Goal: Transaction & Acquisition: Purchase product/service

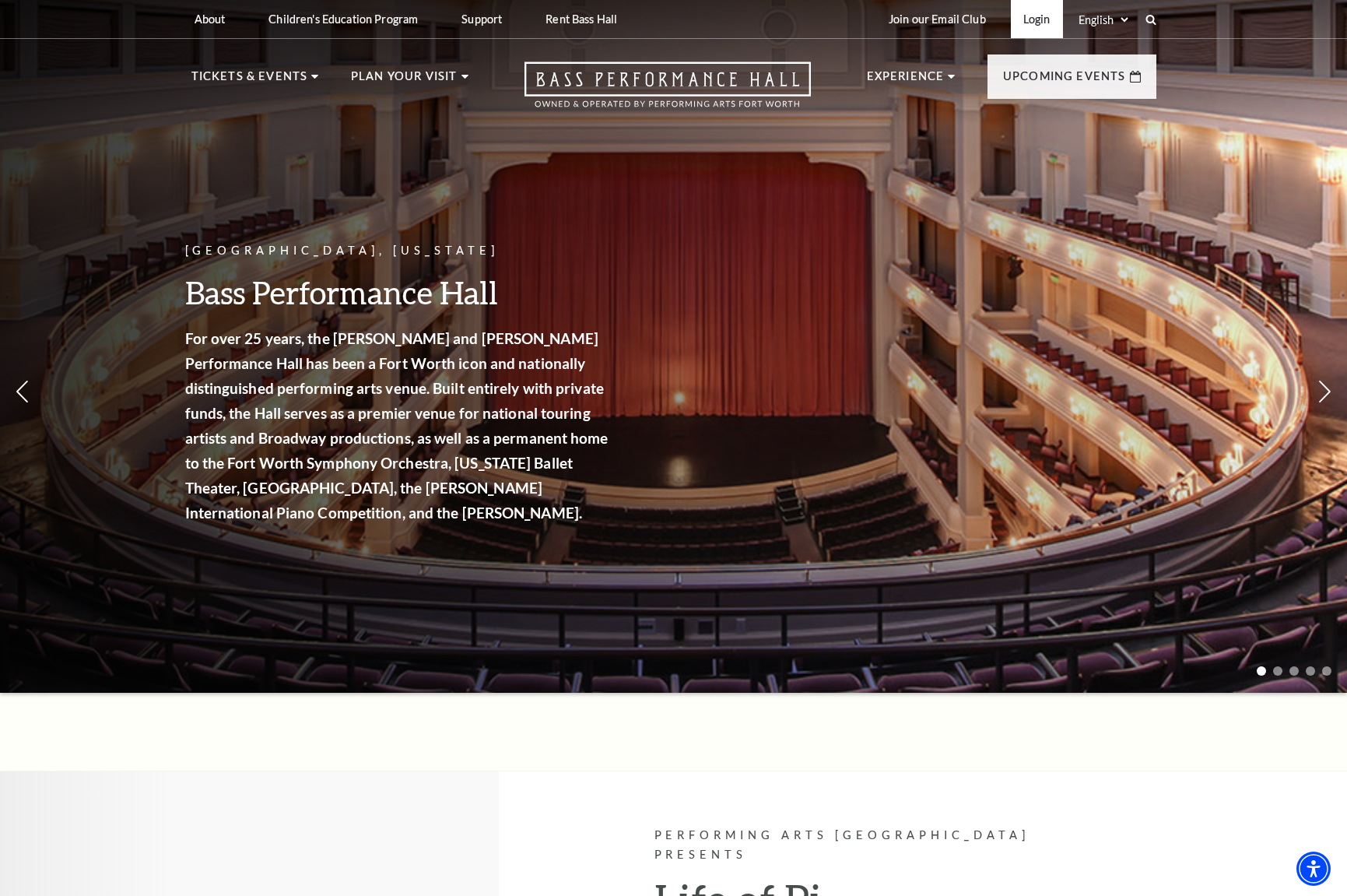
click at [1032, 28] on link "Login" at bounding box center [1036, 19] width 52 height 38
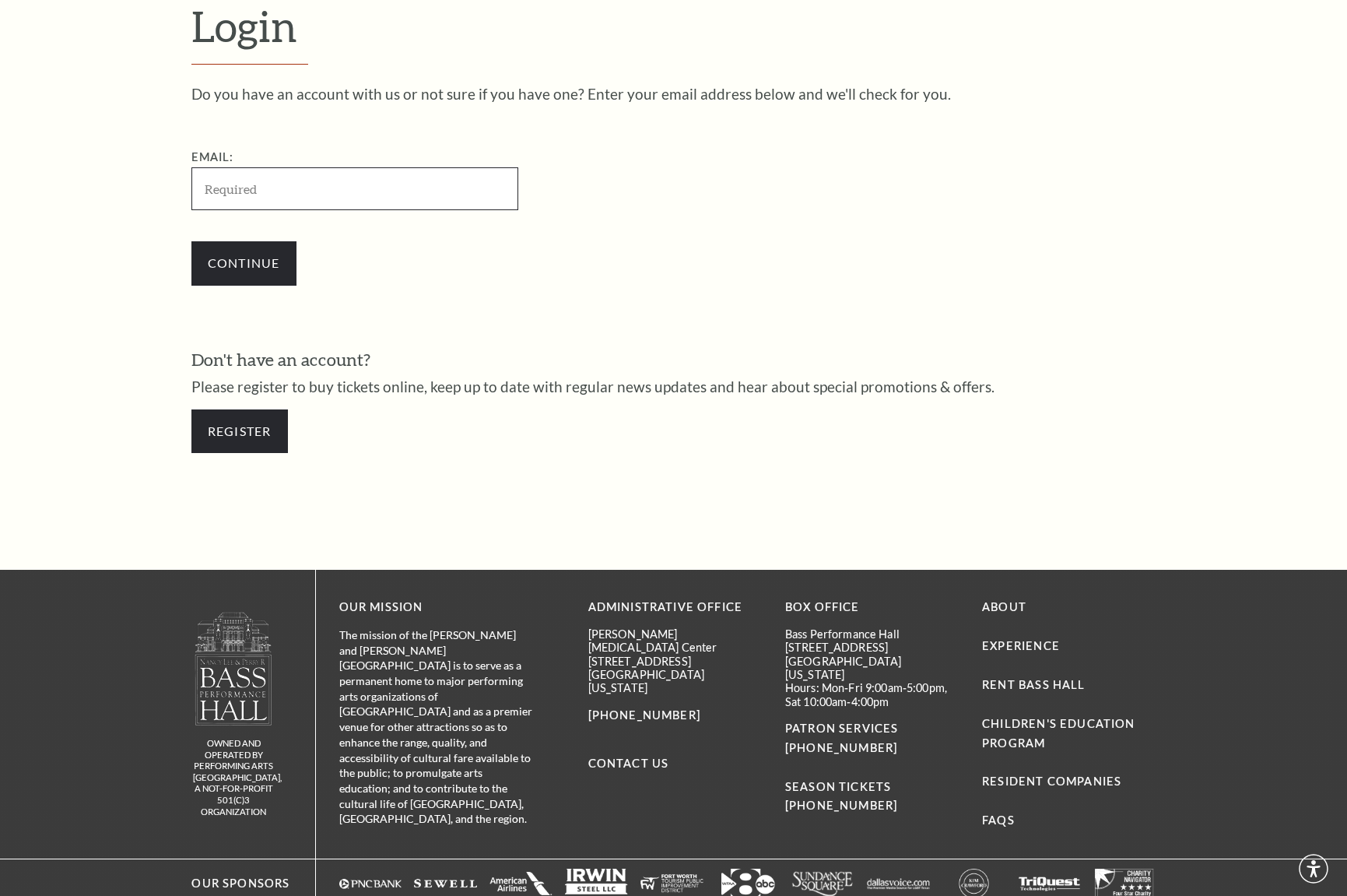
scroll to position [493, 0]
click at [256, 190] on input "Email:" at bounding box center [354, 189] width 327 height 43
type input "[EMAIL_ADDRESS][DOMAIN_NAME]"
click at [230, 255] on input "Continue" at bounding box center [244, 262] width 105 height 44
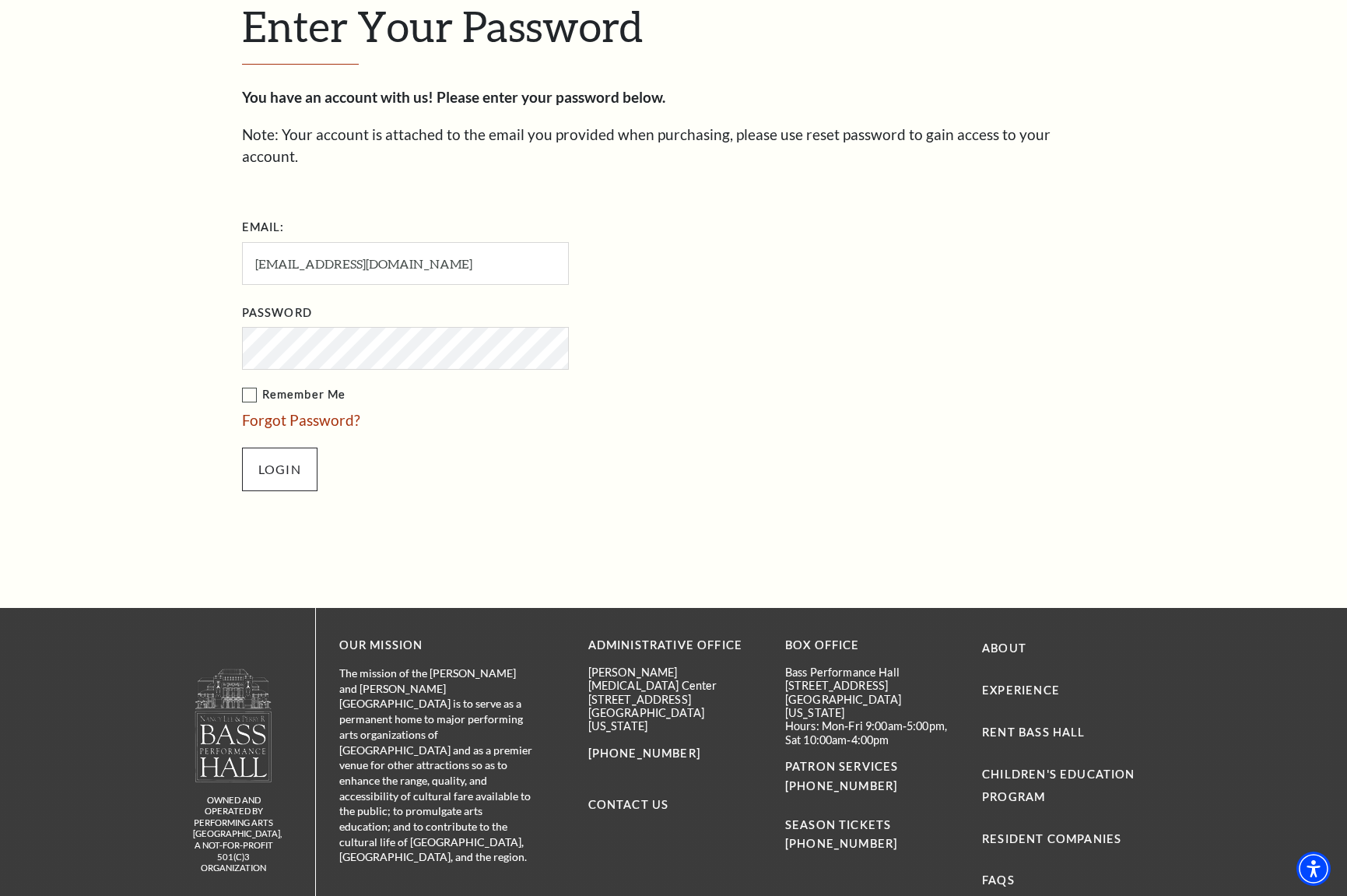
click at [295, 448] on input "Login" at bounding box center [279, 469] width 76 height 44
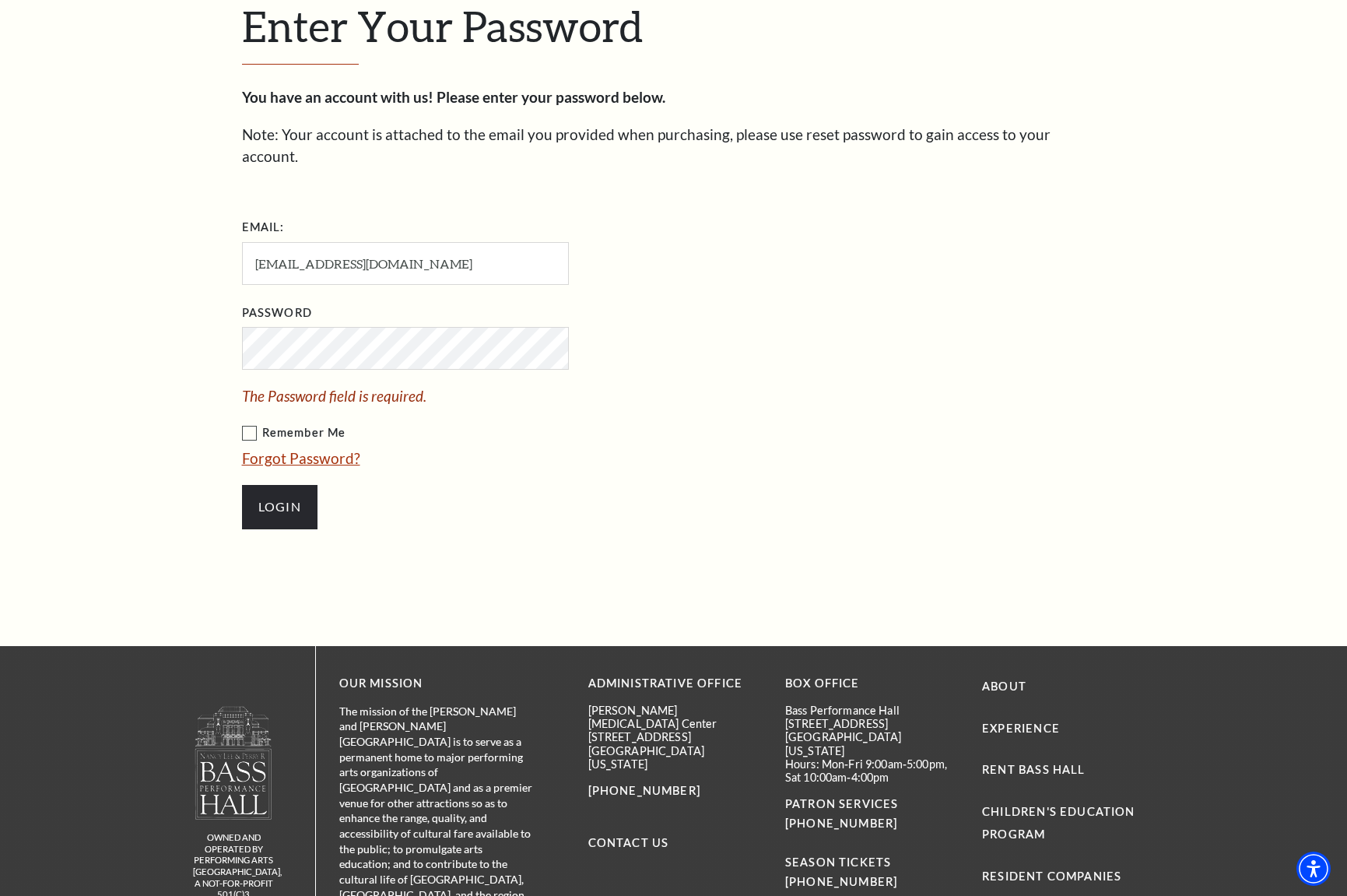
click at [292, 449] on link "Forgot Password?" at bounding box center [301, 458] width 118 height 18
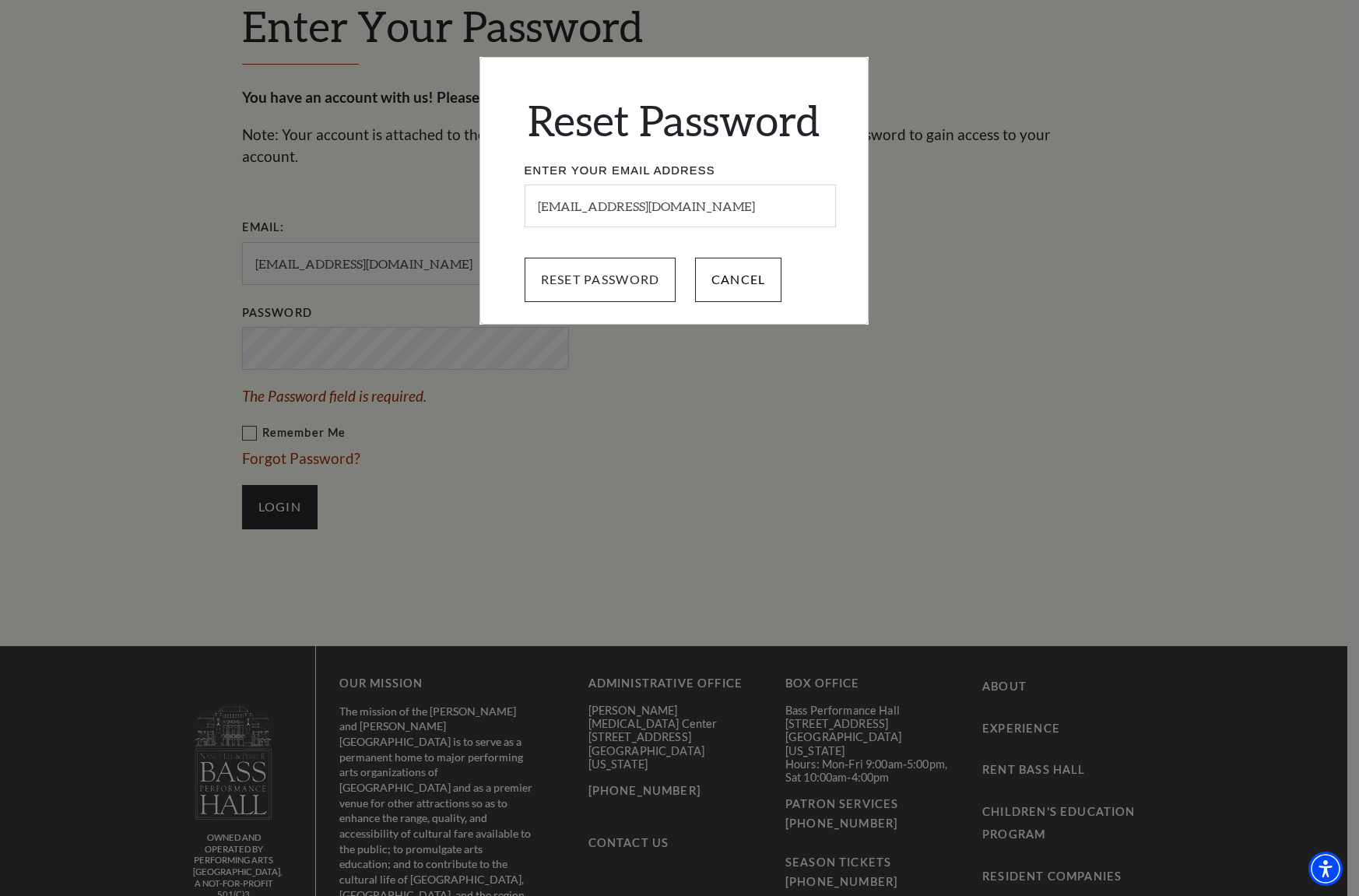
drag, startPoint x: 612, startPoint y: 258, endPoint x: 616, endPoint y: 271, distance: 13.6
click at [616, 271] on input "Reset Password" at bounding box center [601, 279] width 152 height 44
click at [618, 278] on input "Reset Password" at bounding box center [601, 279] width 152 height 44
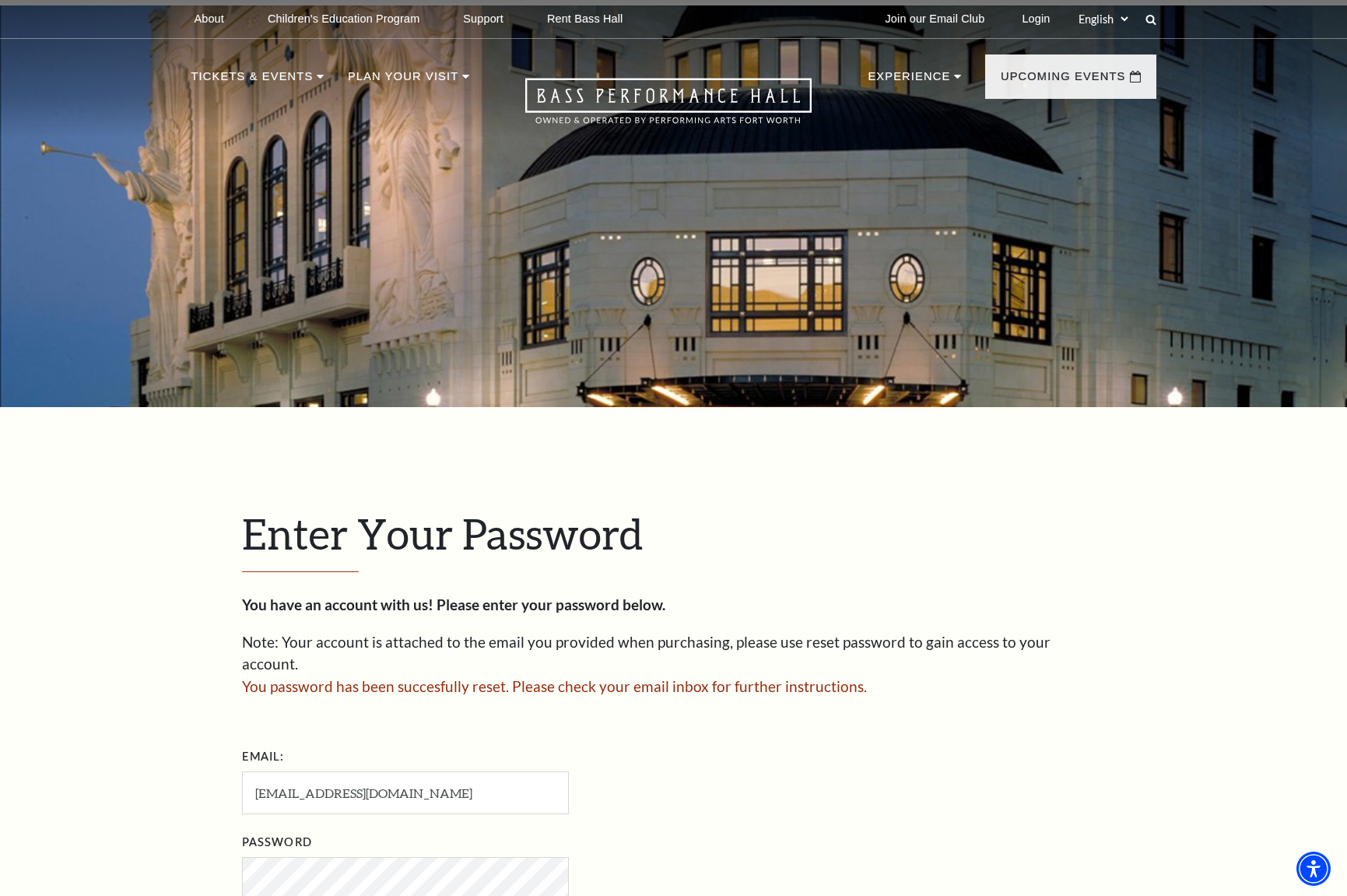
click at [141, 632] on div "Enter Your Password You have an account with us! Please enter your password bel…" at bounding box center [674, 771] width 1347 height 730
click at [1023, 21] on link "Login" at bounding box center [1035, 19] width 52 height 38
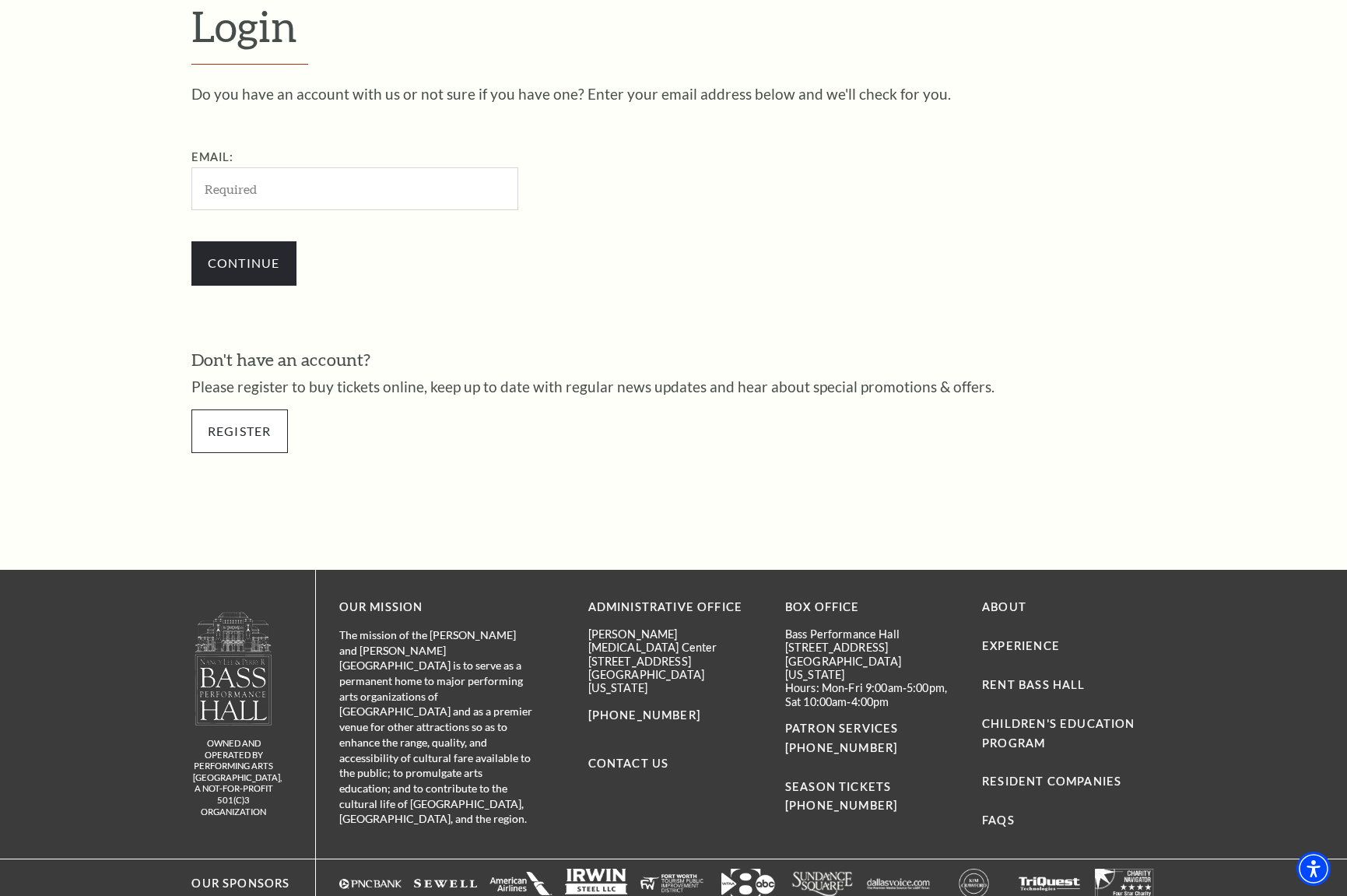
click at [238, 440] on link "Register" at bounding box center [239, 431] width 96 height 44
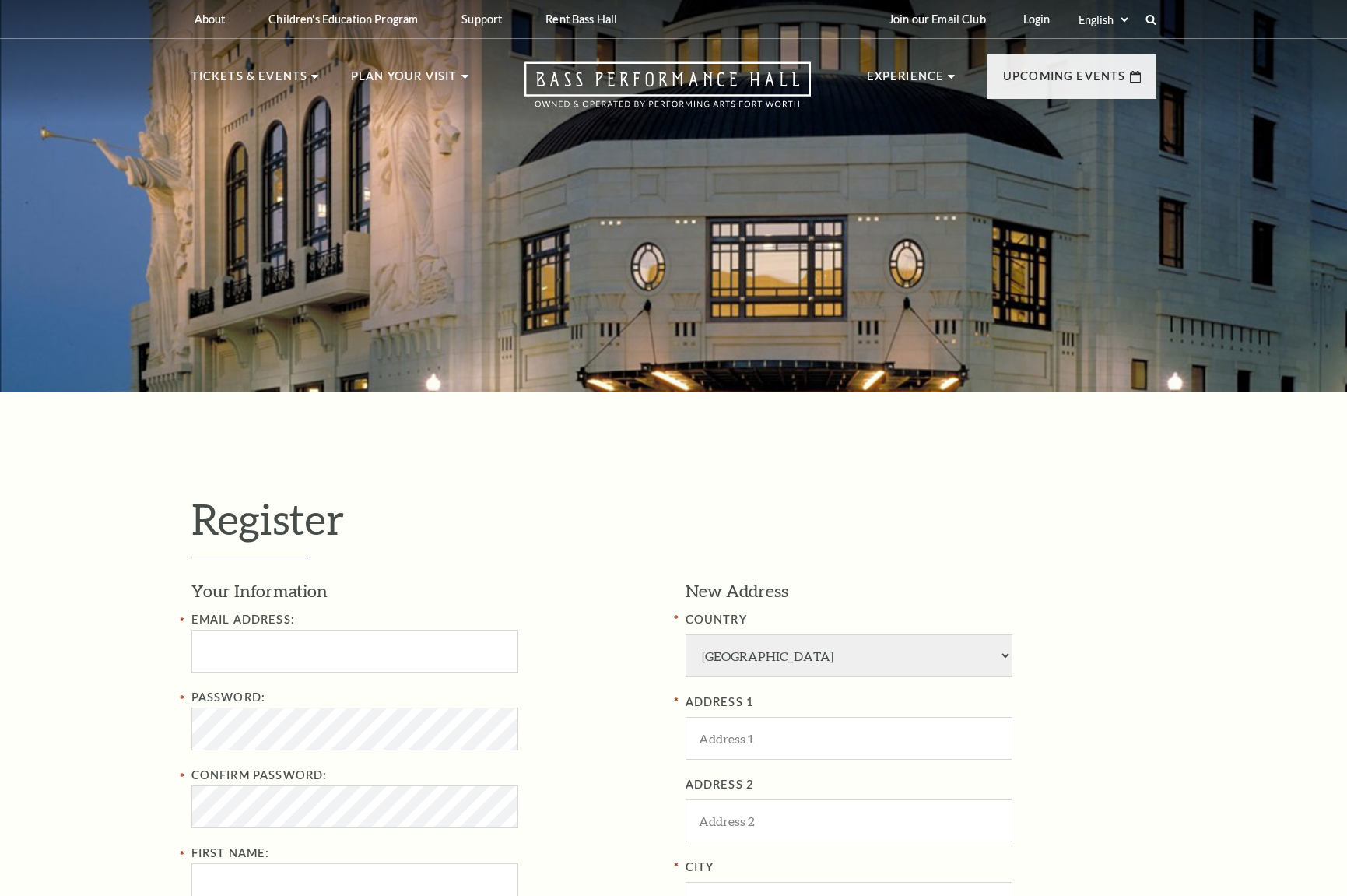
select select "1"
select select "TX"
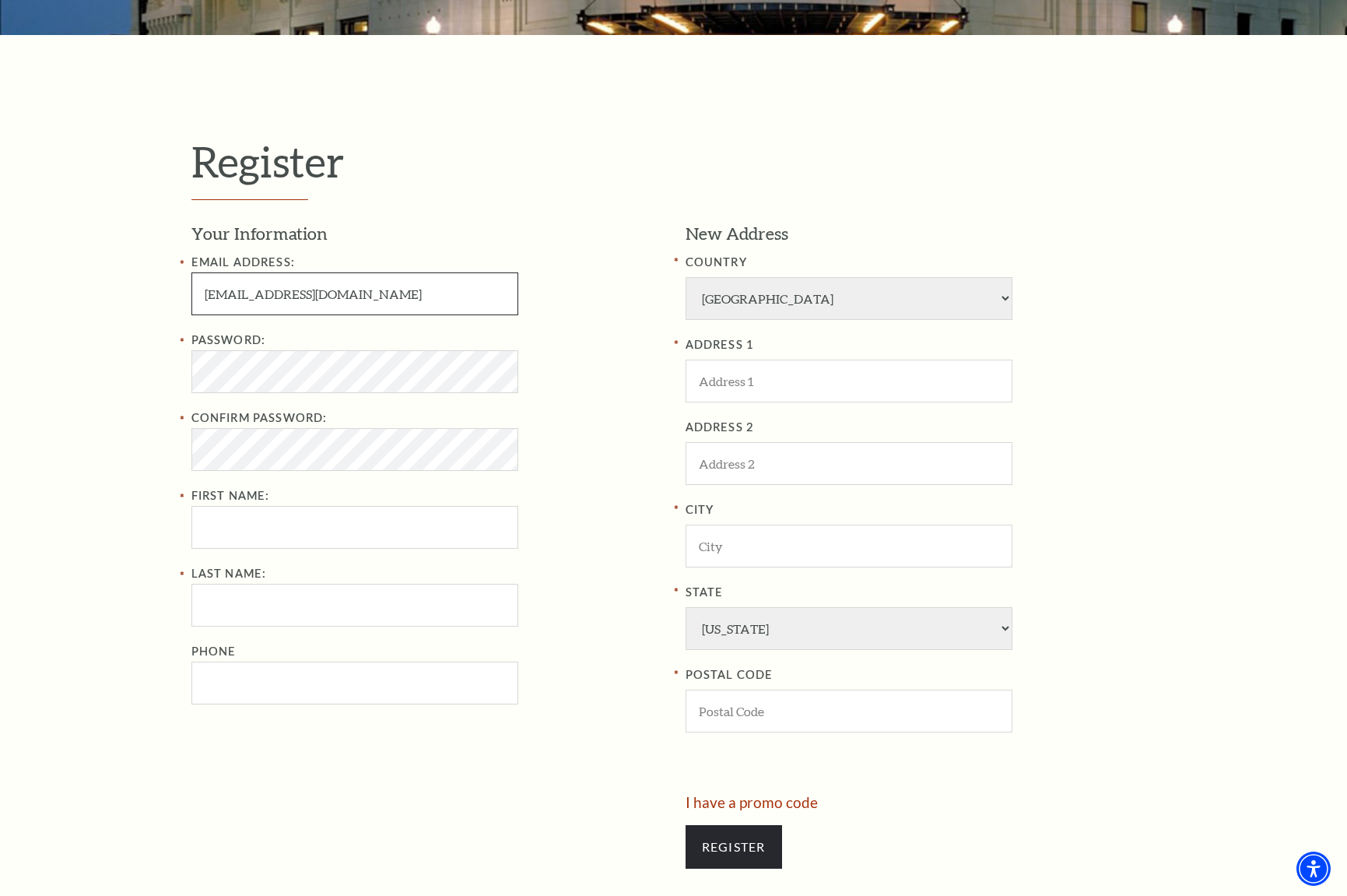
type input "[EMAIL_ADDRESS][DOMAIN_NAME]"
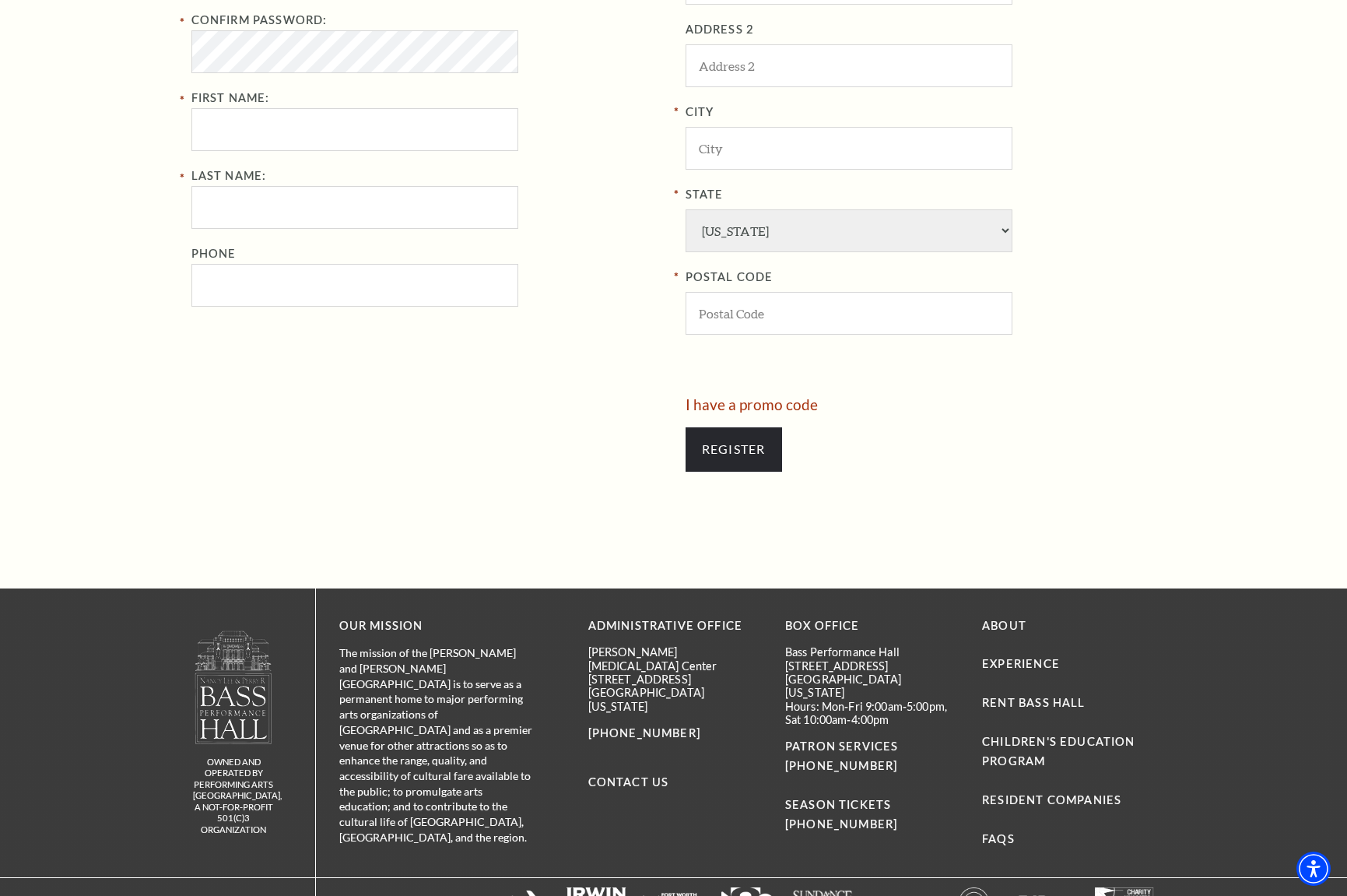
scroll to position [453, 0]
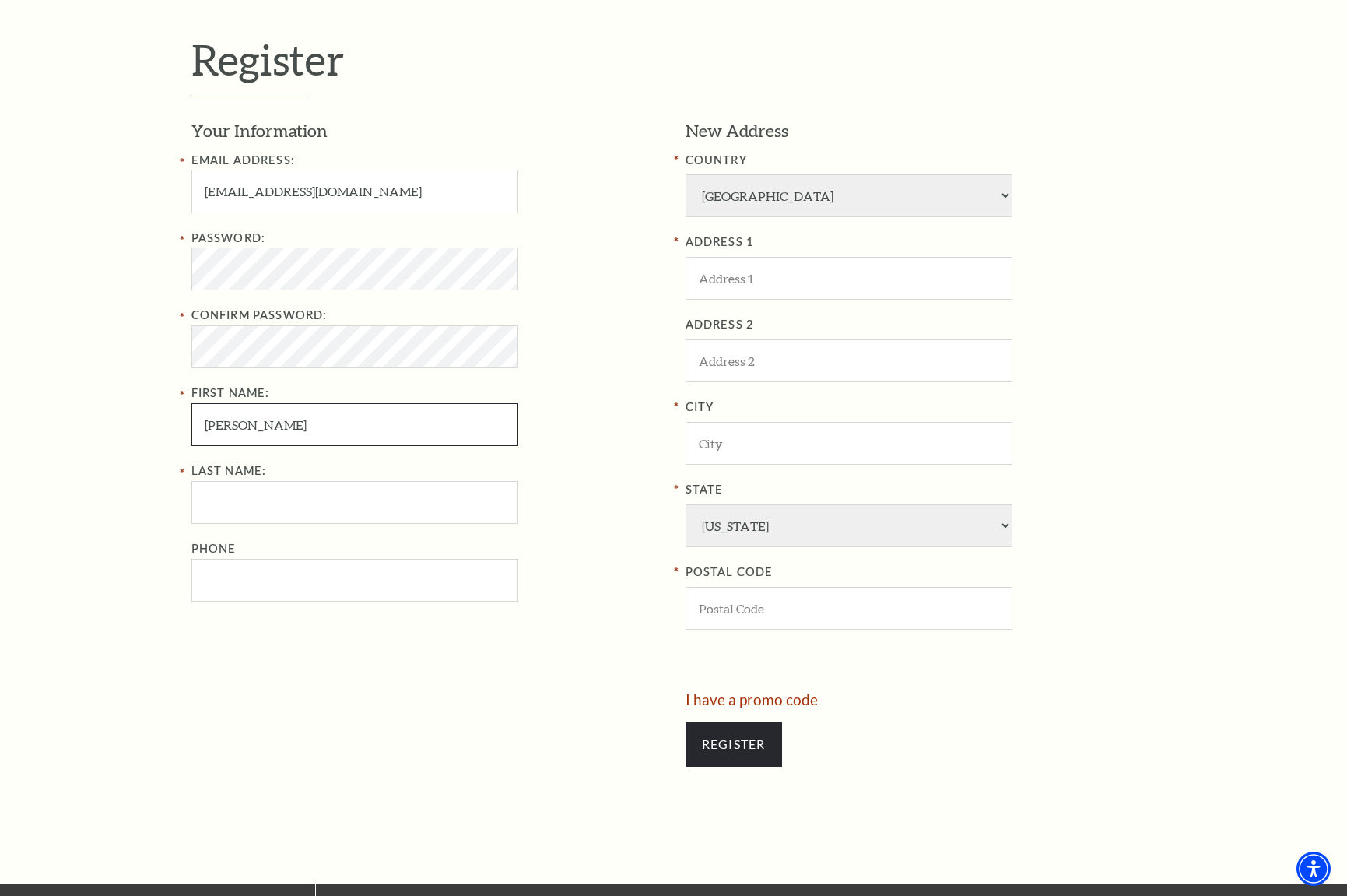
type input "[PERSON_NAME]"
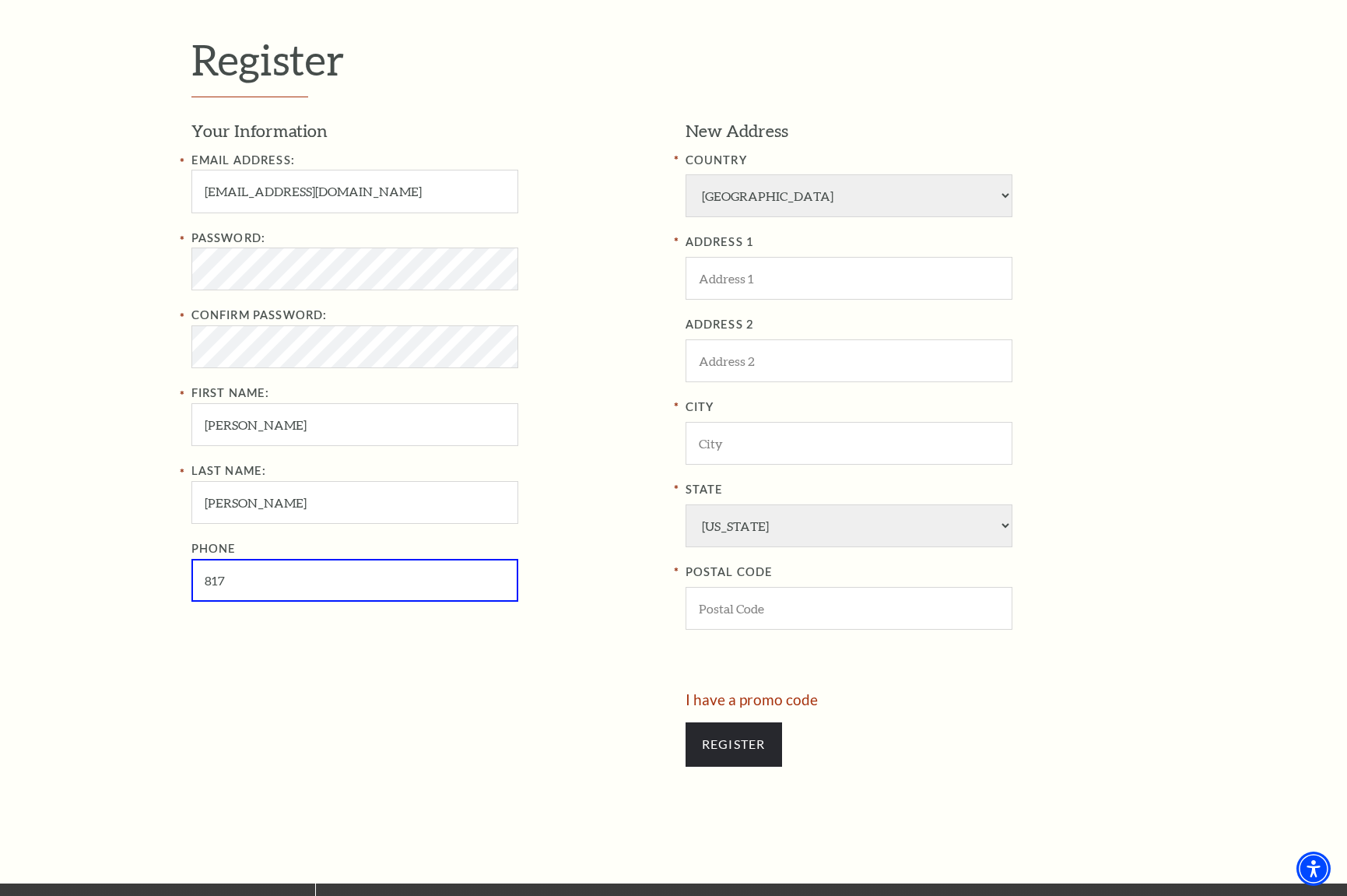
type input "[PHONE_NUMBER]"
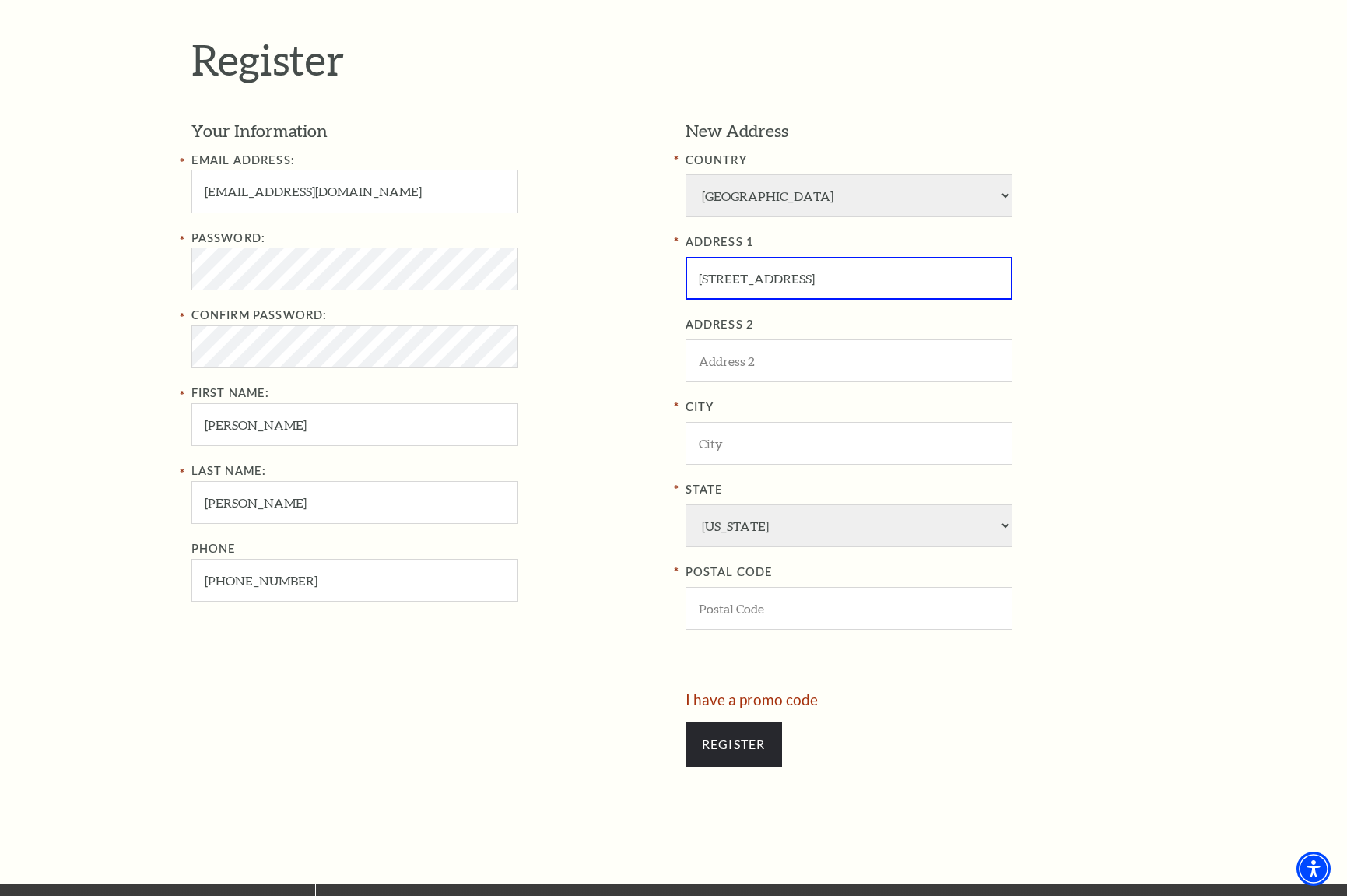
type input "[STREET_ADDRESS]"
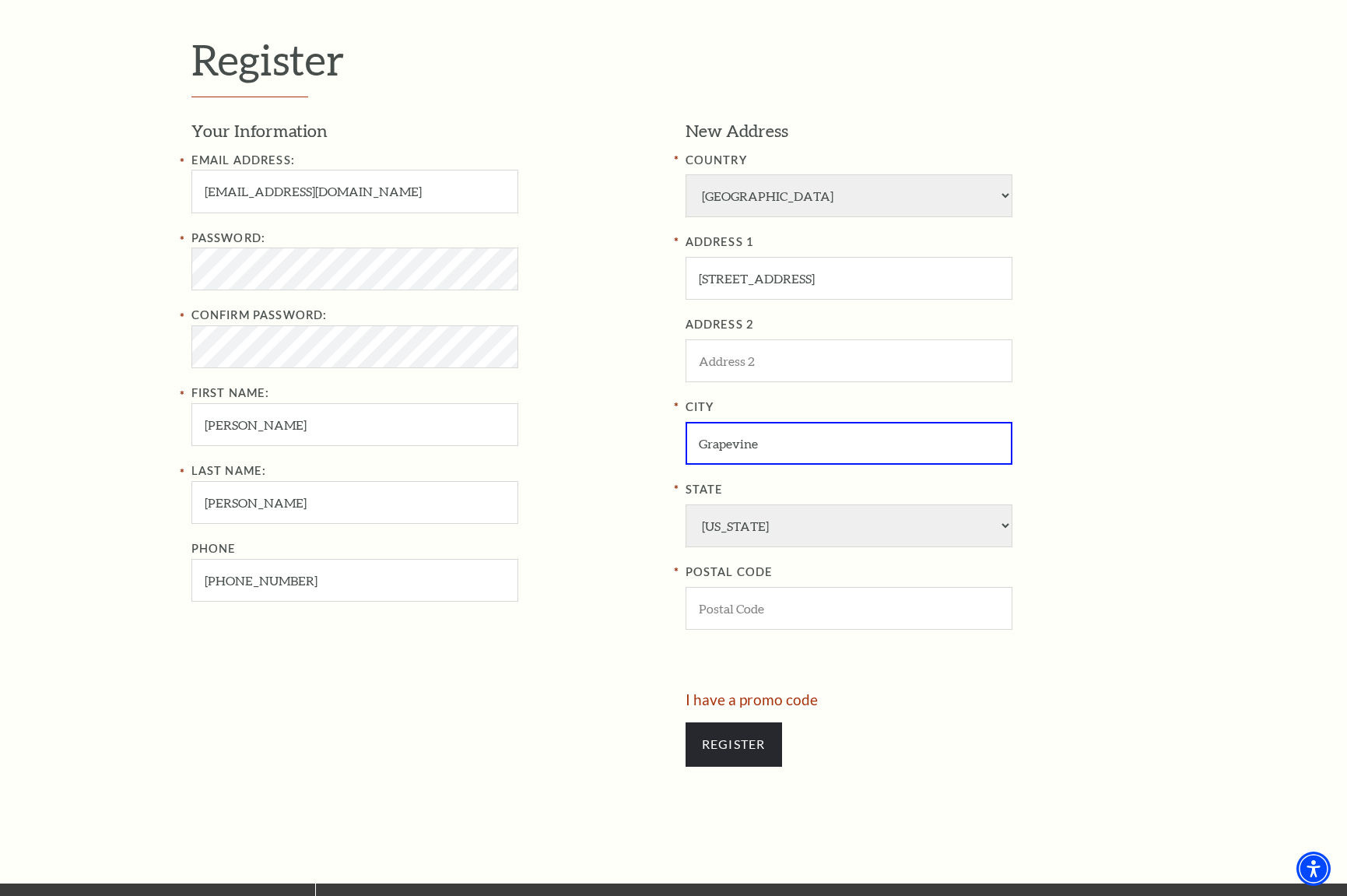
type input "Grapevine"
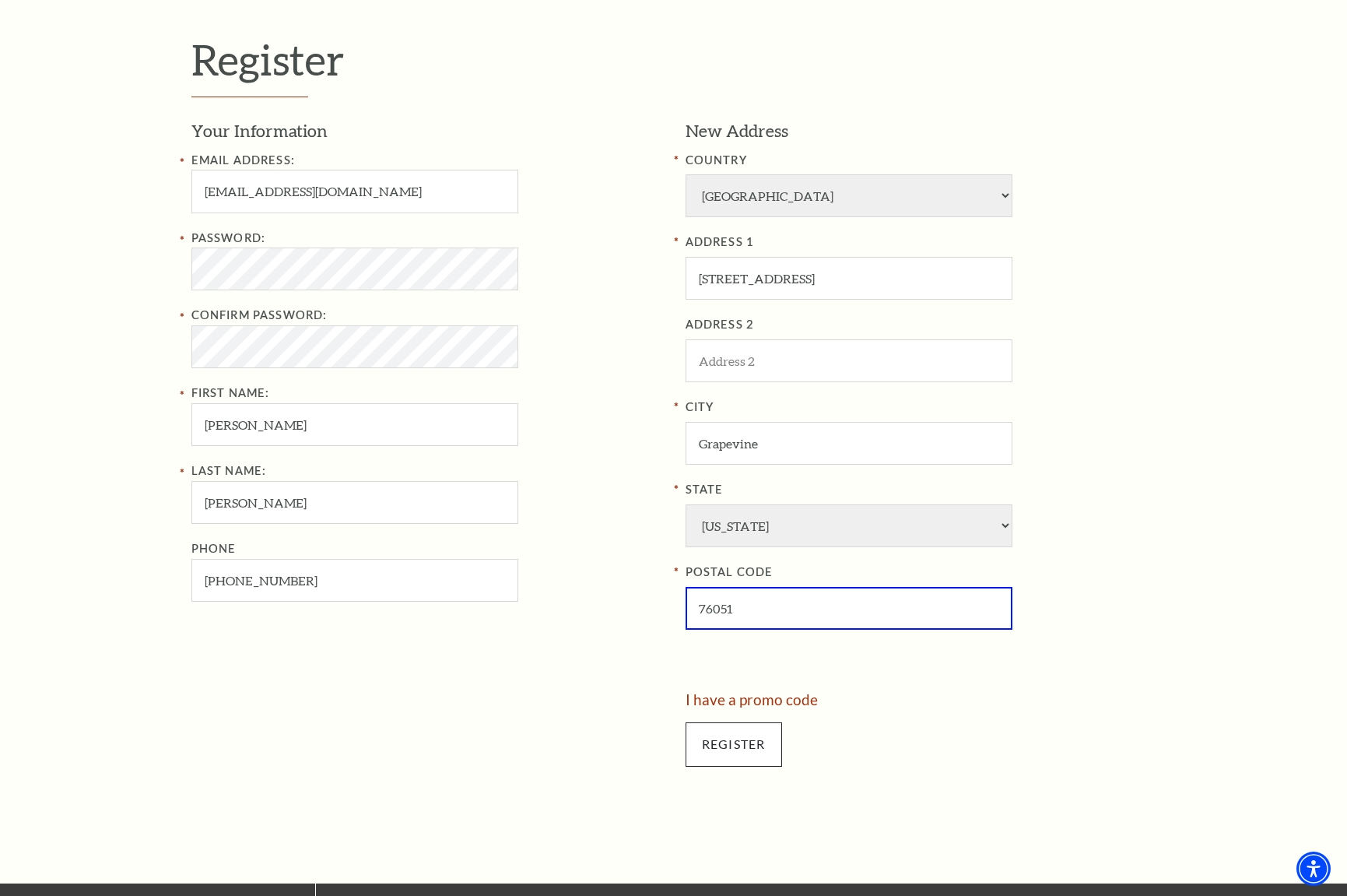
type input "76051"
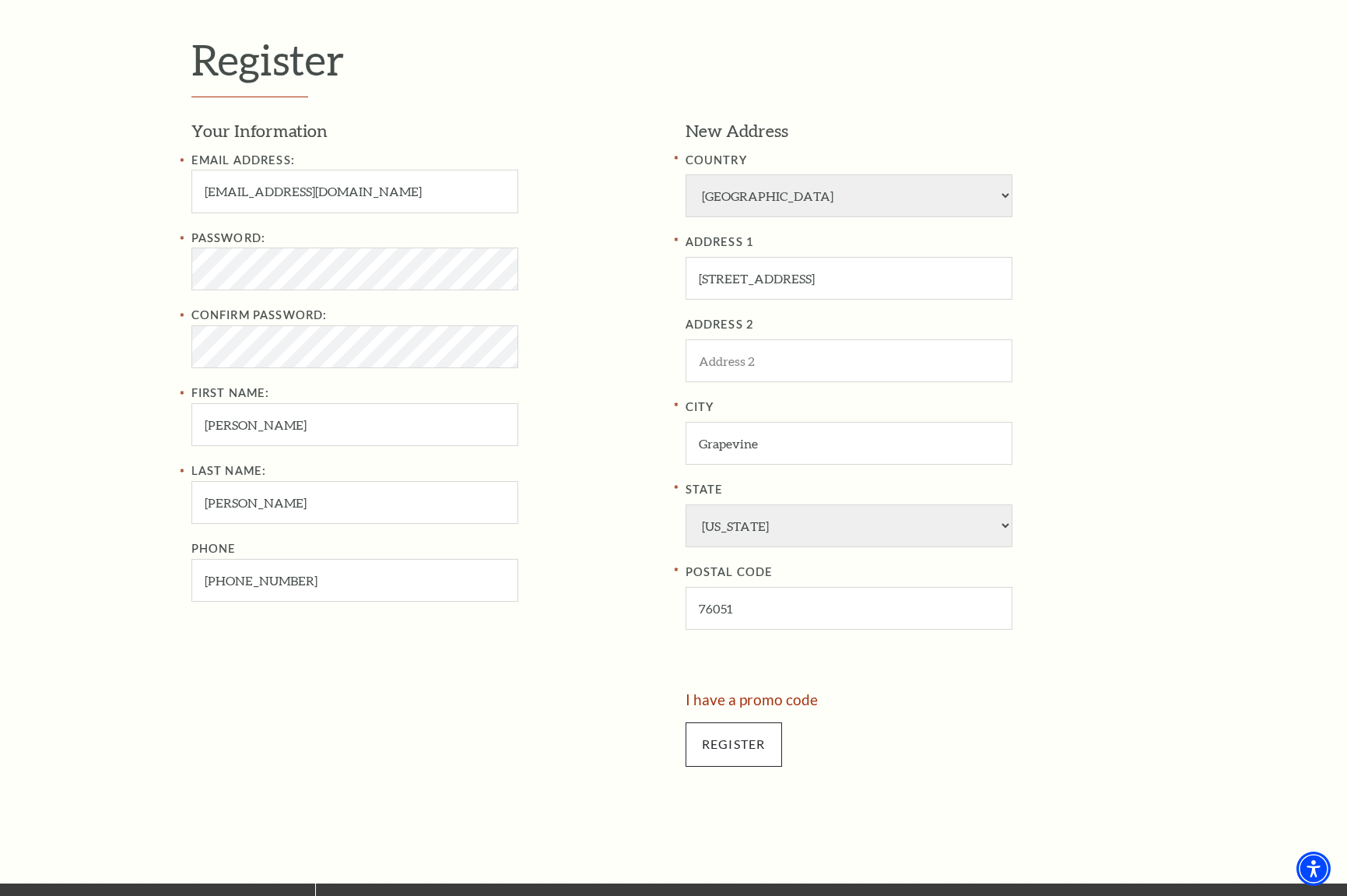
click at [738, 722] on input "Register" at bounding box center [734, 744] width 96 height 44
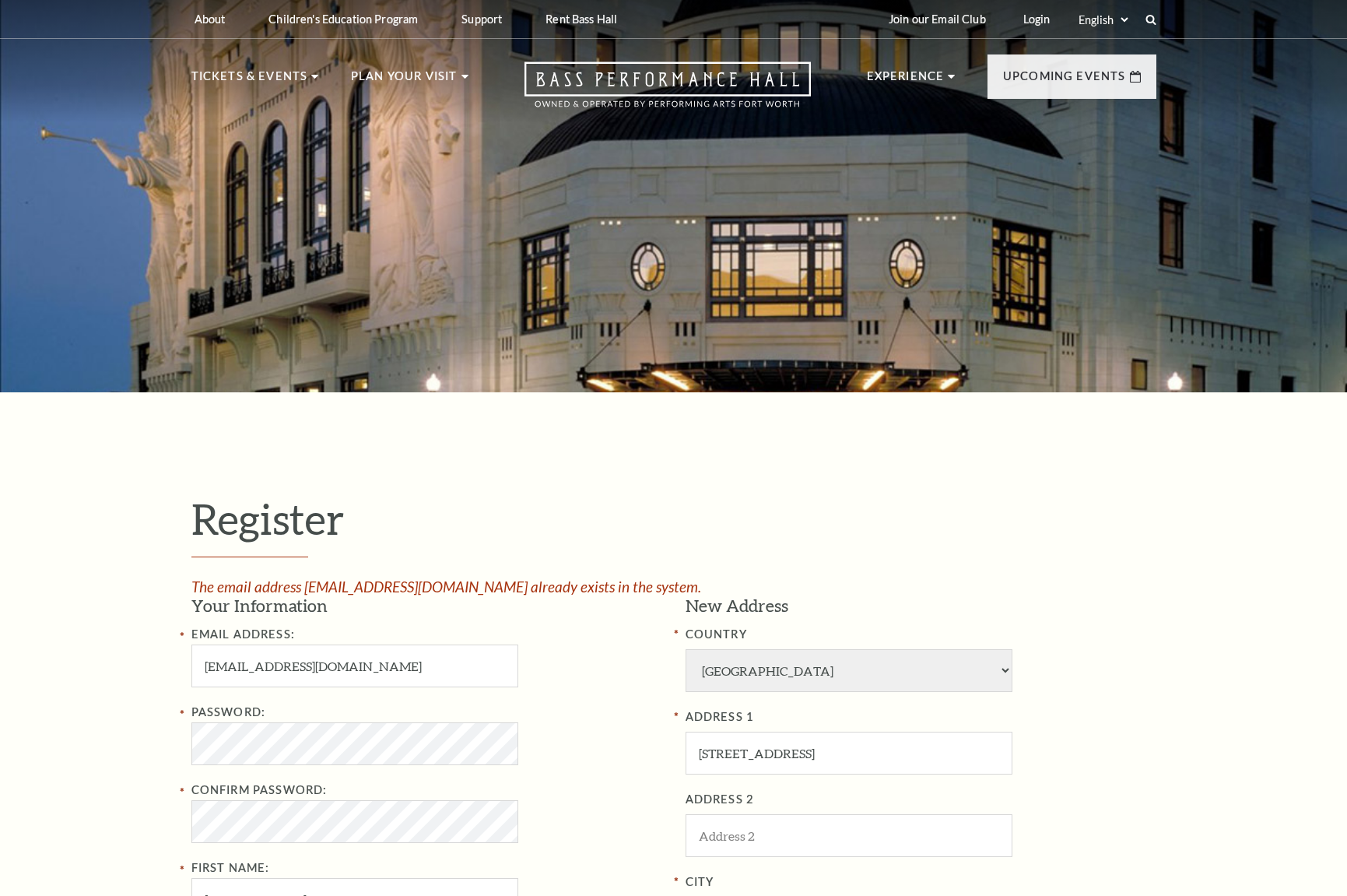
select select "1"
select select "[GEOGRAPHIC_DATA]"
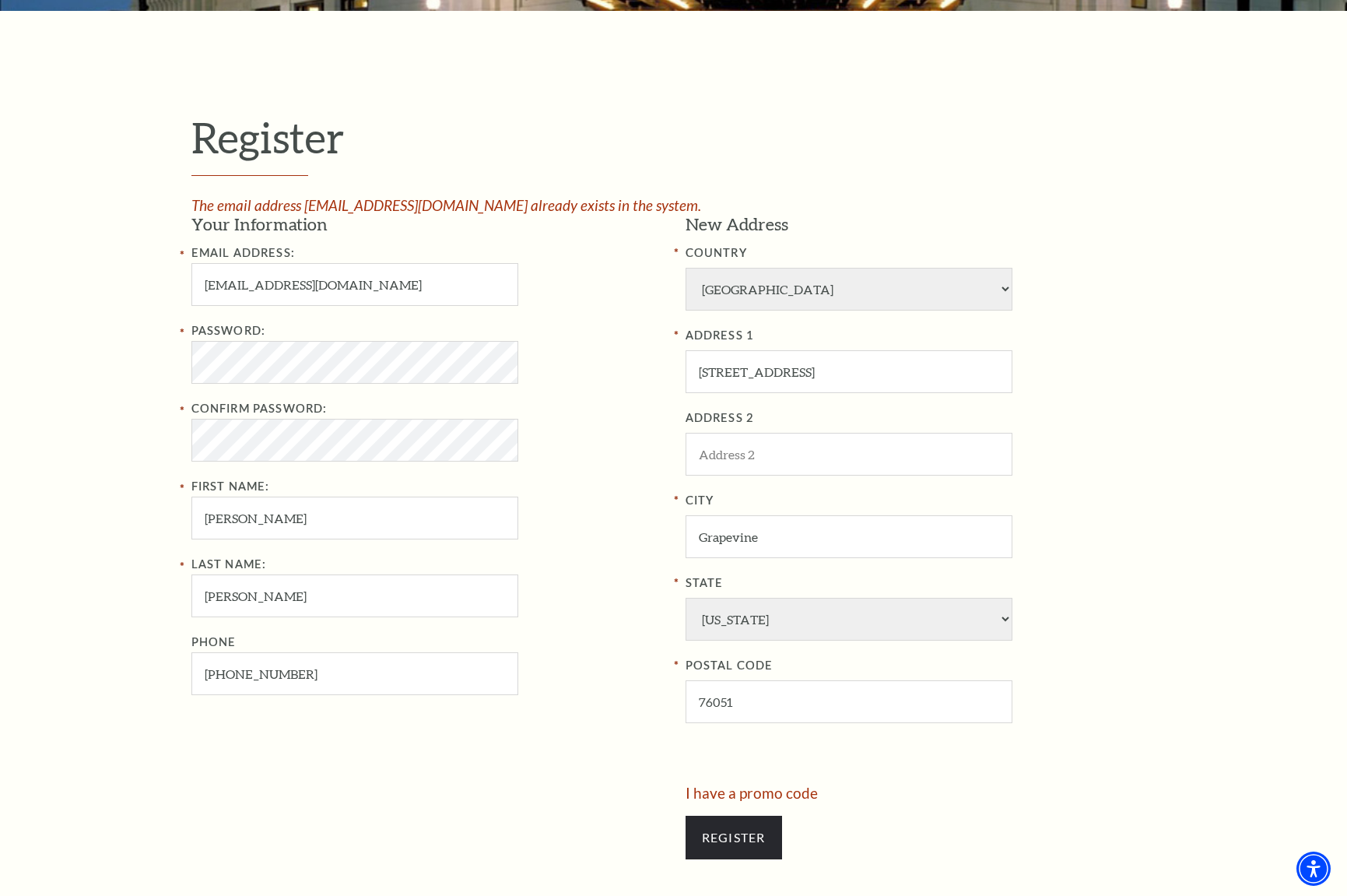
scroll to position [9, 0]
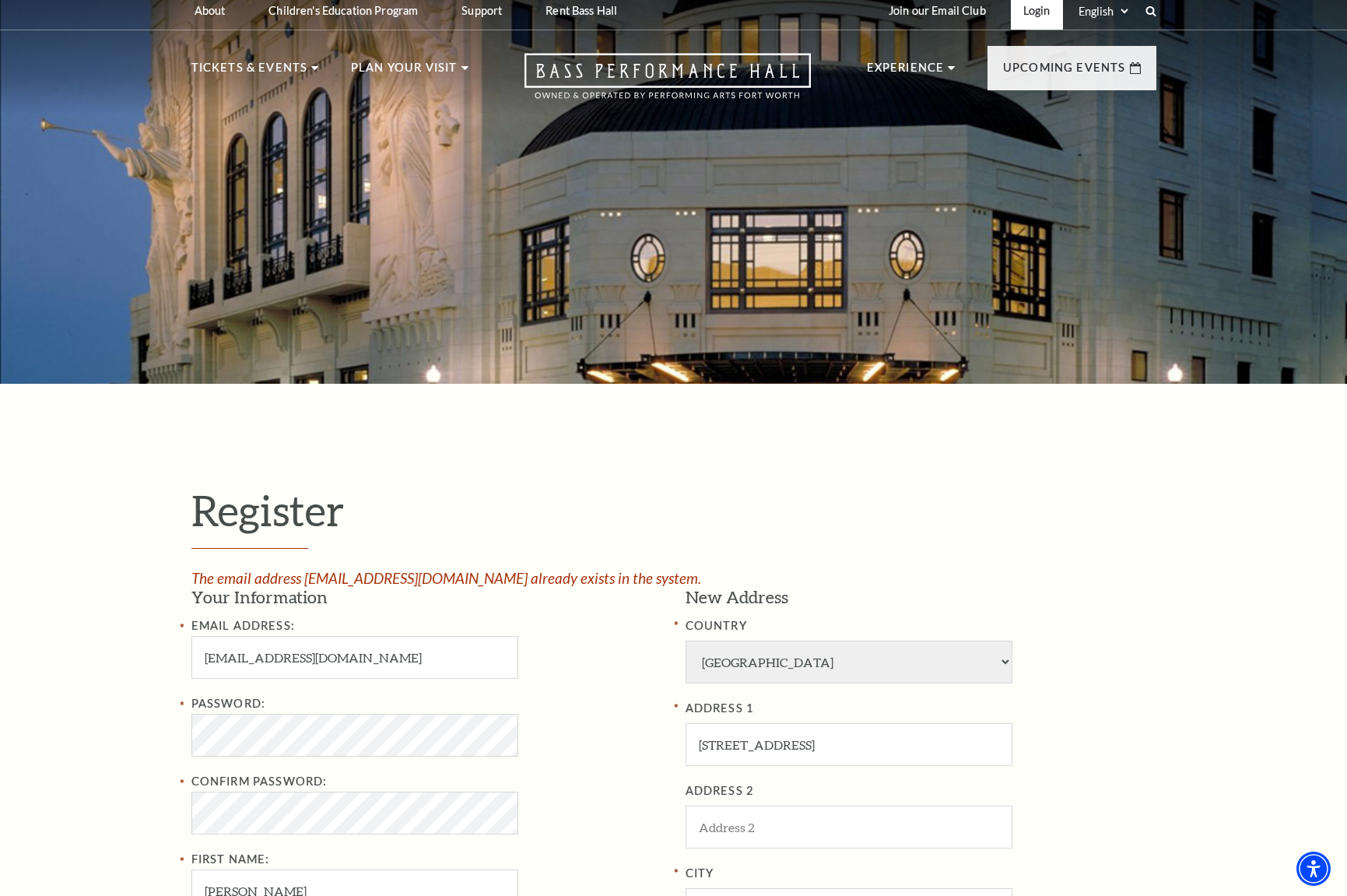
click at [1012, 9] on link "Login" at bounding box center [1036, 10] width 52 height 38
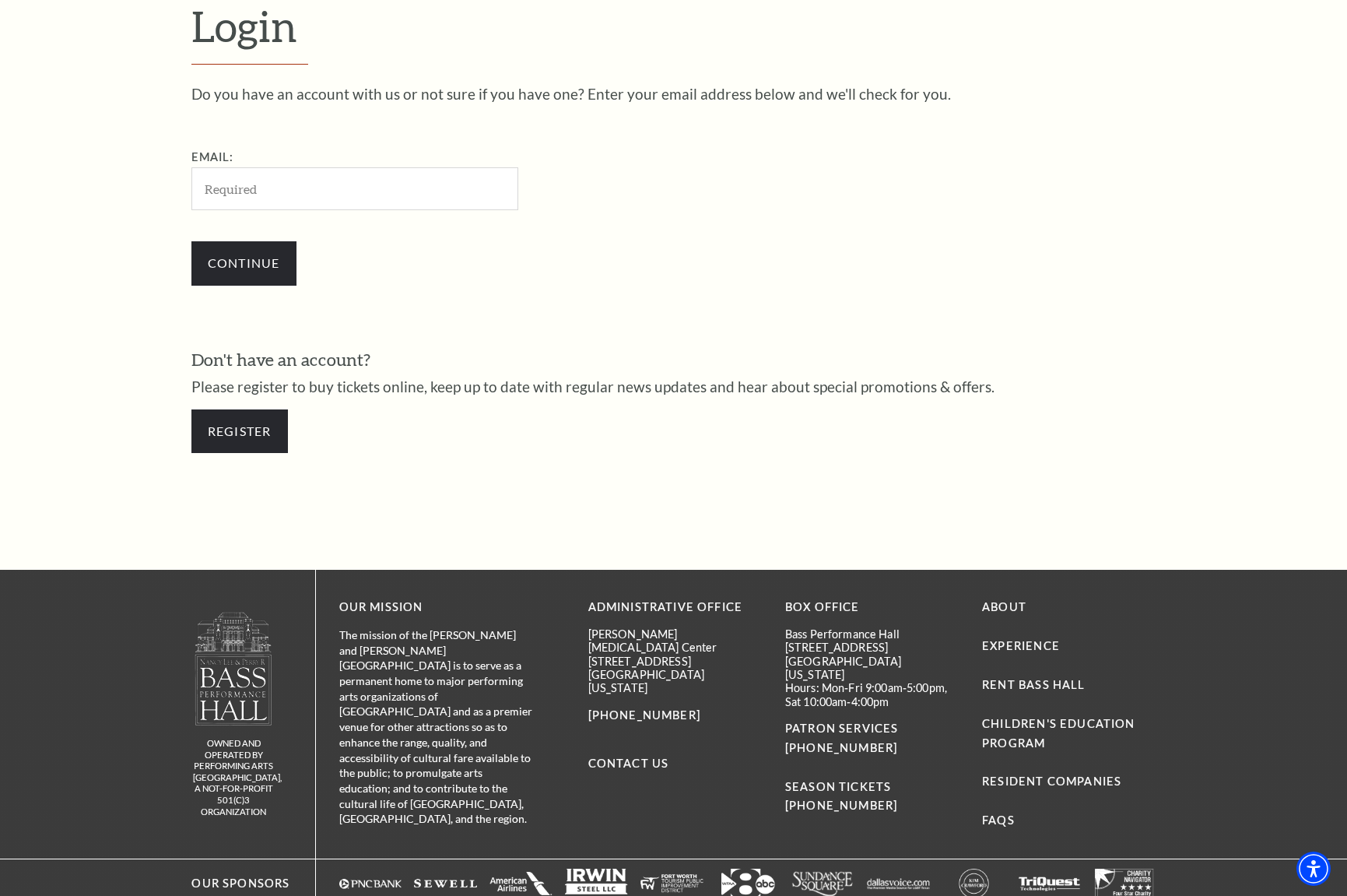
click at [475, 292] on div "Continue" at bounding box center [432, 263] width 482 height 75
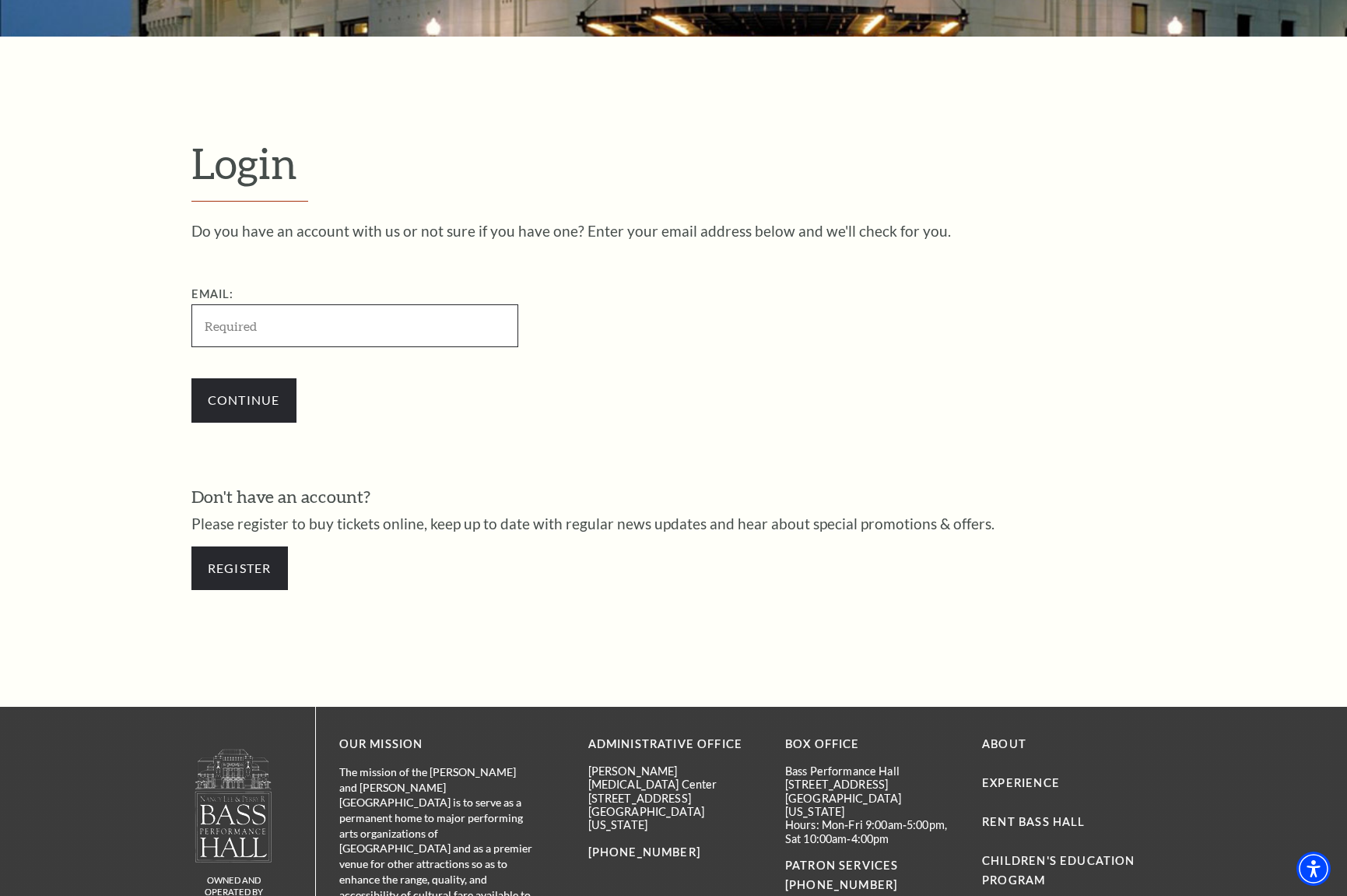
click at [247, 329] on input "Email:" at bounding box center [354, 326] width 327 height 43
type input "billy_stevenson_2000@yahoo.com"
click at [265, 390] on input "Continue" at bounding box center [244, 400] width 105 height 44
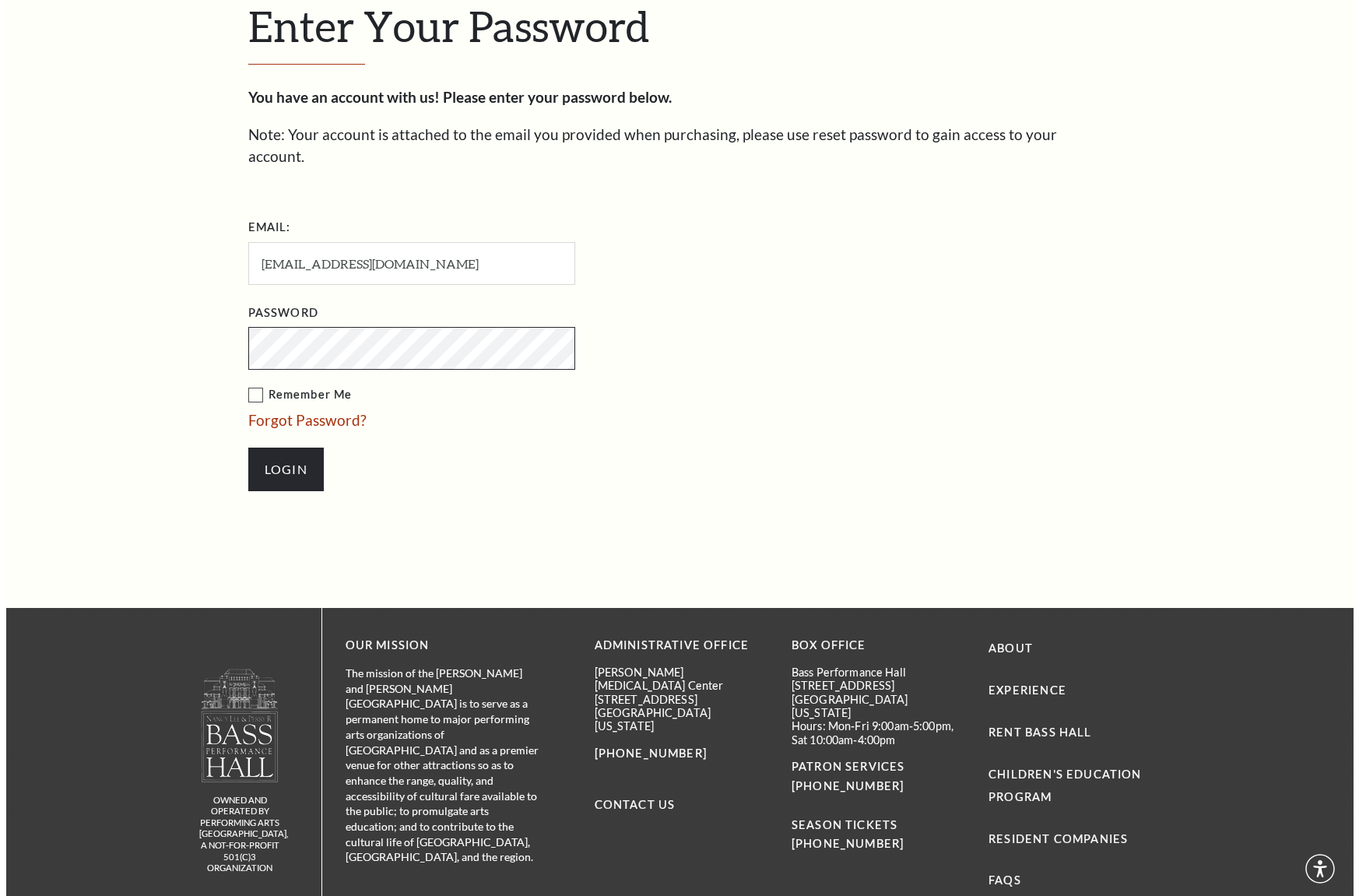
scroll to position [507, 0]
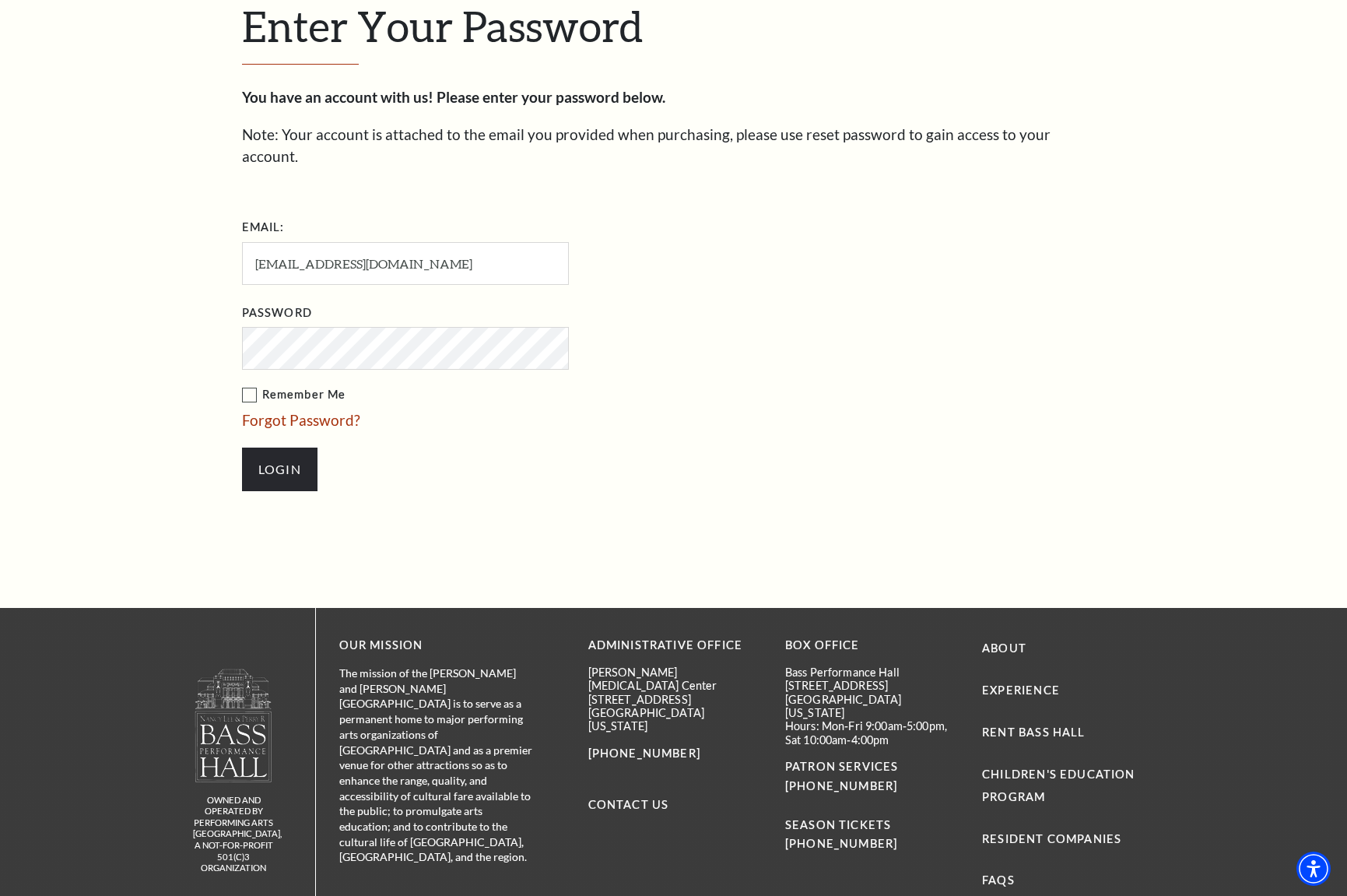
click at [147, 463] on div "Enter Your Password You have an account with us! Please enter your password bel…" at bounding box center [674, 254] width 1347 height 708
click at [276, 411] on link "Forgot Password?" at bounding box center [301, 420] width 118 height 18
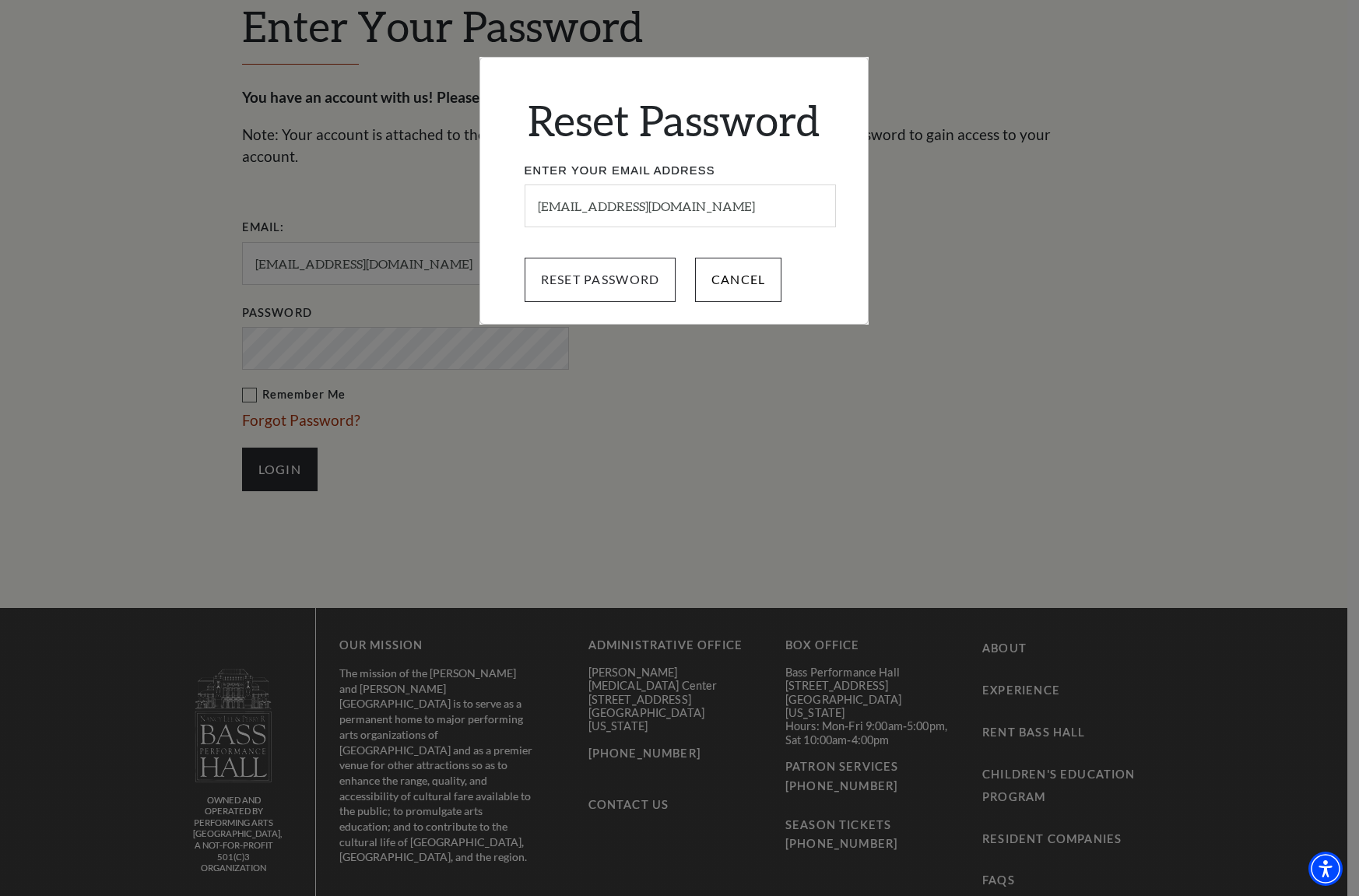
click at [579, 273] on input "Reset Password" at bounding box center [601, 279] width 152 height 44
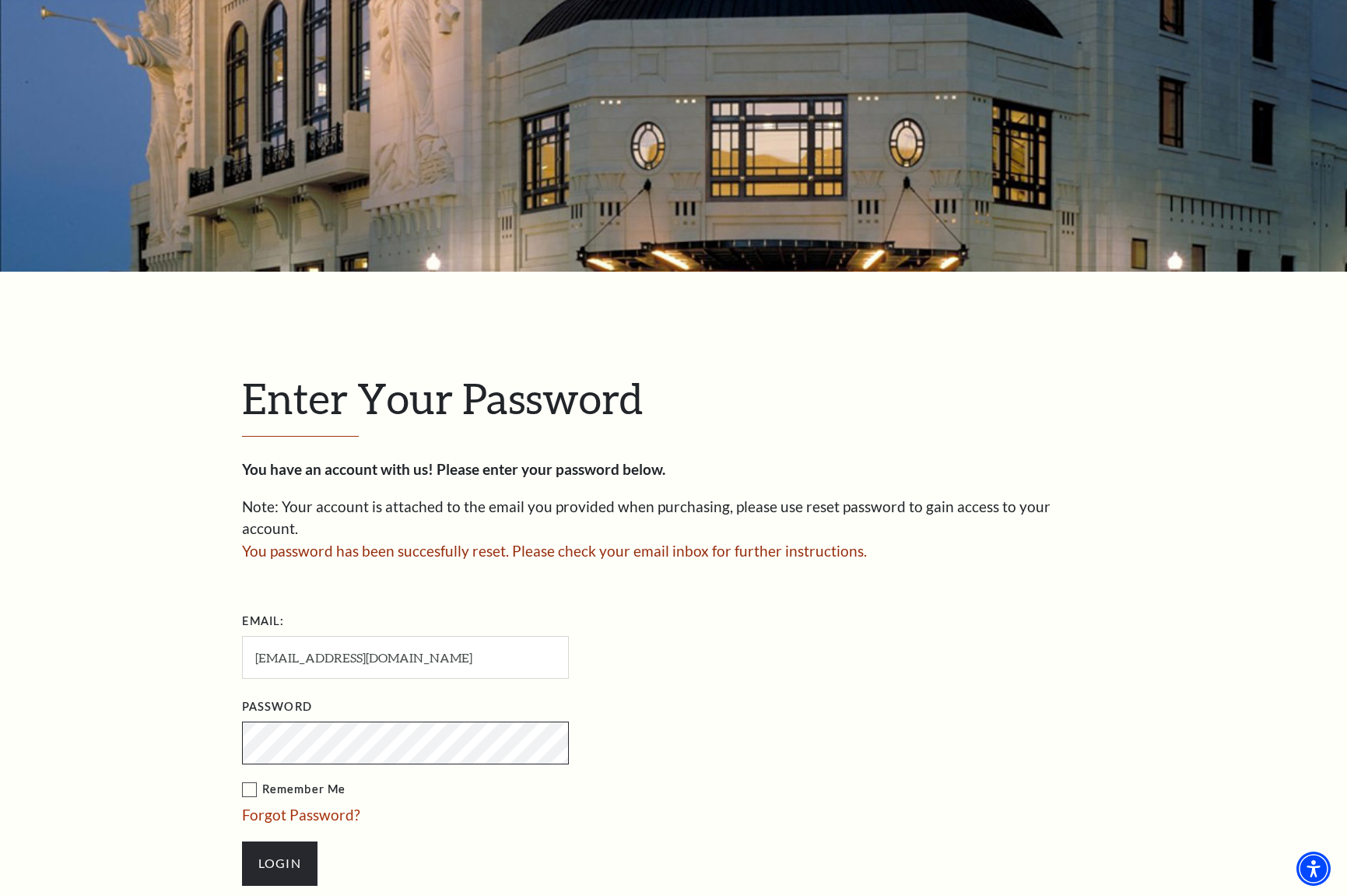
scroll to position [284, 0]
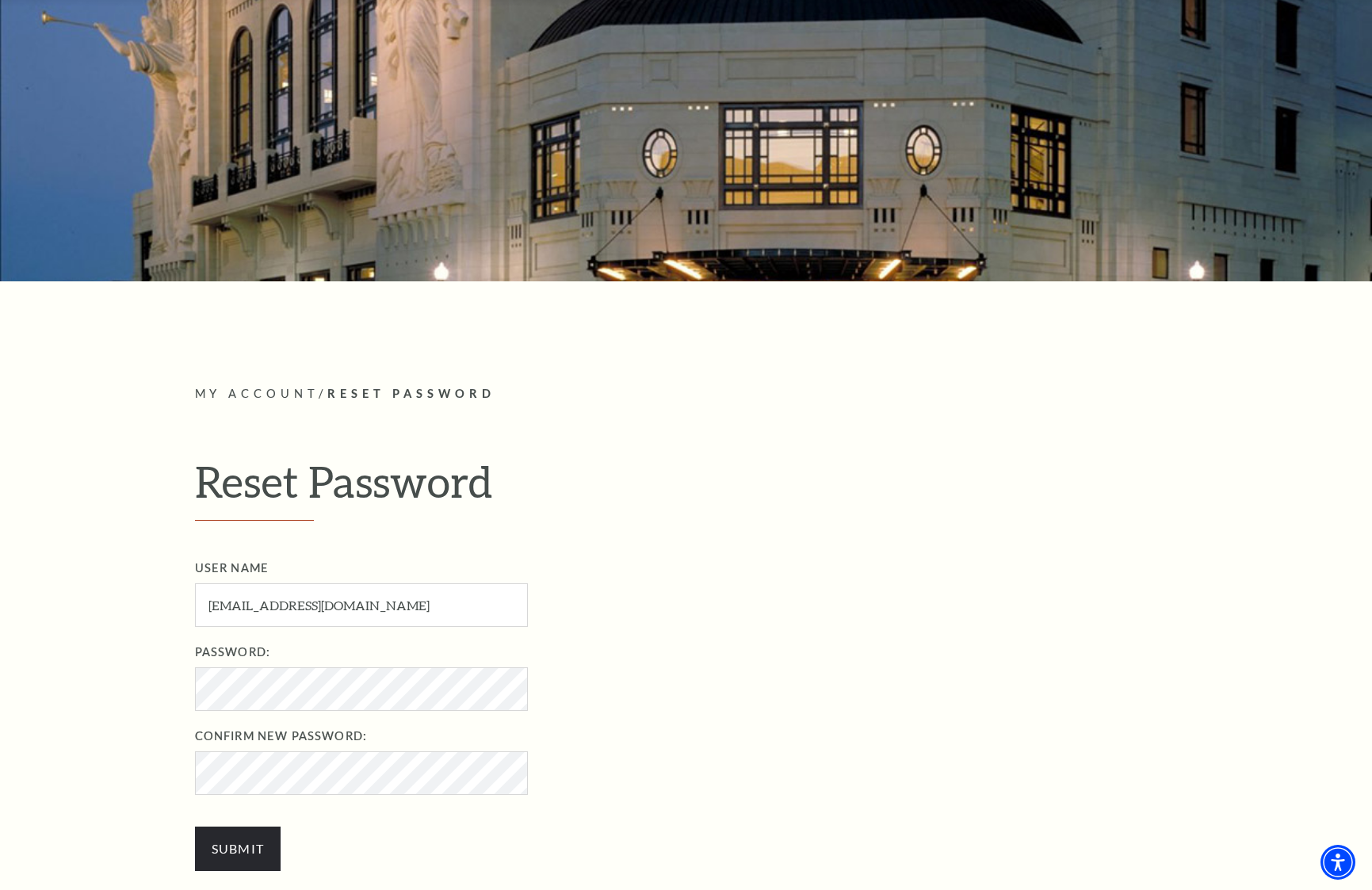
scroll to position [293, 0]
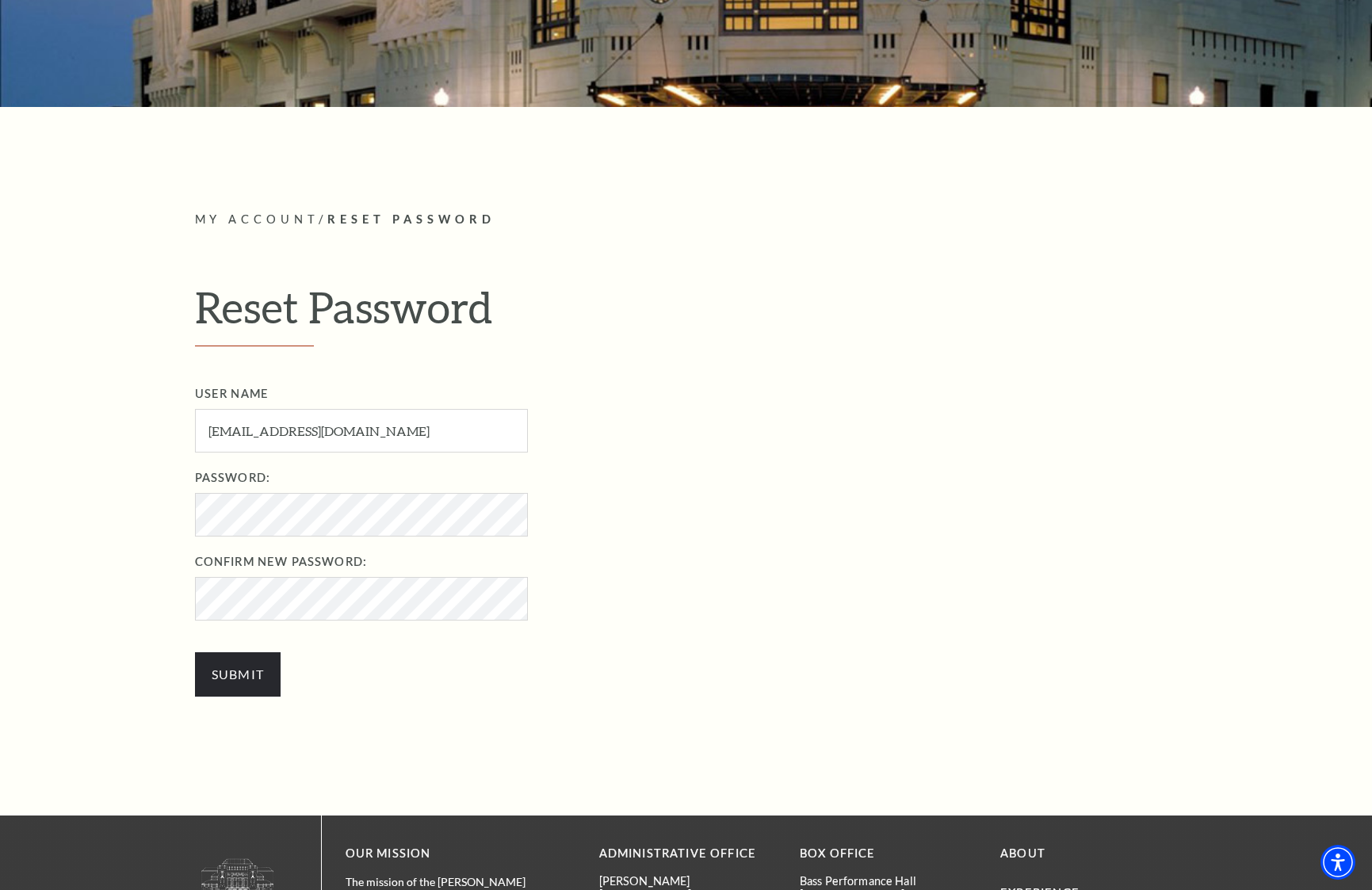
click at [256, 509] on div "My Account / Reset Password Reset Password User Name [EMAIL_ADDRESS][DOMAIN_NAM…" at bounding box center [686, 477] width 983 height 533
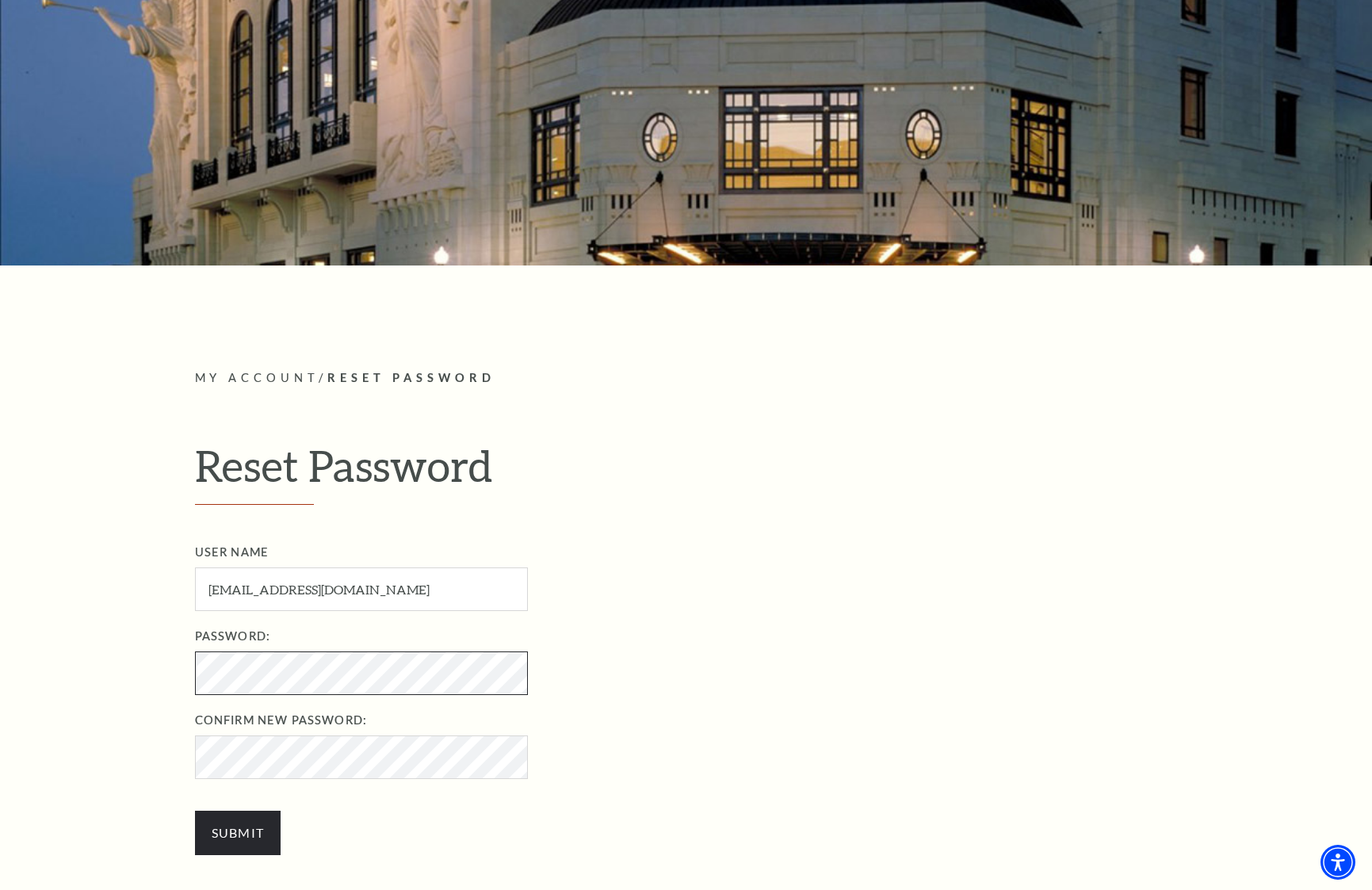
scroll to position [471, 0]
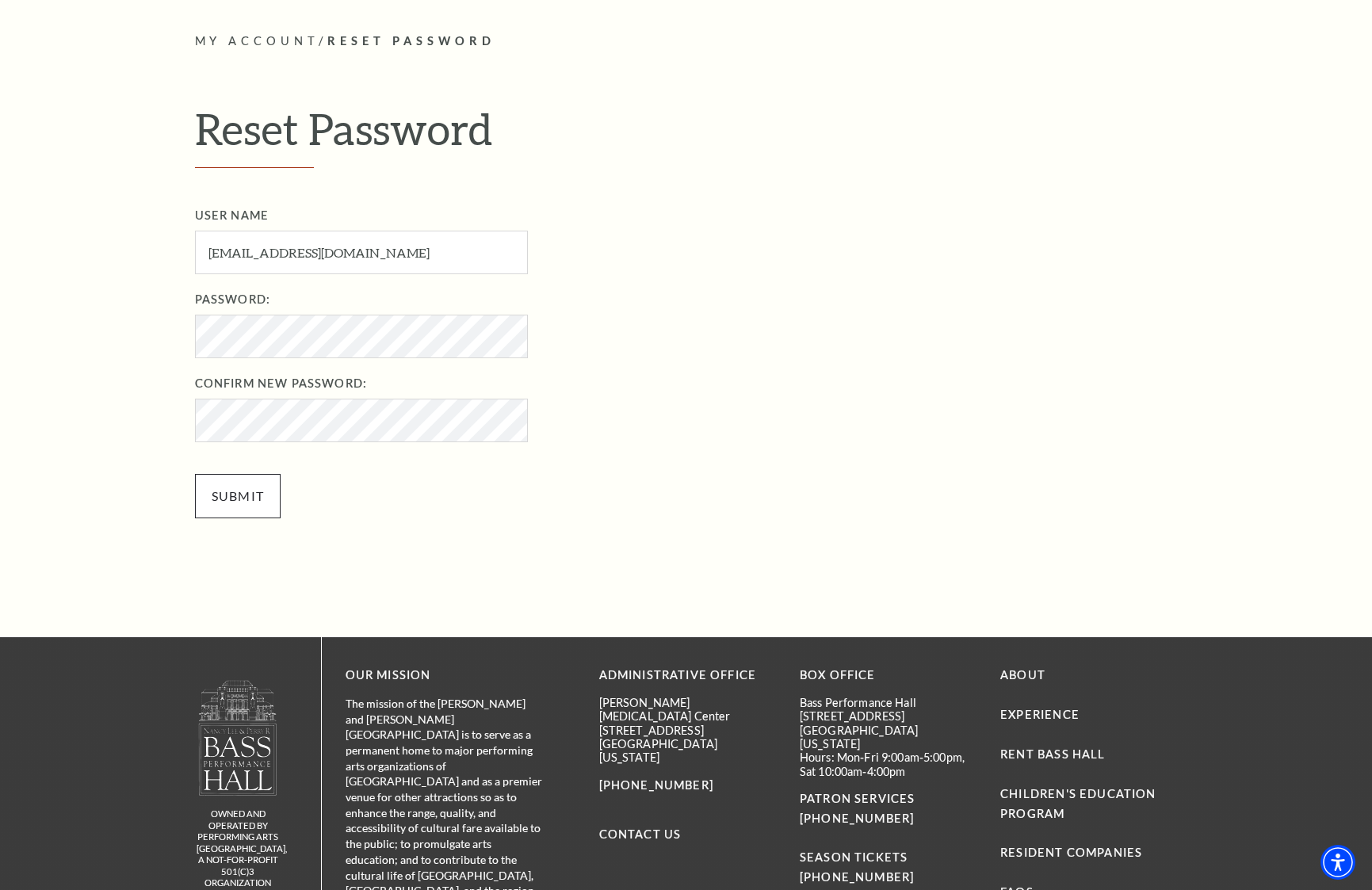
click at [247, 487] on input "Submit" at bounding box center [237, 496] width 86 height 44
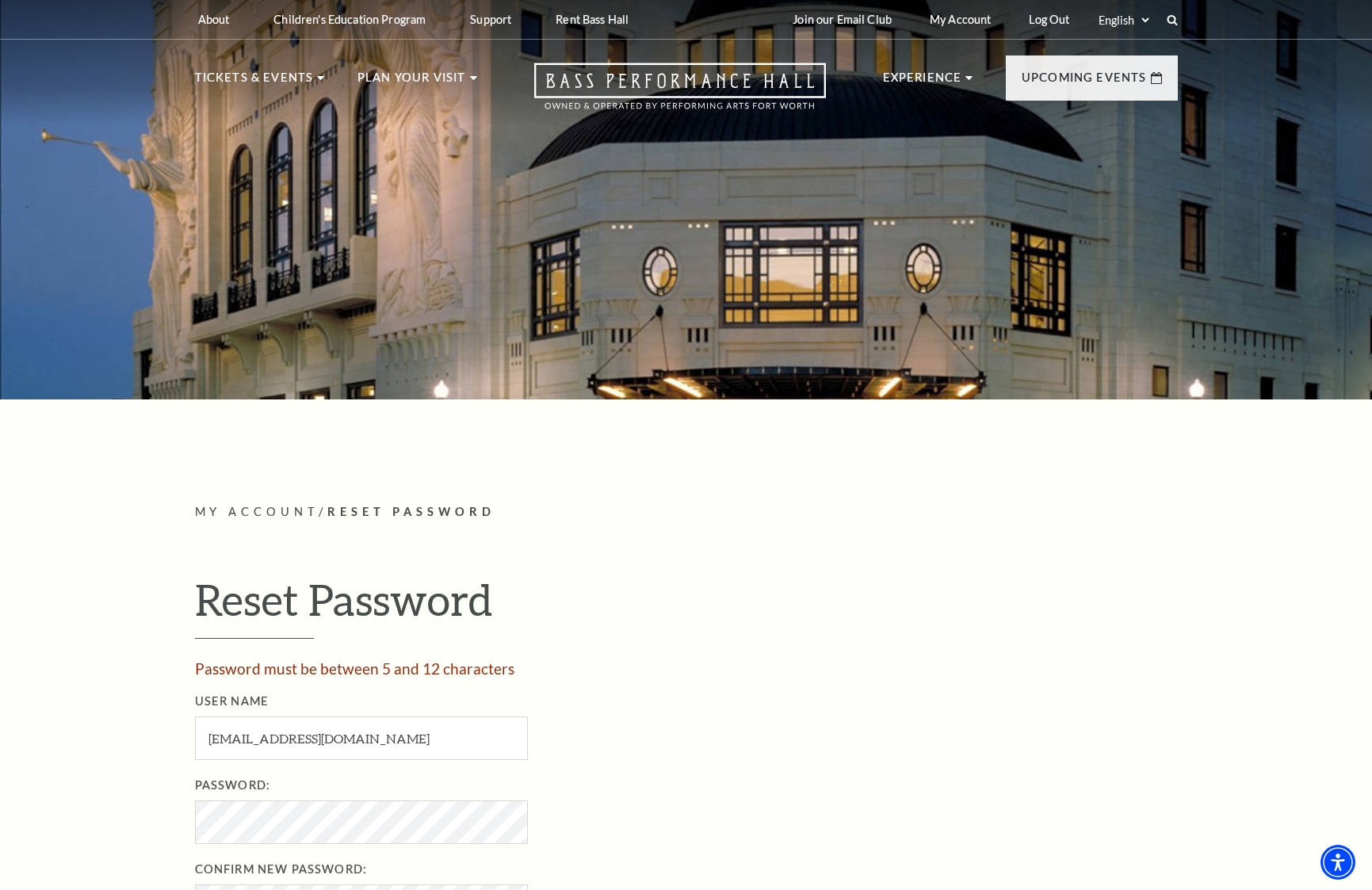
click at [266, 520] on div "My Account / Reset Password Reset Password Password must be between 5 and 12 ch…" at bounding box center [686, 777] width 983 height 547
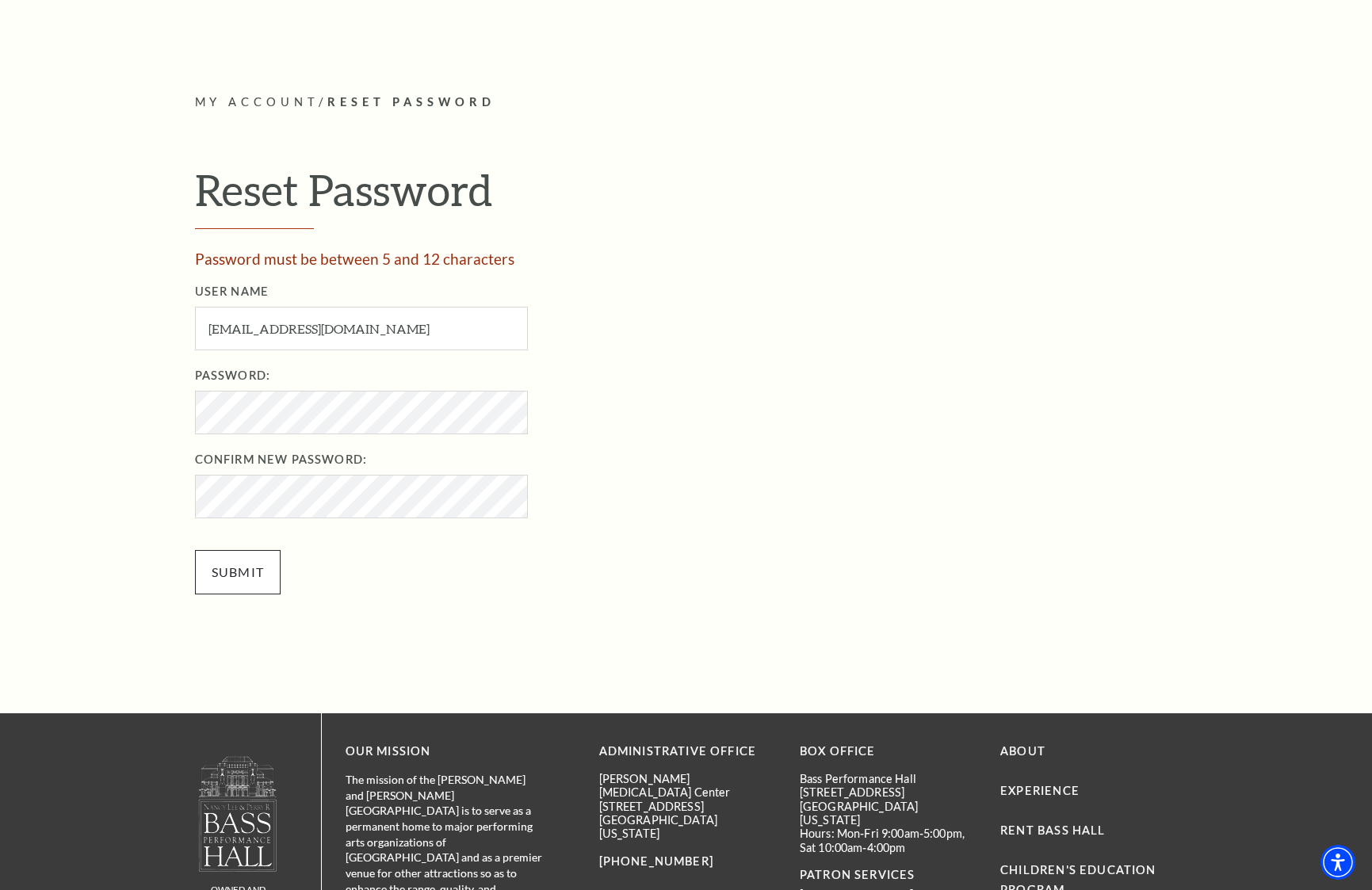
click at [260, 565] on input "Submit" at bounding box center [237, 572] width 86 height 44
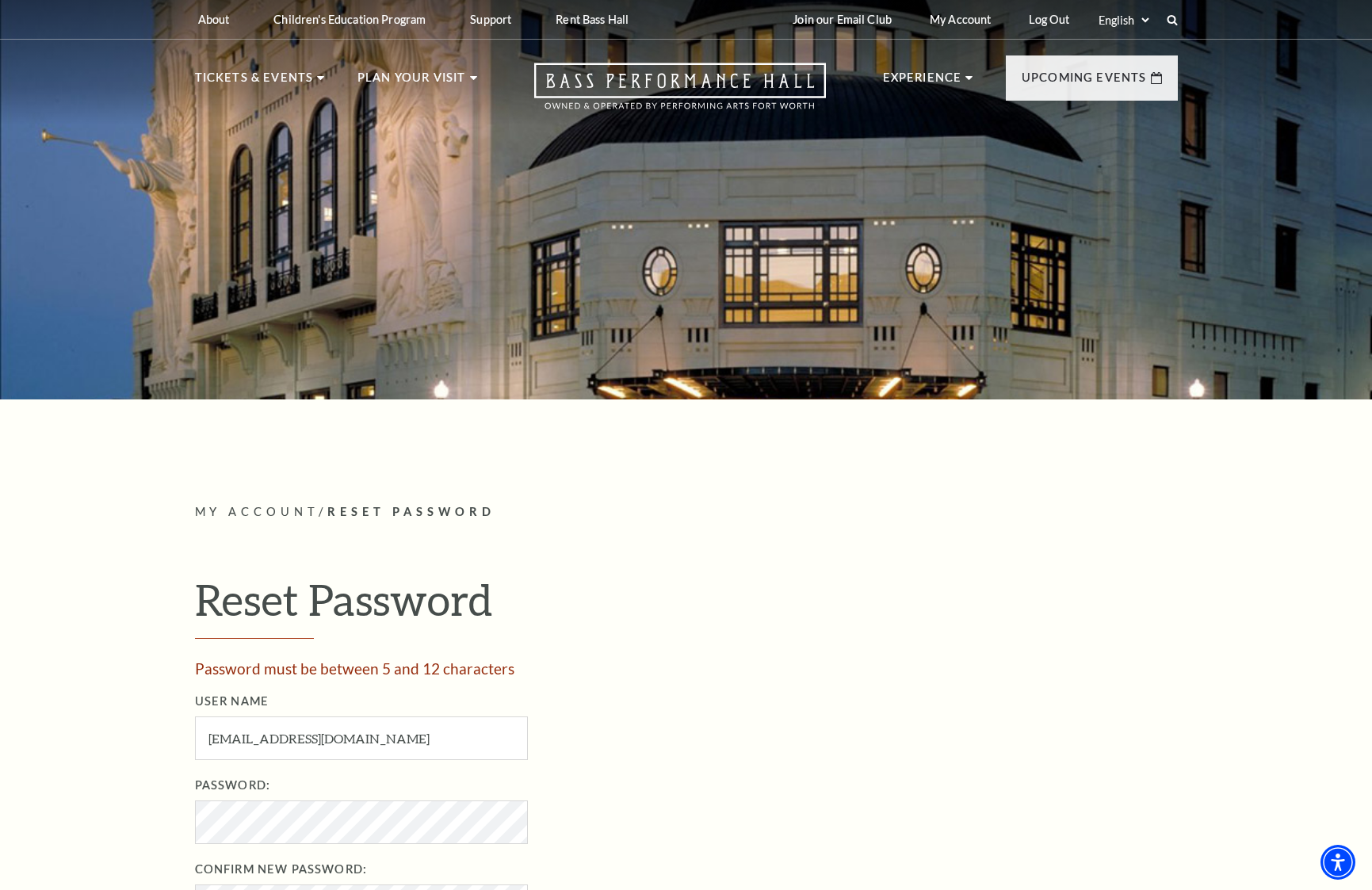
scroll to position [25, 0]
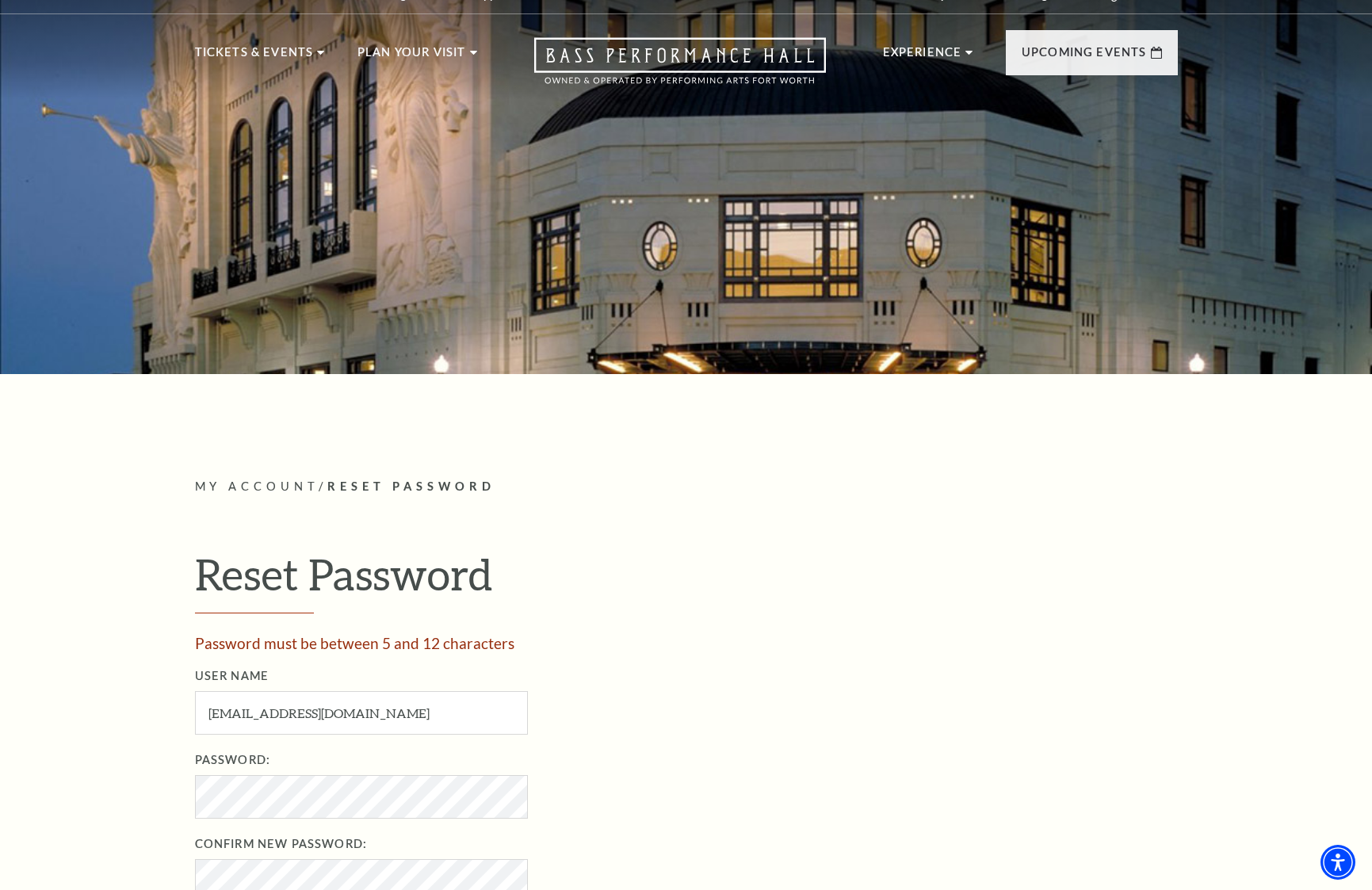
click at [297, 784] on li "Password: Password required" at bounding box center [703, 784] width 1017 height 68
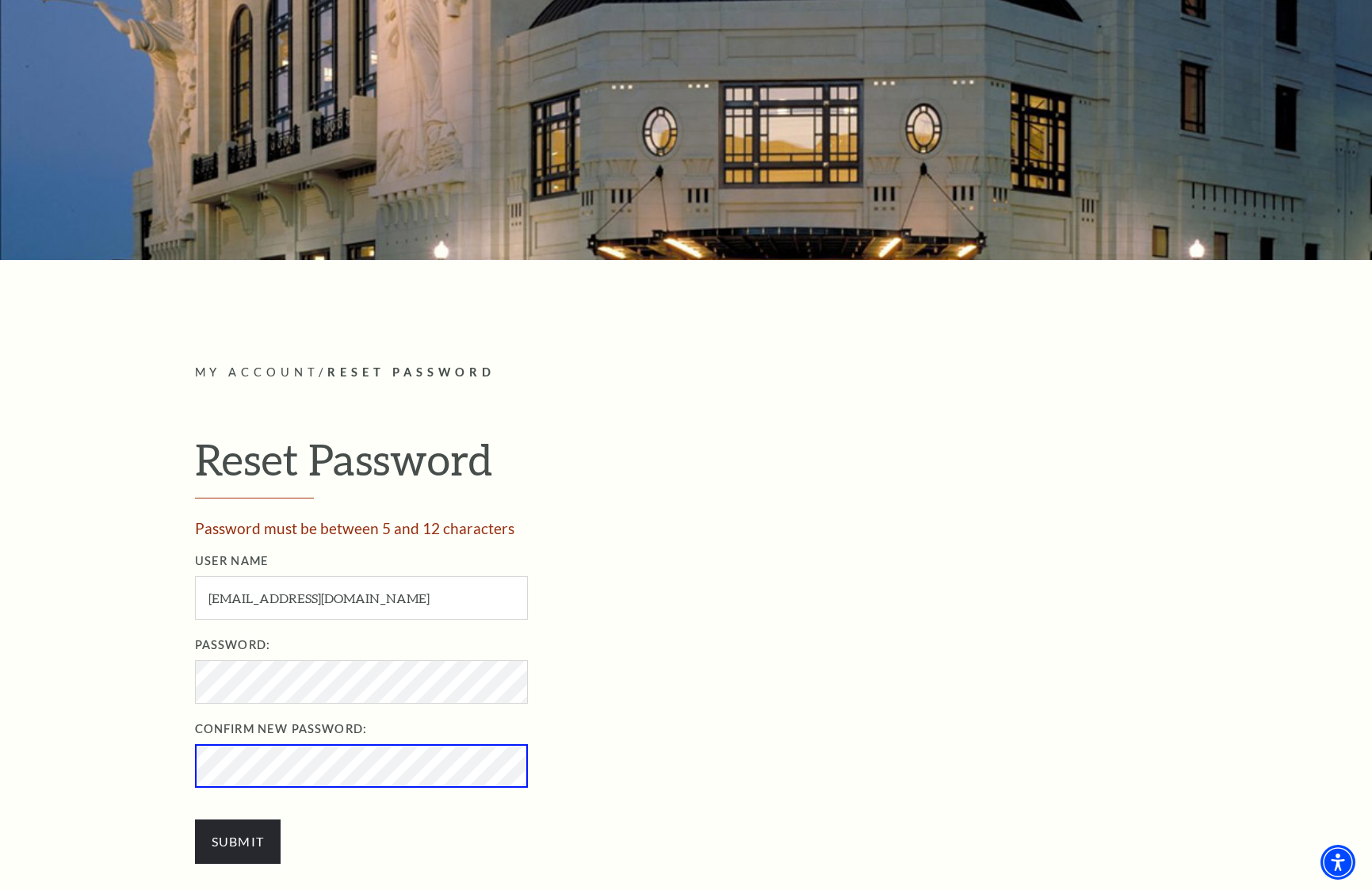
scroll to position [172, 0]
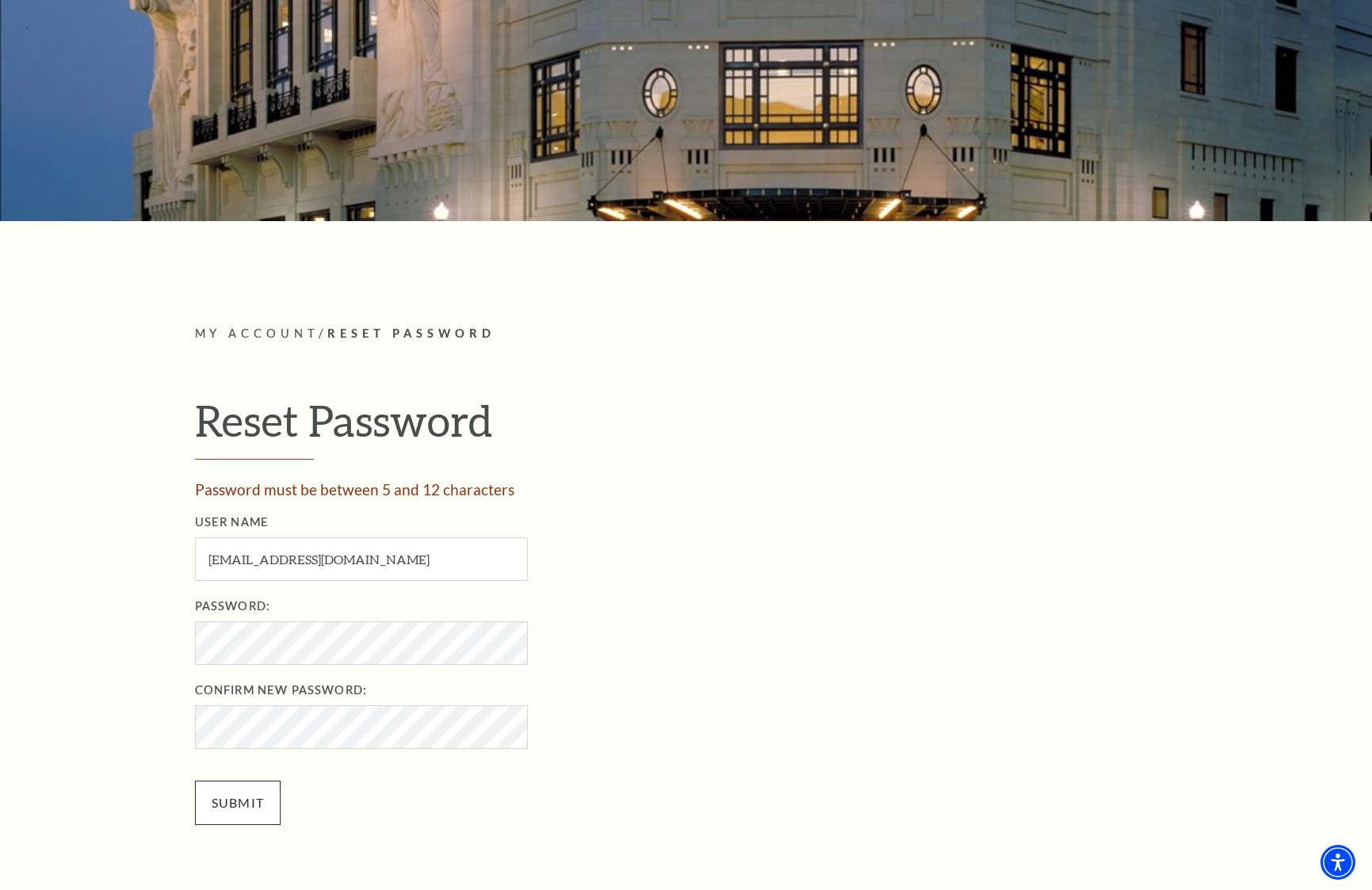
click at [256, 794] on input "Submit" at bounding box center [237, 803] width 86 height 44
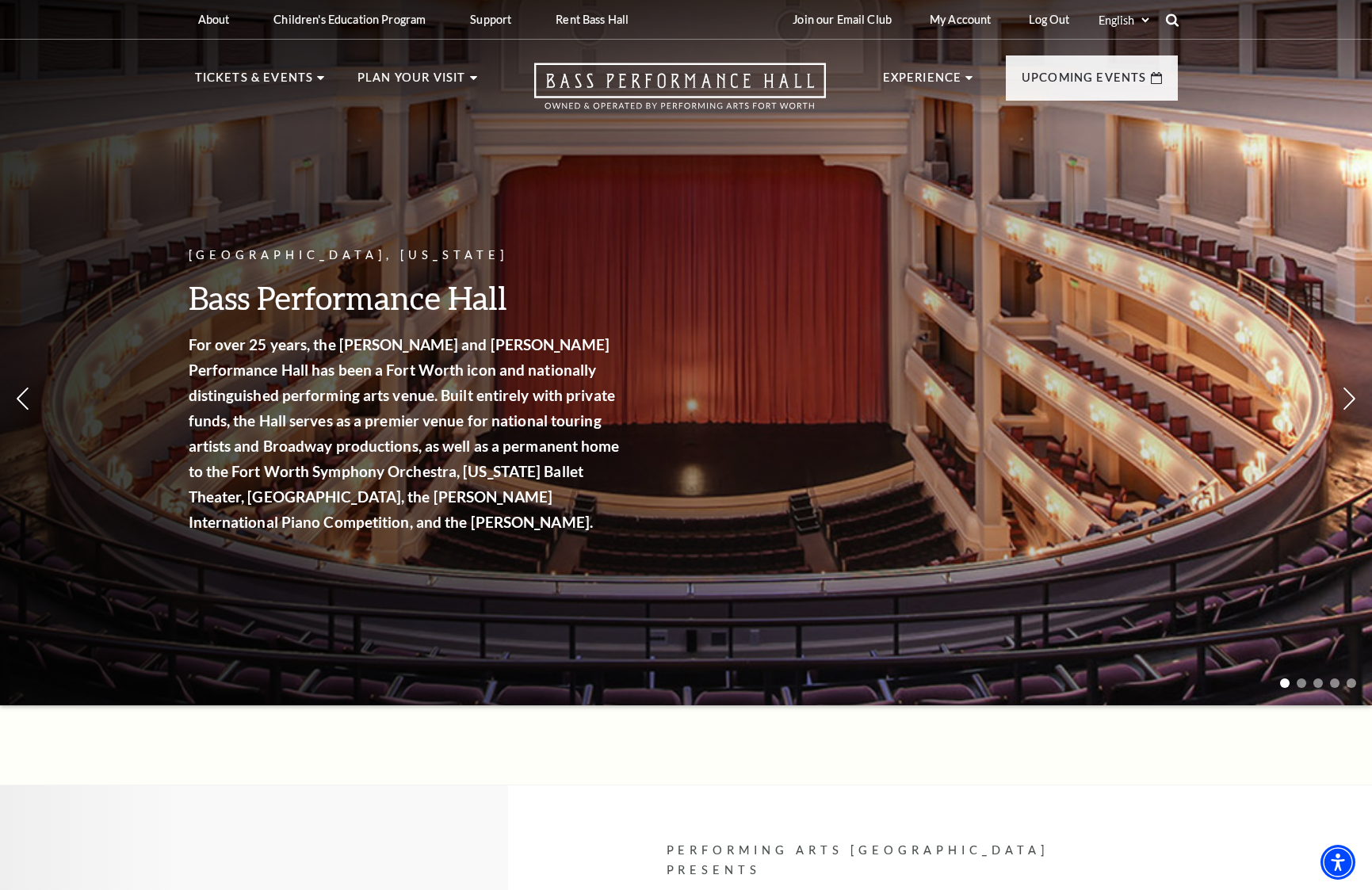
click at [1172, 19] on icon at bounding box center [1173, 20] width 14 height 15
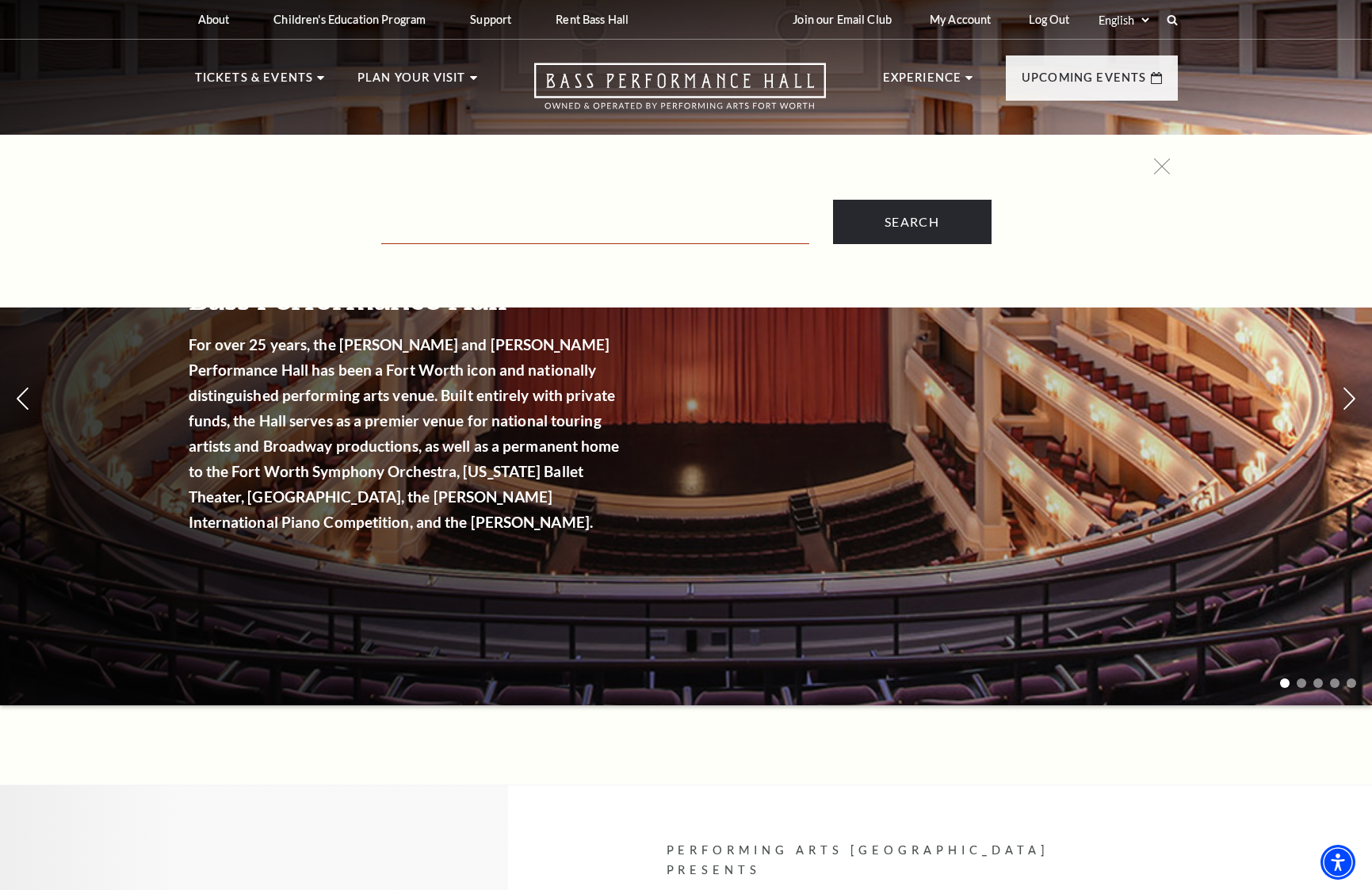
click at [555, 230] on input "Text field" at bounding box center [595, 228] width 428 height 33
type input "styx"
click at [929, 227] on input "Search" at bounding box center [912, 221] width 159 height 44
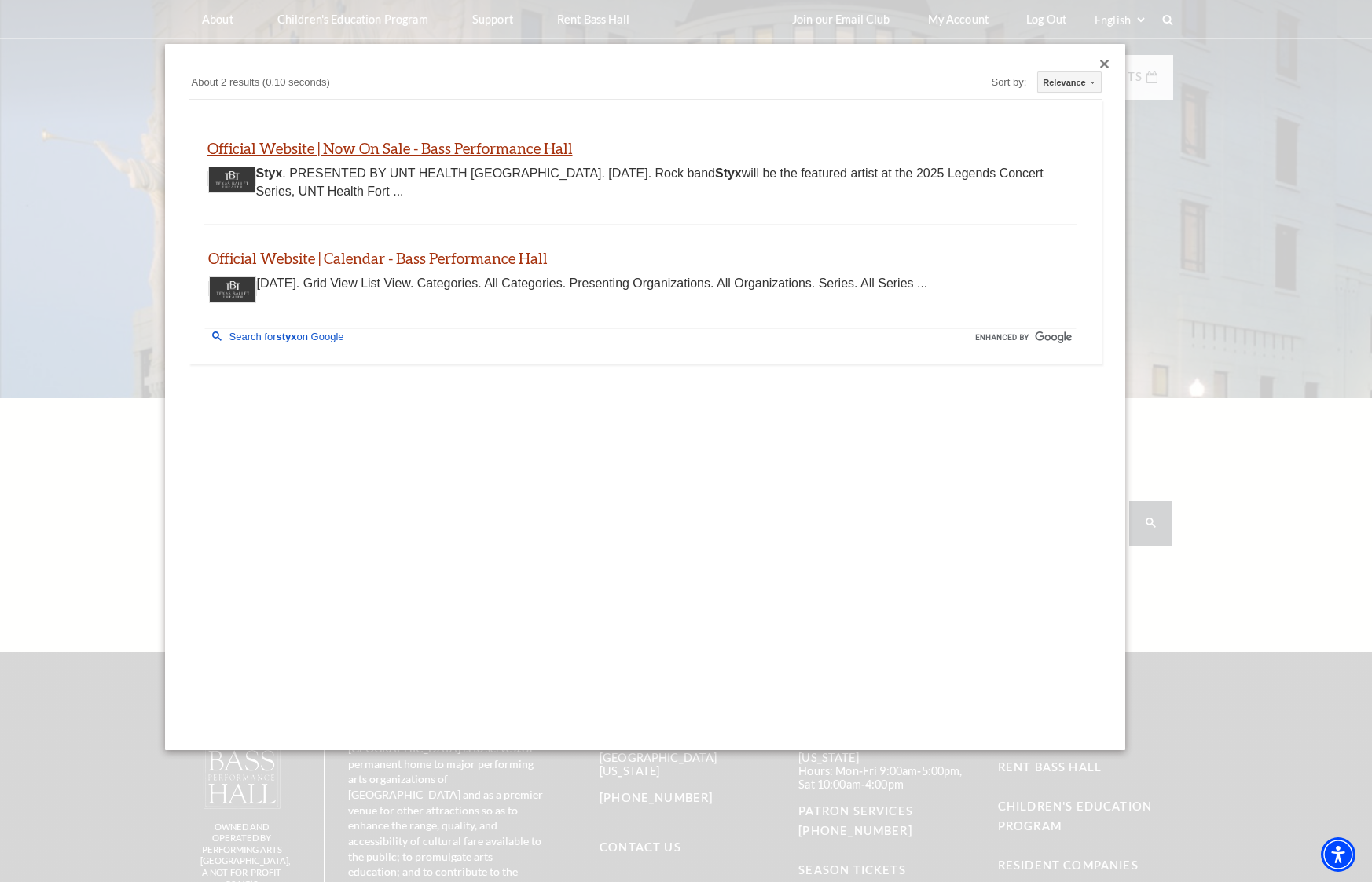
click at [305, 149] on link "Official Website | Now On Sale - Bass Performance Hall" at bounding box center [390, 148] width 366 height 18
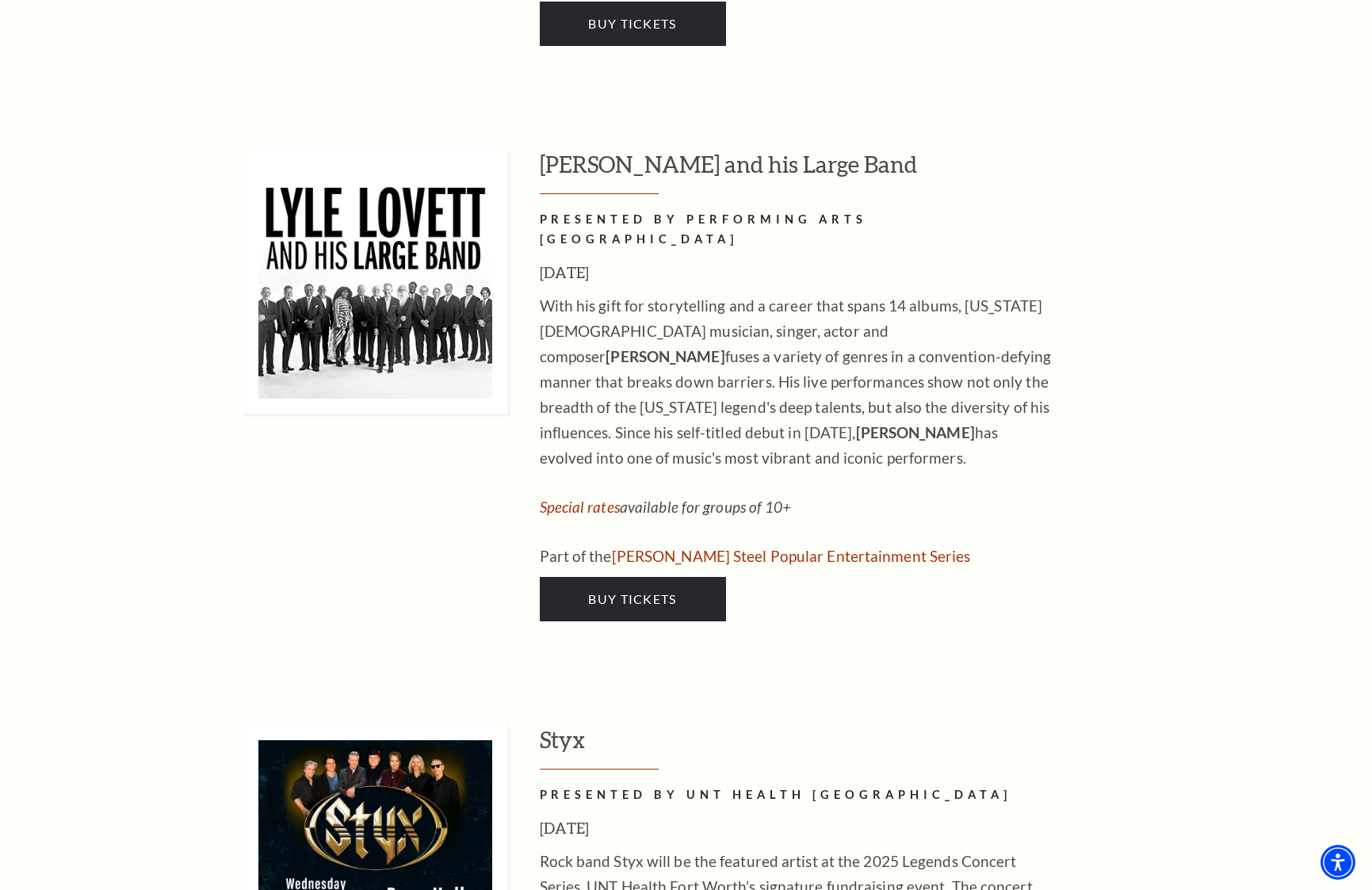
scroll to position [2667, 0]
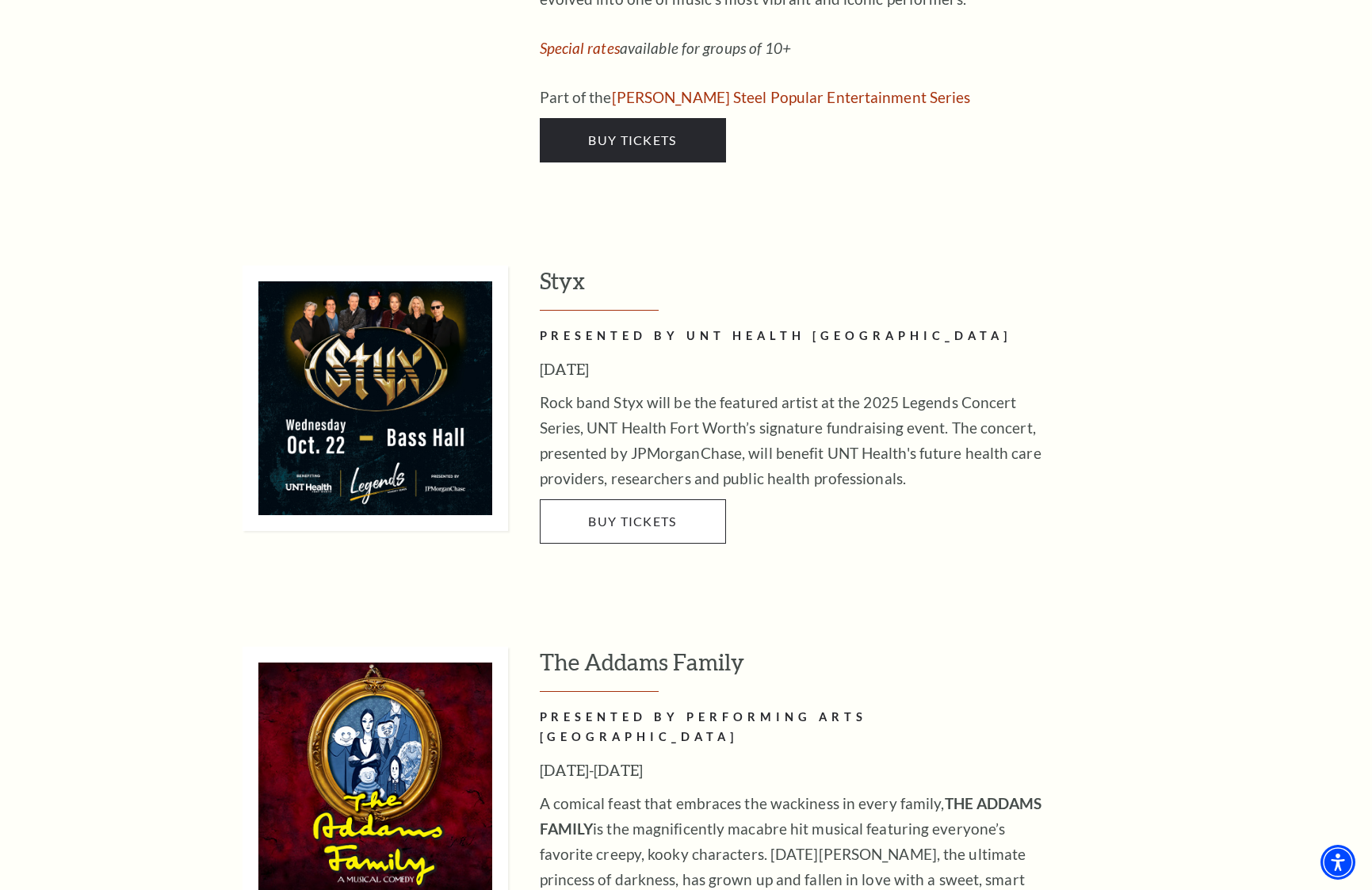
click at [633, 514] on span "Buy Tickets" at bounding box center [632, 521] width 88 height 15
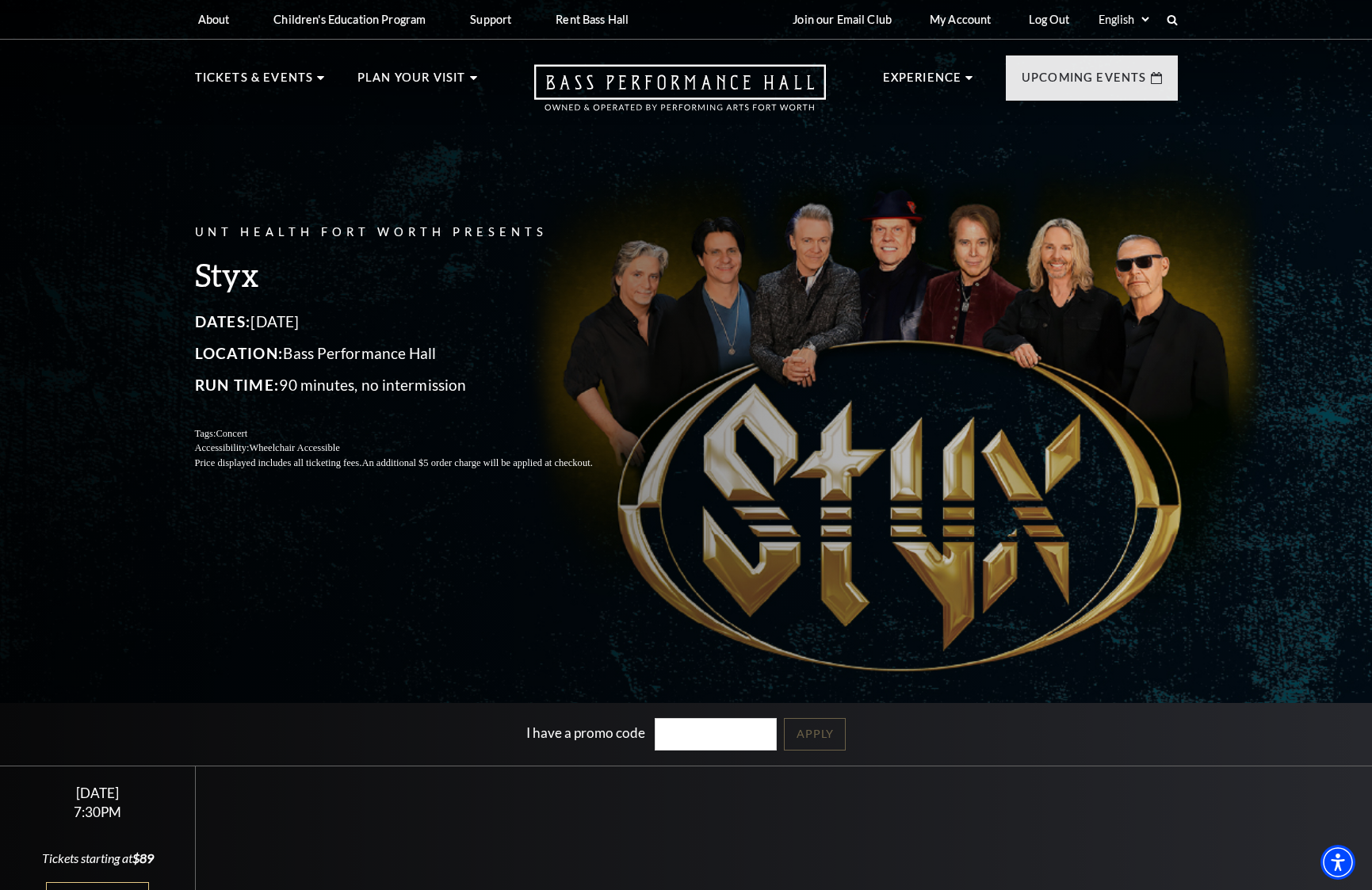
scroll to position [168, 0]
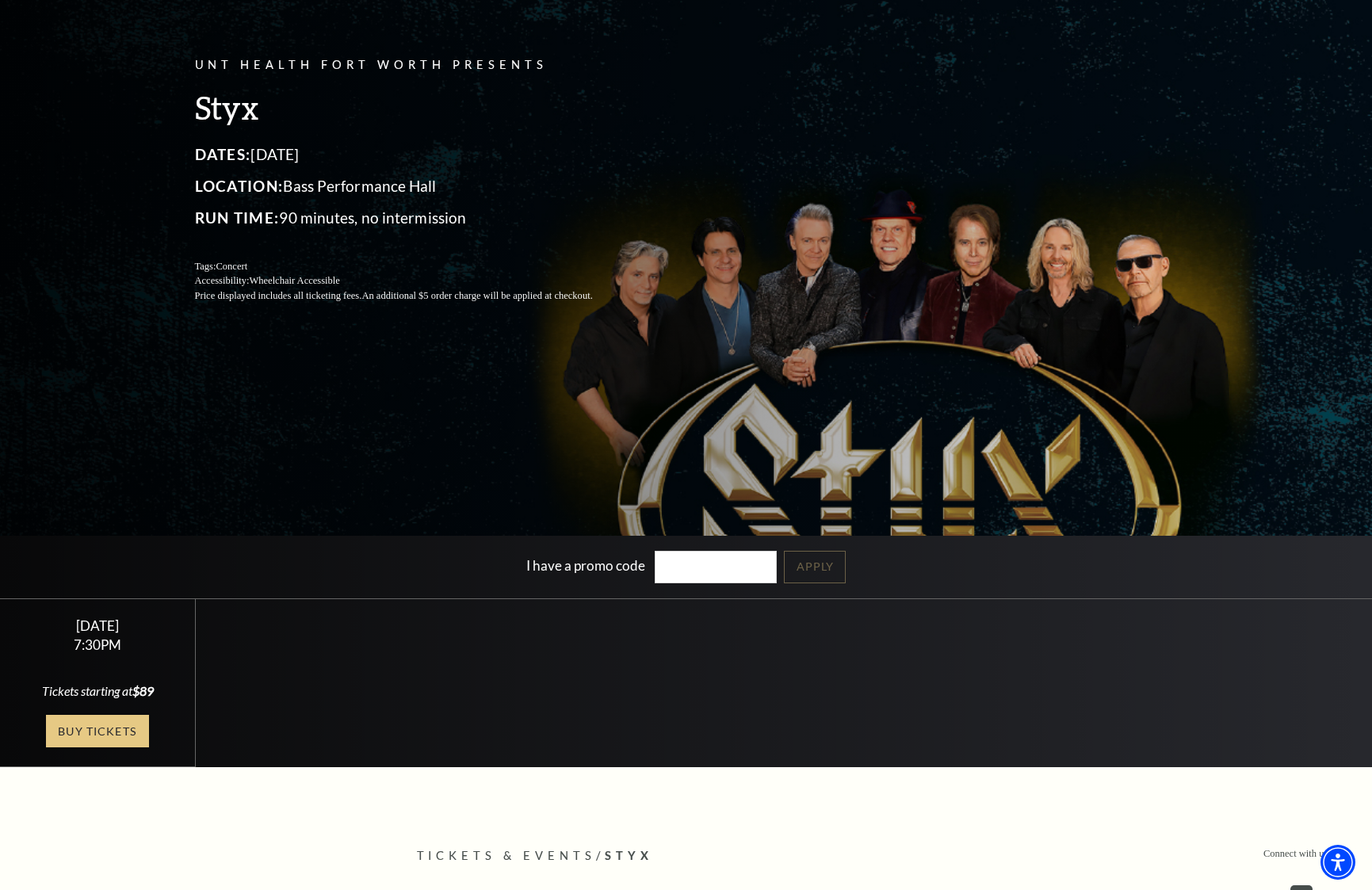
click at [125, 730] on link "Buy Tickets" at bounding box center [98, 731] width 103 height 33
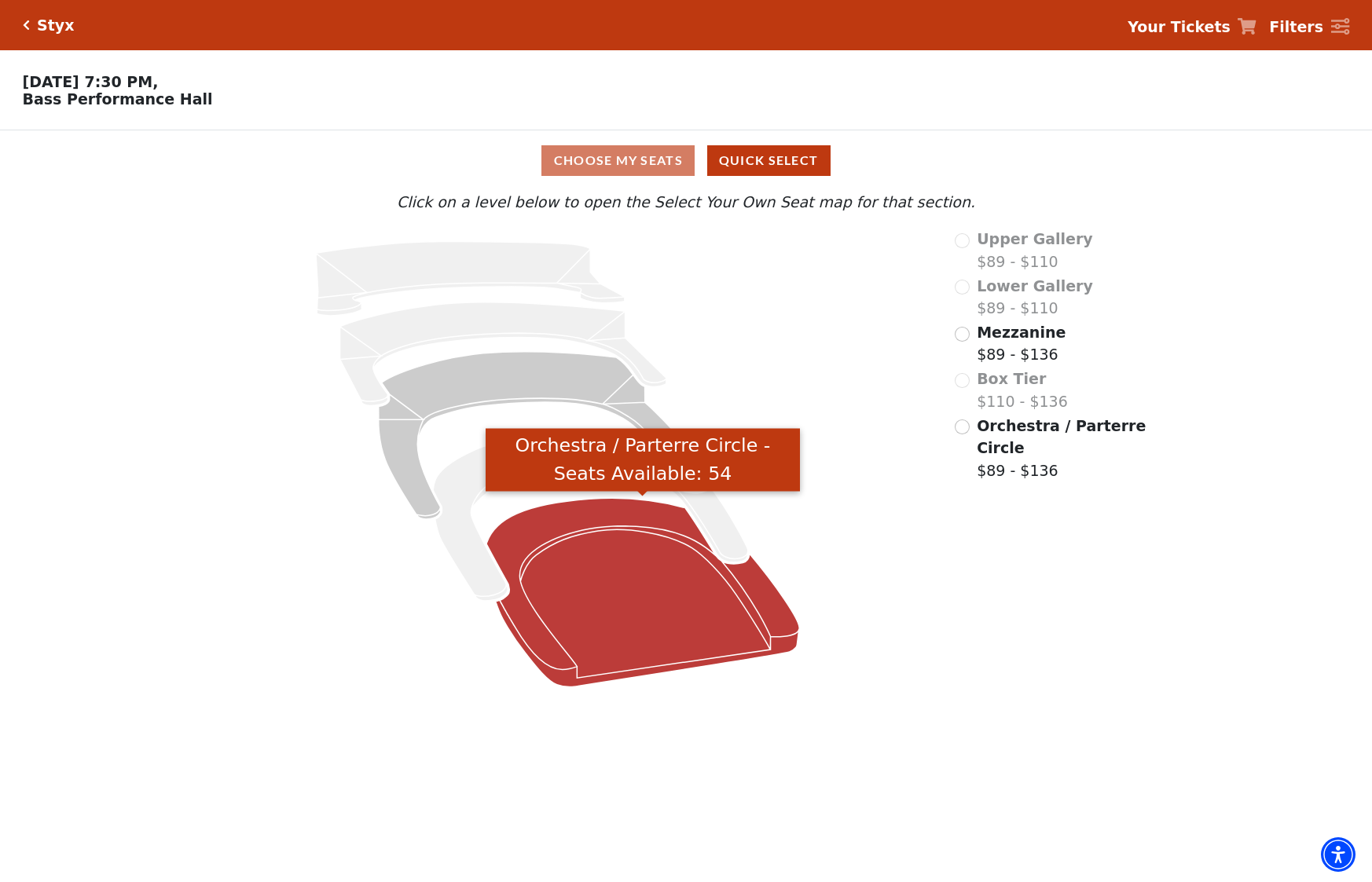
click at [647, 614] on icon "Orchestra / Parterre Circle - Seats Available: 54" at bounding box center [642, 593] width 313 height 189
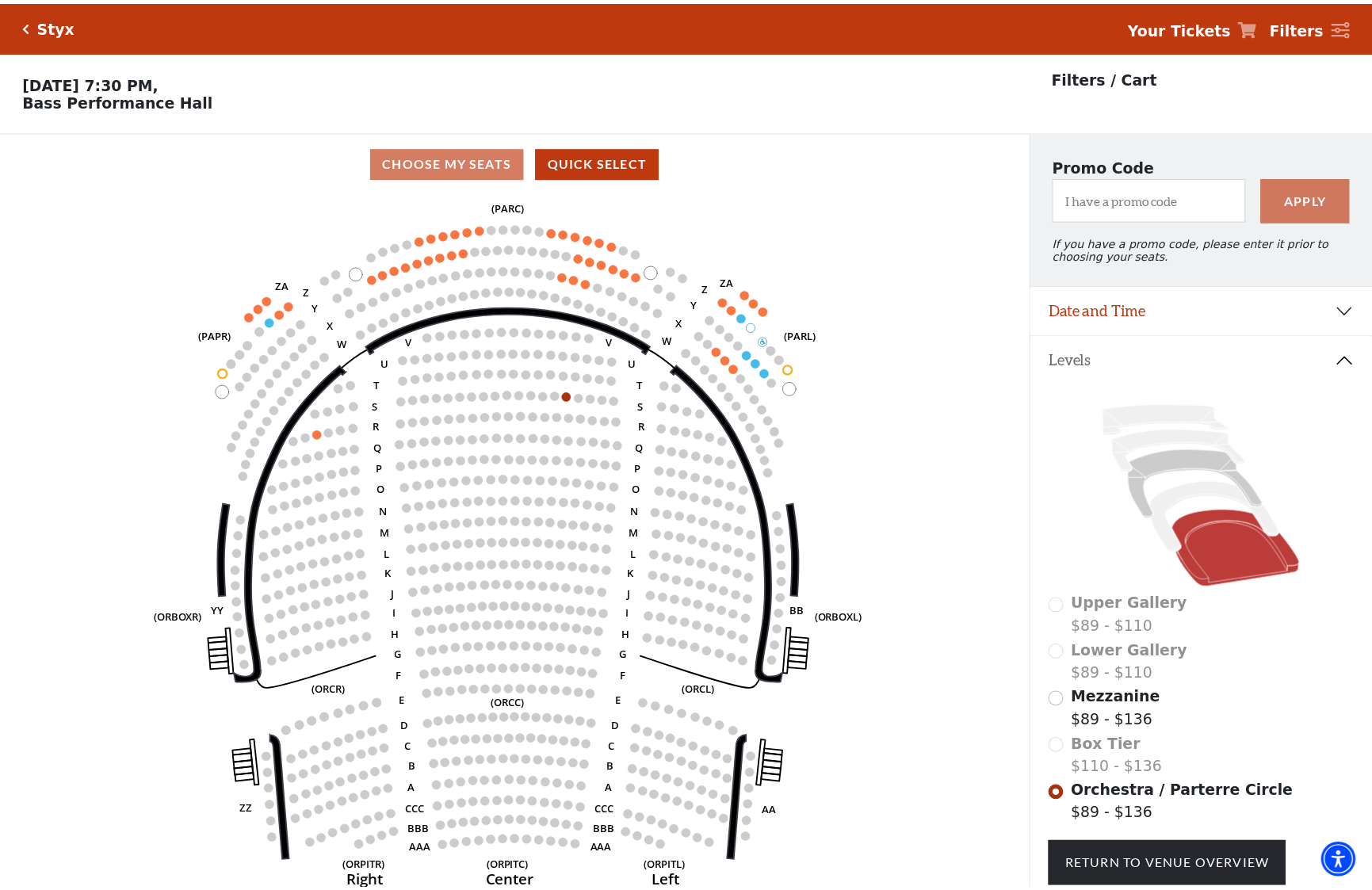
scroll to position [73, 0]
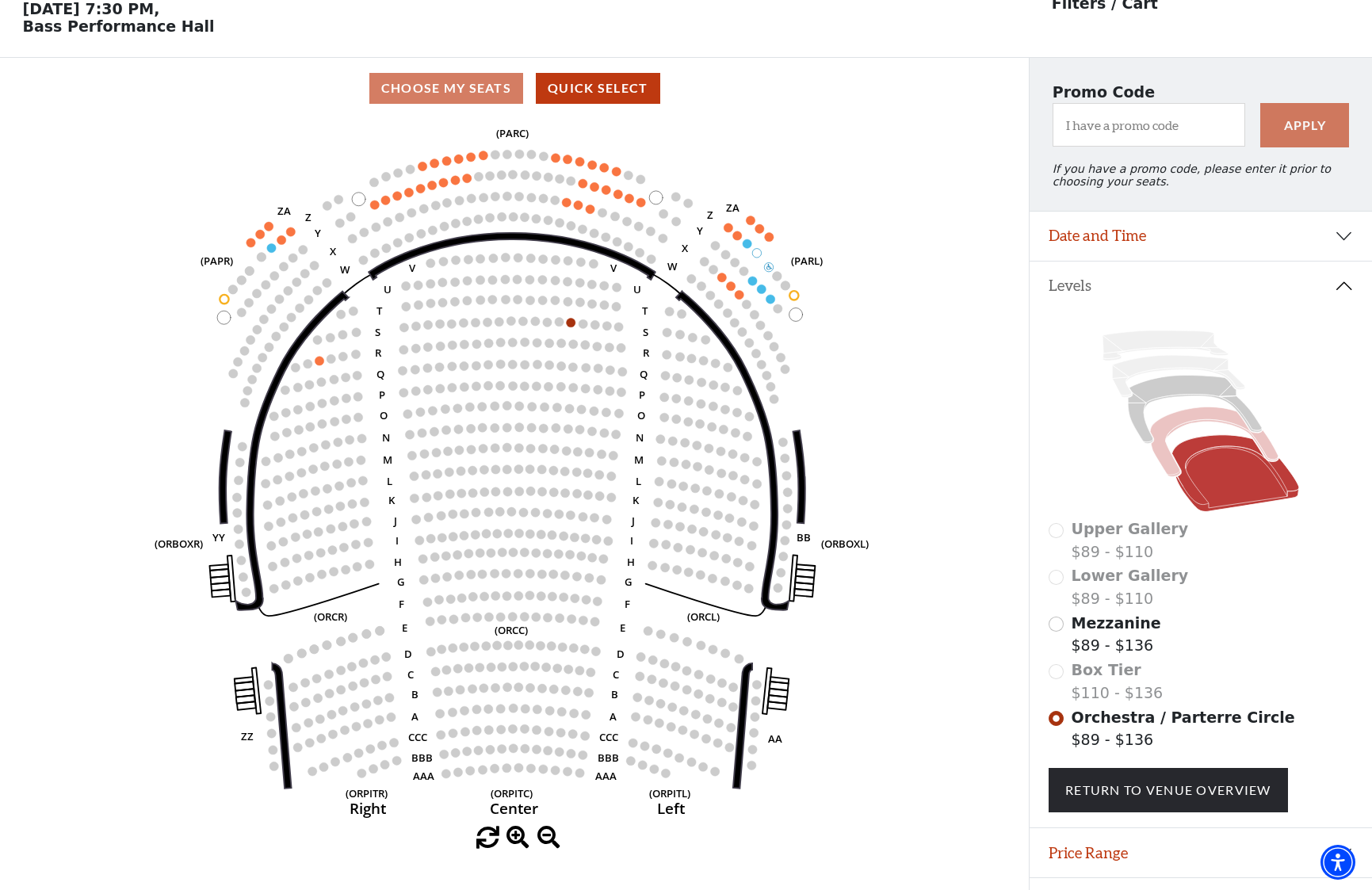
click at [1177, 421] on icon at bounding box center [1214, 442] width 129 height 70
click at [1057, 624] on input "Mezzanine$89 - $136\a" at bounding box center [1056, 624] width 15 height 15
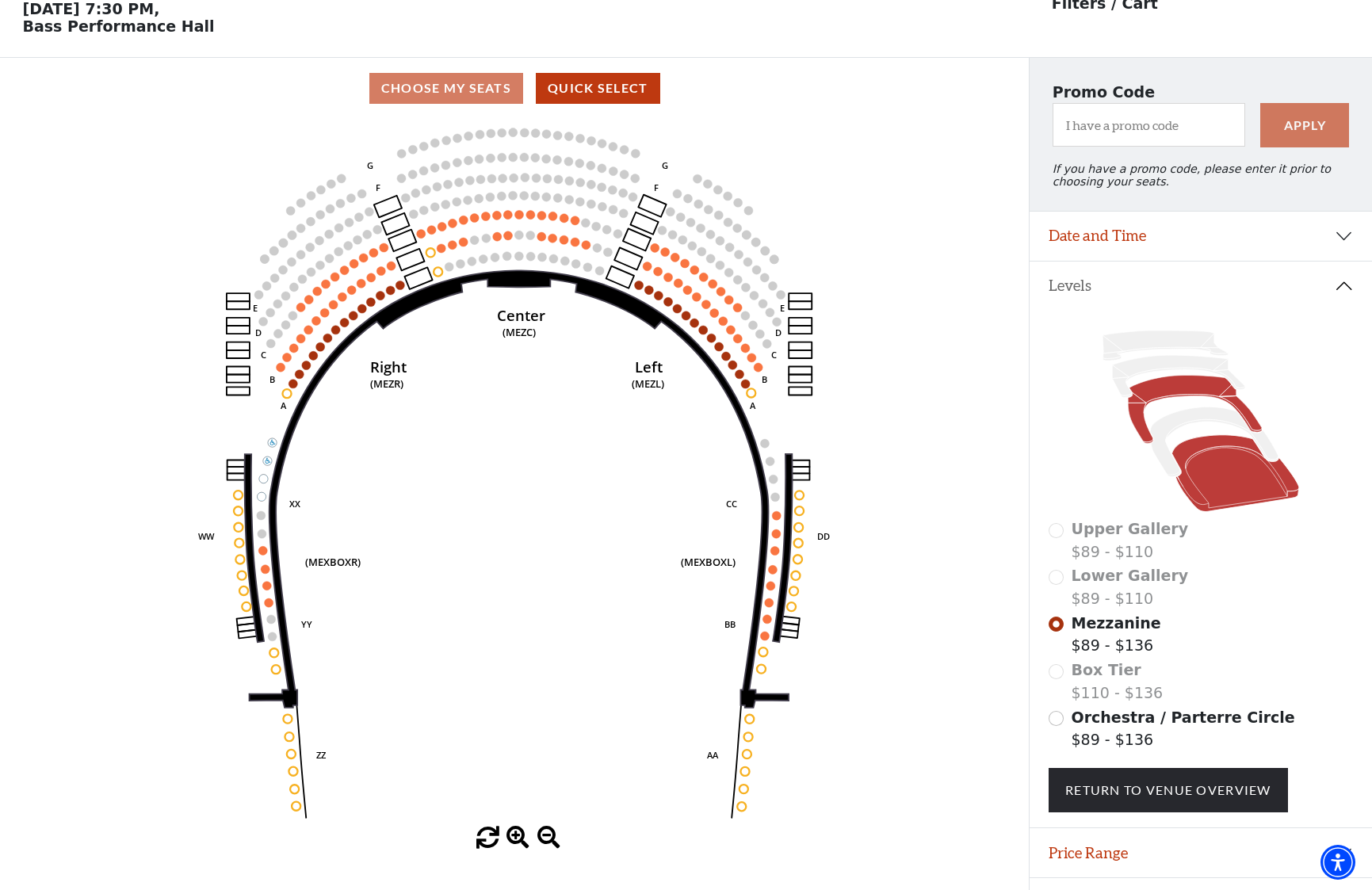
click at [1196, 458] on icon at bounding box center [1236, 473] width 128 height 77
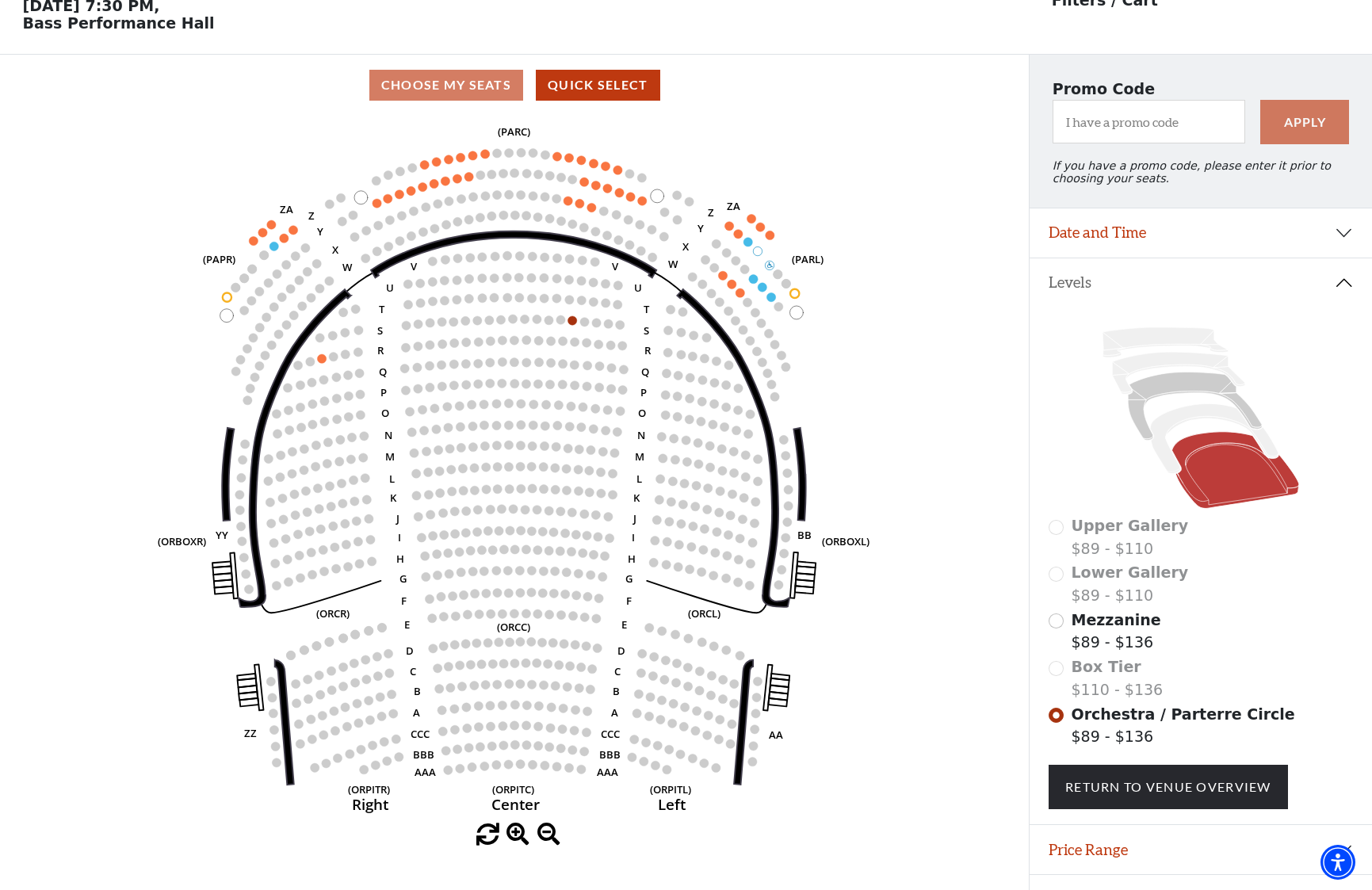
scroll to position [96, 0]
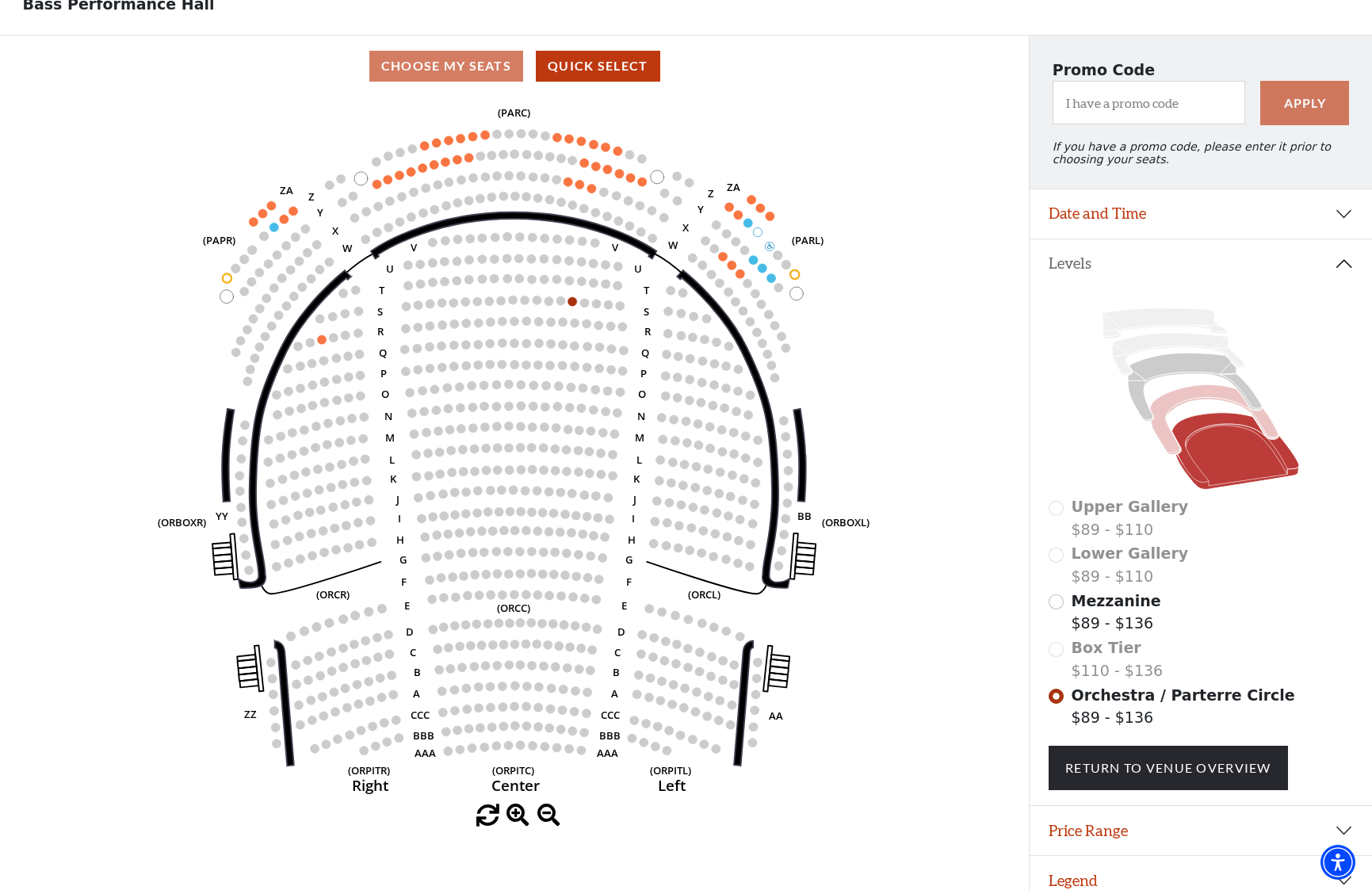
click at [1170, 440] on icon at bounding box center [1214, 420] width 129 height 70
click at [1091, 601] on span "Mezzanine" at bounding box center [1116, 600] width 90 height 17
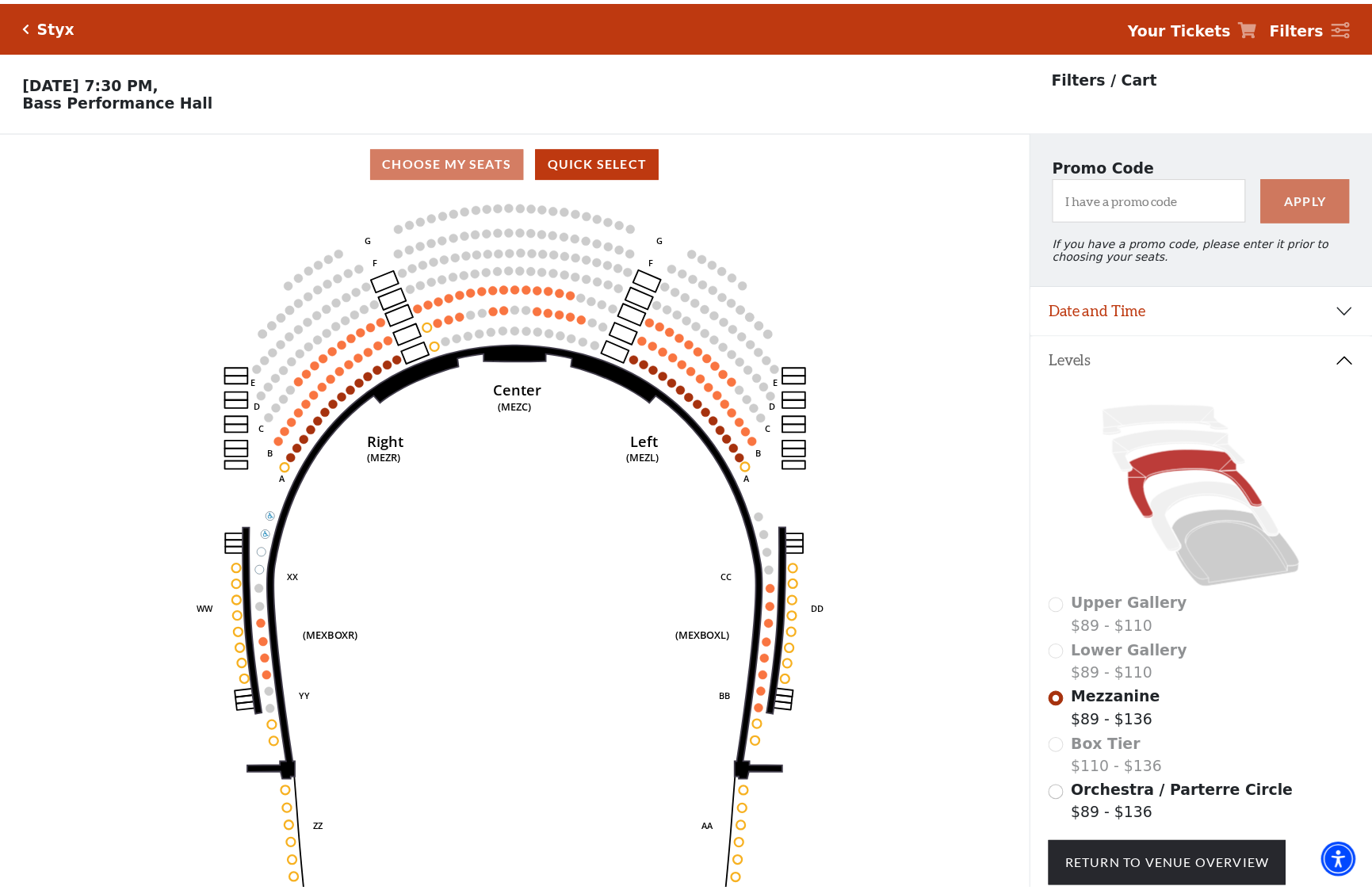
scroll to position [73, 0]
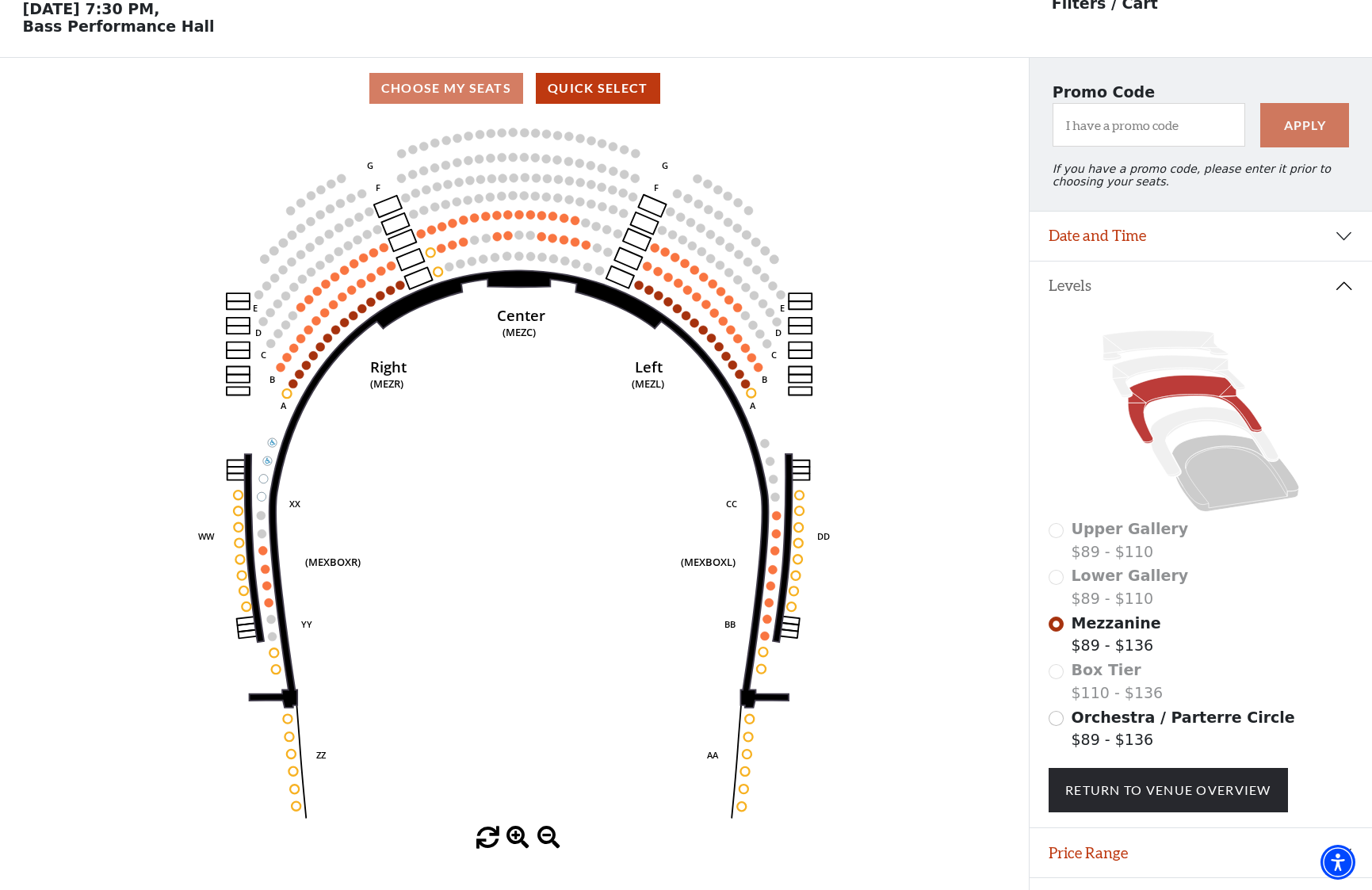
click at [522, 837] on span at bounding box center [517, 837] width 23 height 23
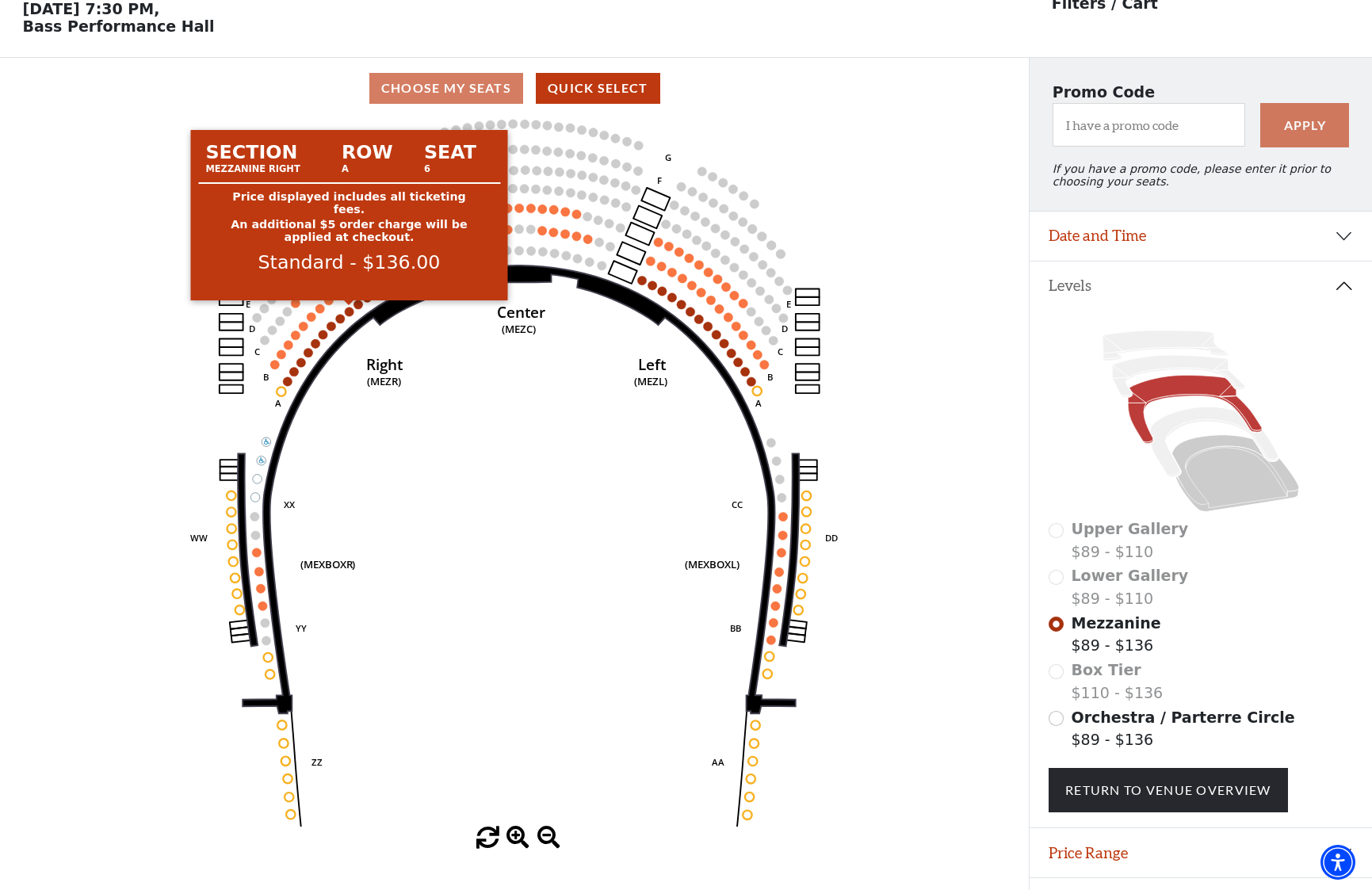
click at [350, 312] on circle at bounding box center [349, 312] width 9 height 9
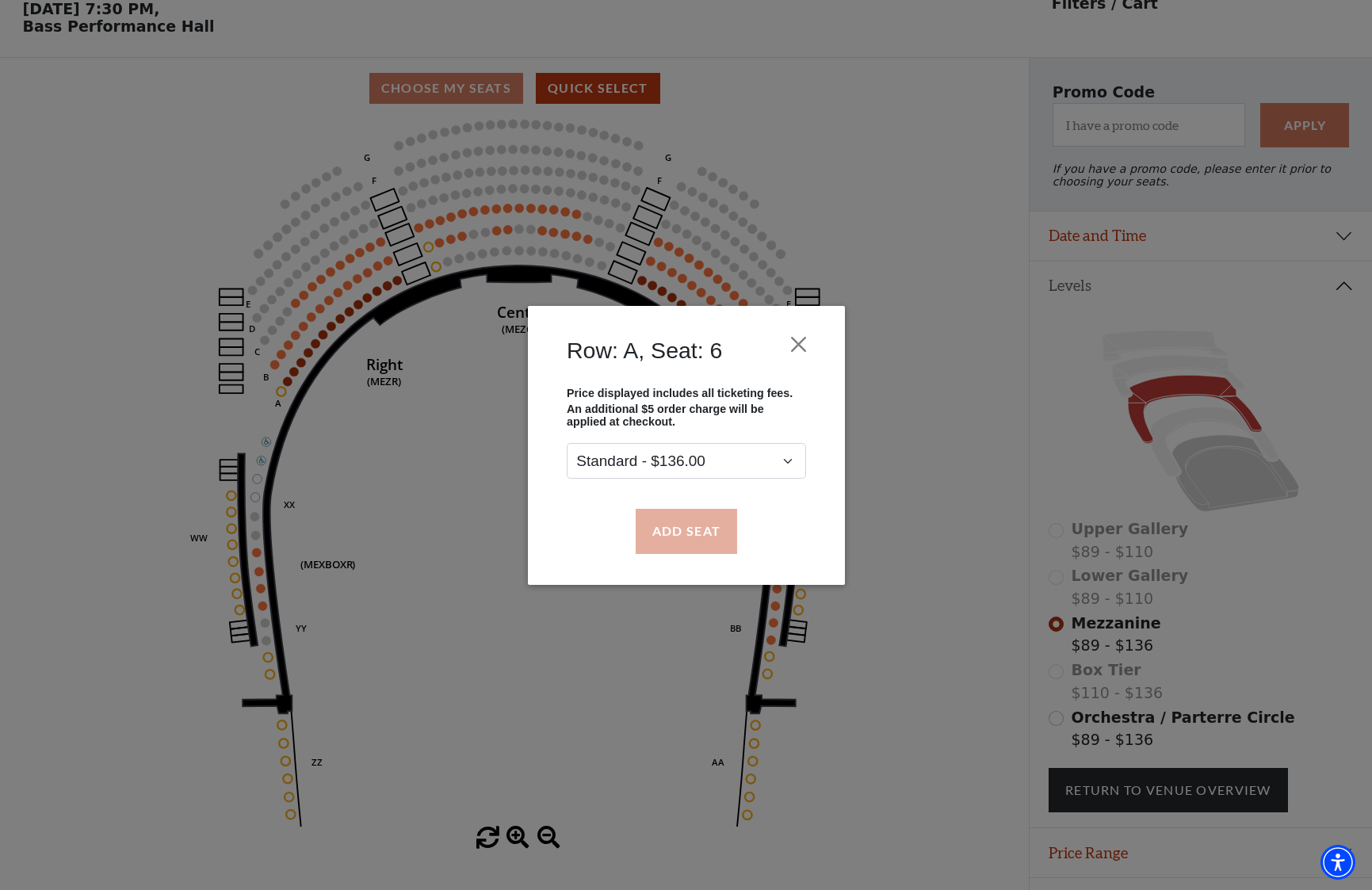
click at [685, 544] on button "Add Seat" at bounding box center [686, 531] width 101 height 44
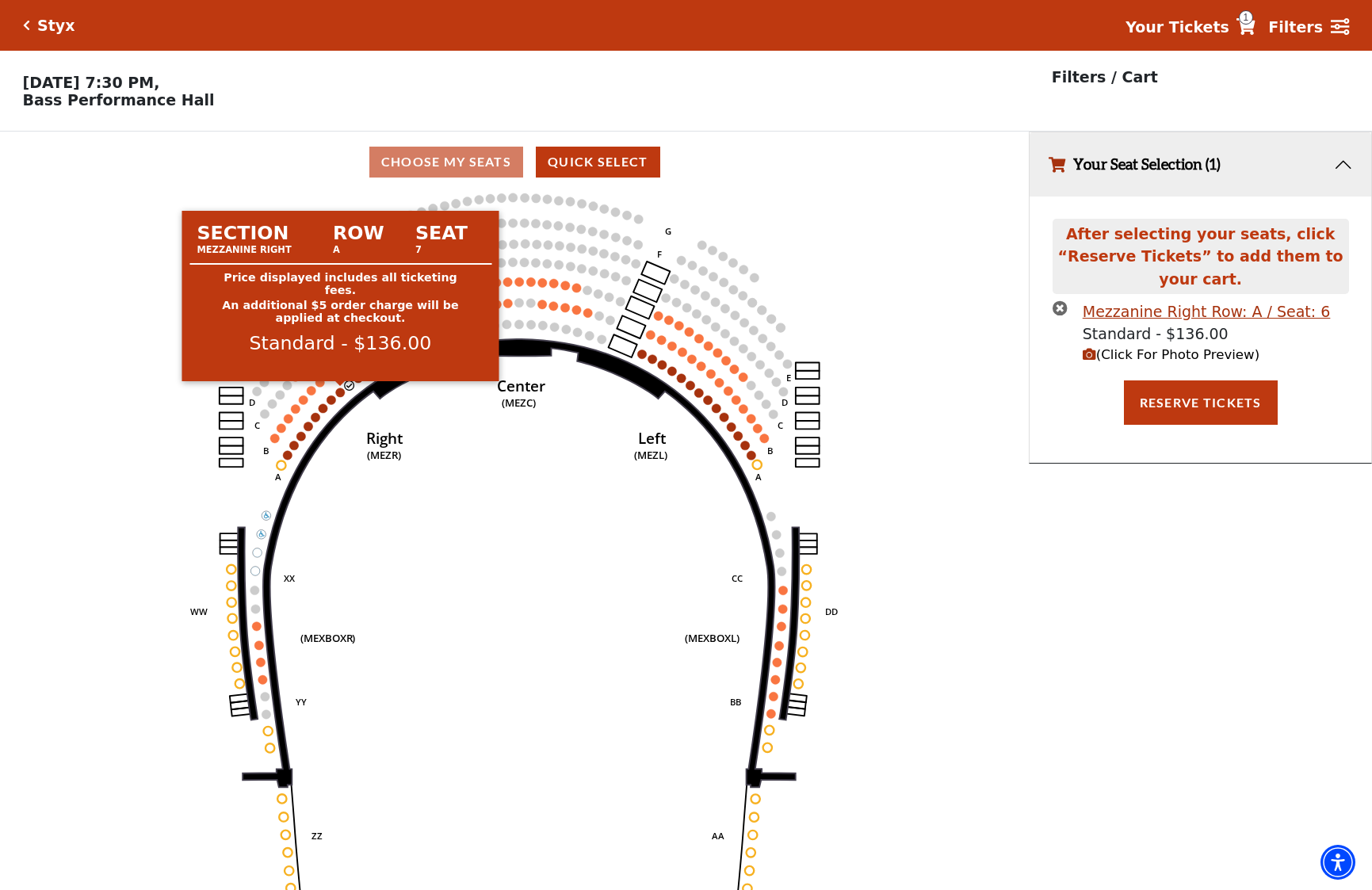
click at [340, 391] on circle at bounding box center [341, 392] width 9 height 9
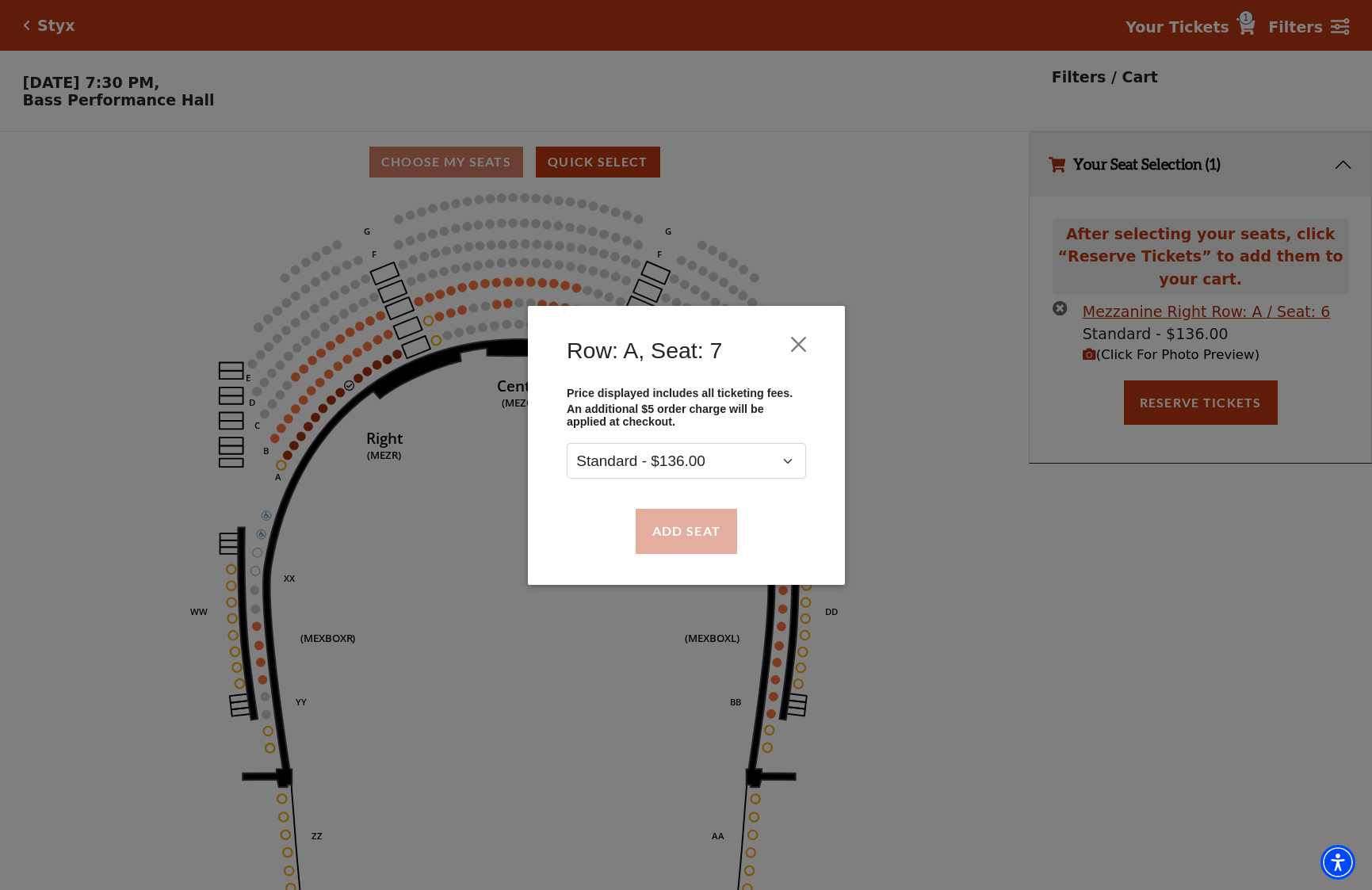
click at [731, 536] on button "Add Seat" at bounding box center [686, 531] width 101 height 44
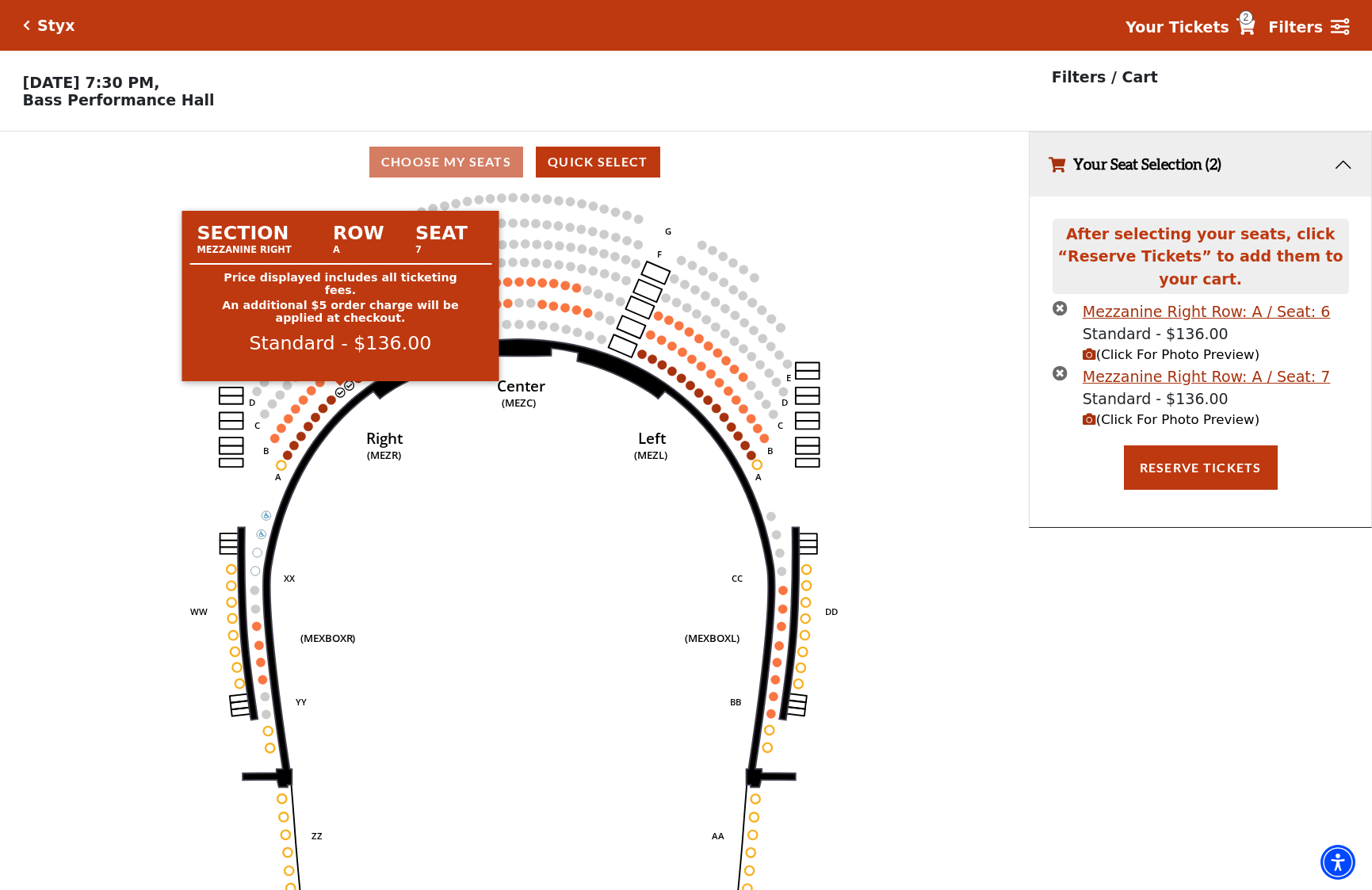
click at [343, 390] on circle at bounding box center [341, 392] width 9 height 9
click at [339, 391] on circle at bounding box center [341, 392] width 9 height 9
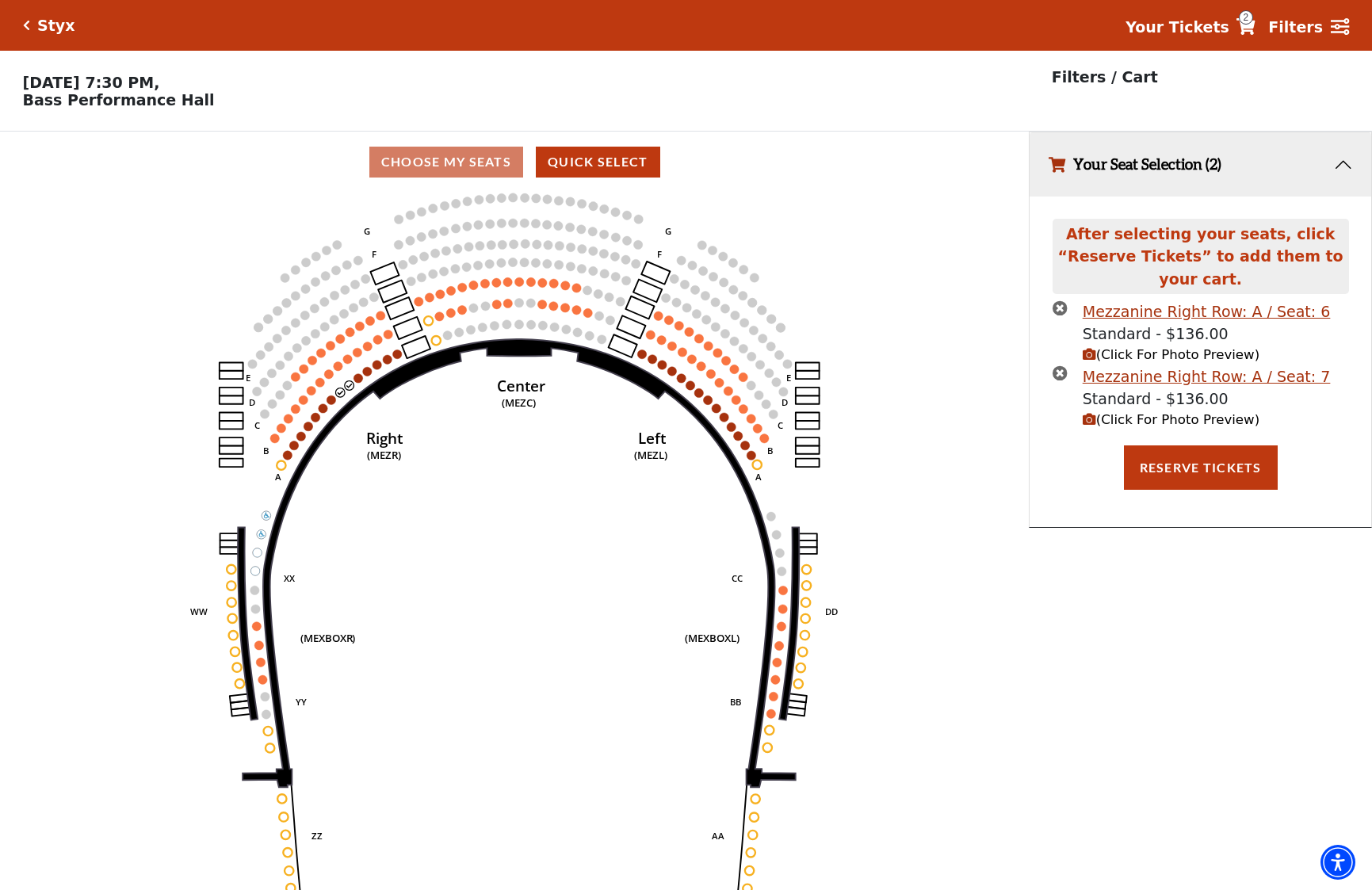
click at [1059, 369] on icon "times-circle" at bounding box center [1060, 372] width 15 height 15
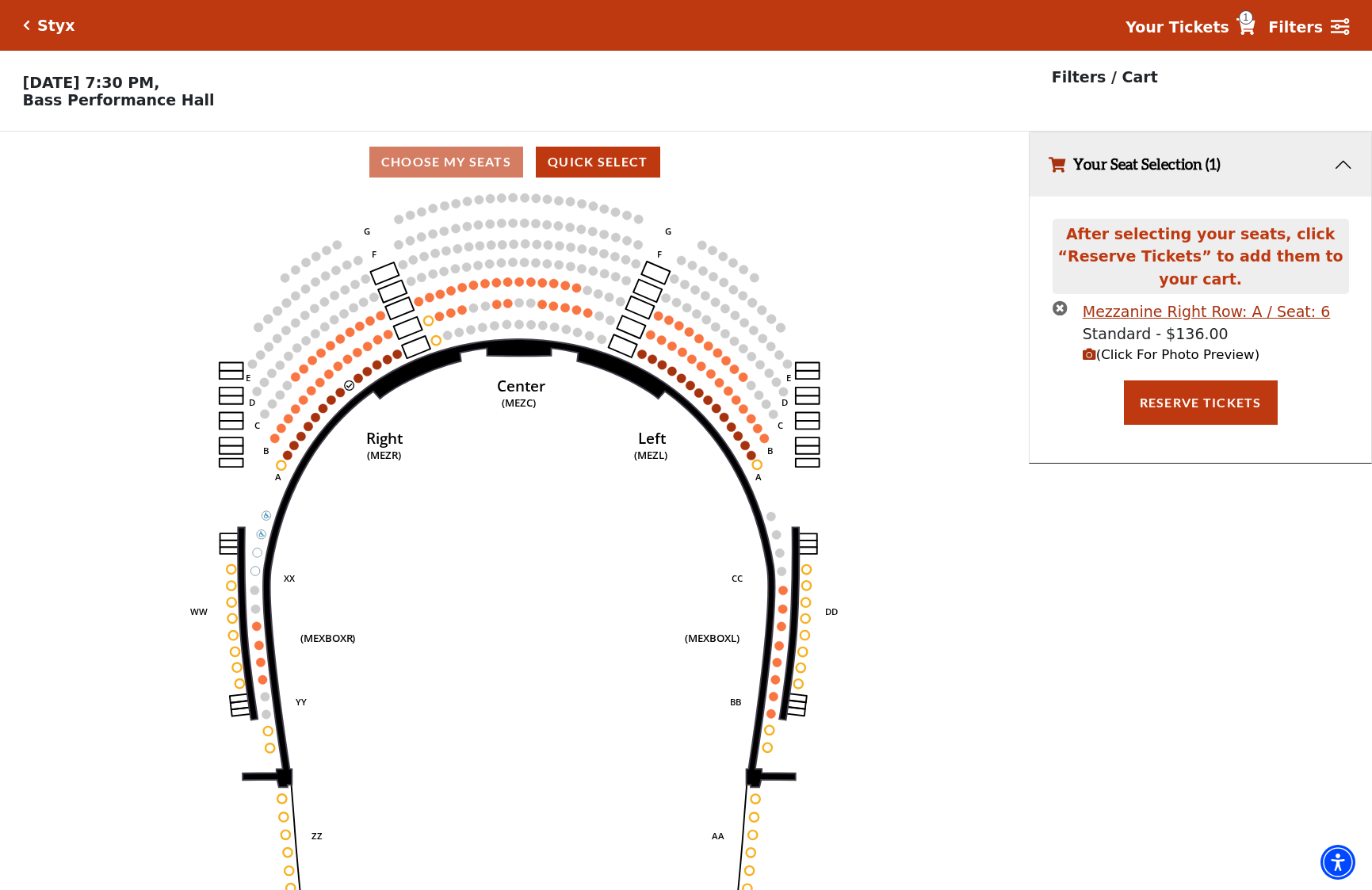
click at [1089, 349] on icon "(Click For Photo Preview)" at bounding box center [1089, 354] width 14 height 14
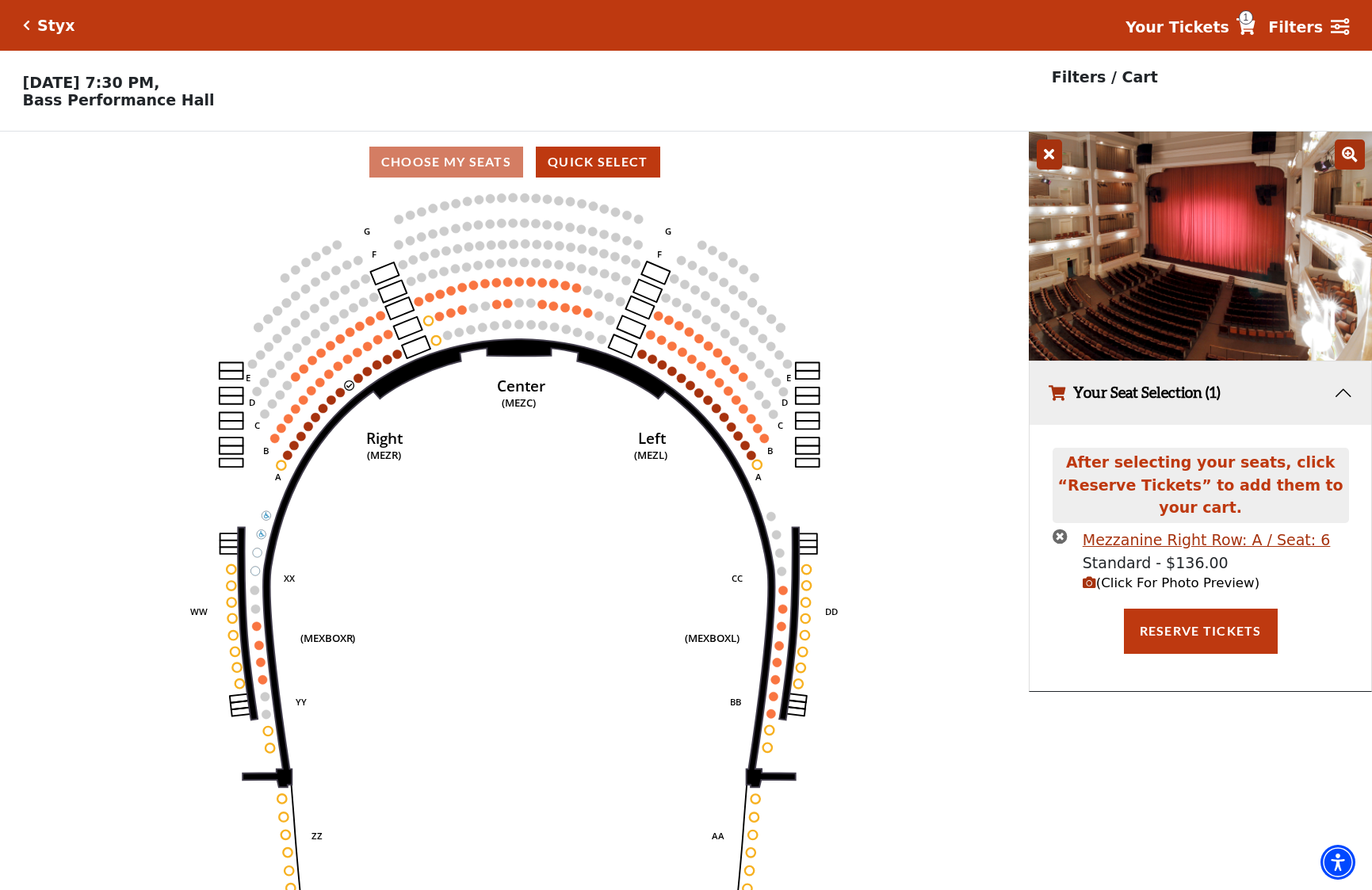
click at [1063, 538] on icon "times-circle" at bounding box center [1060, 536] width 15 height 15
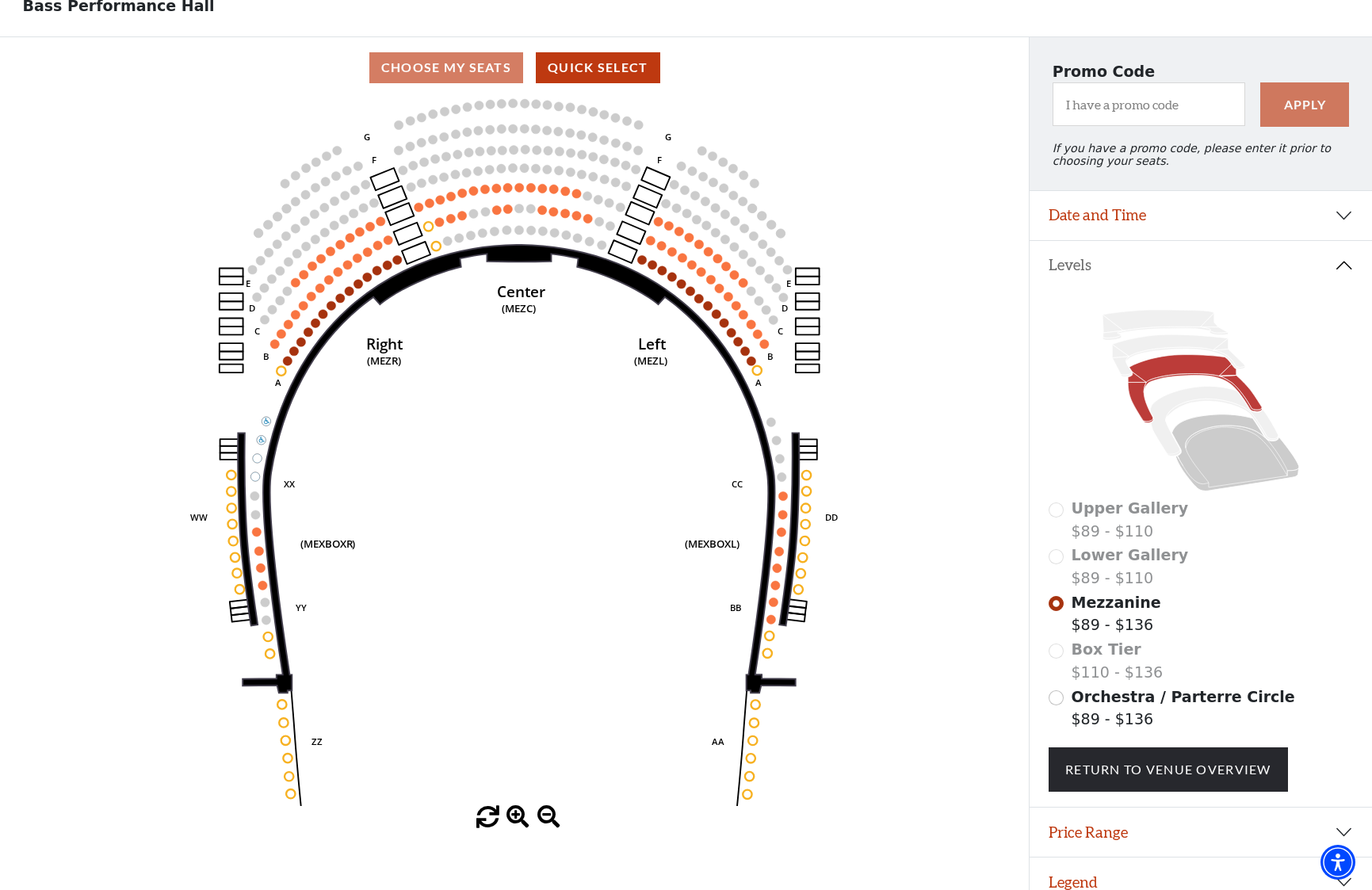
scroll to position [108, 0]
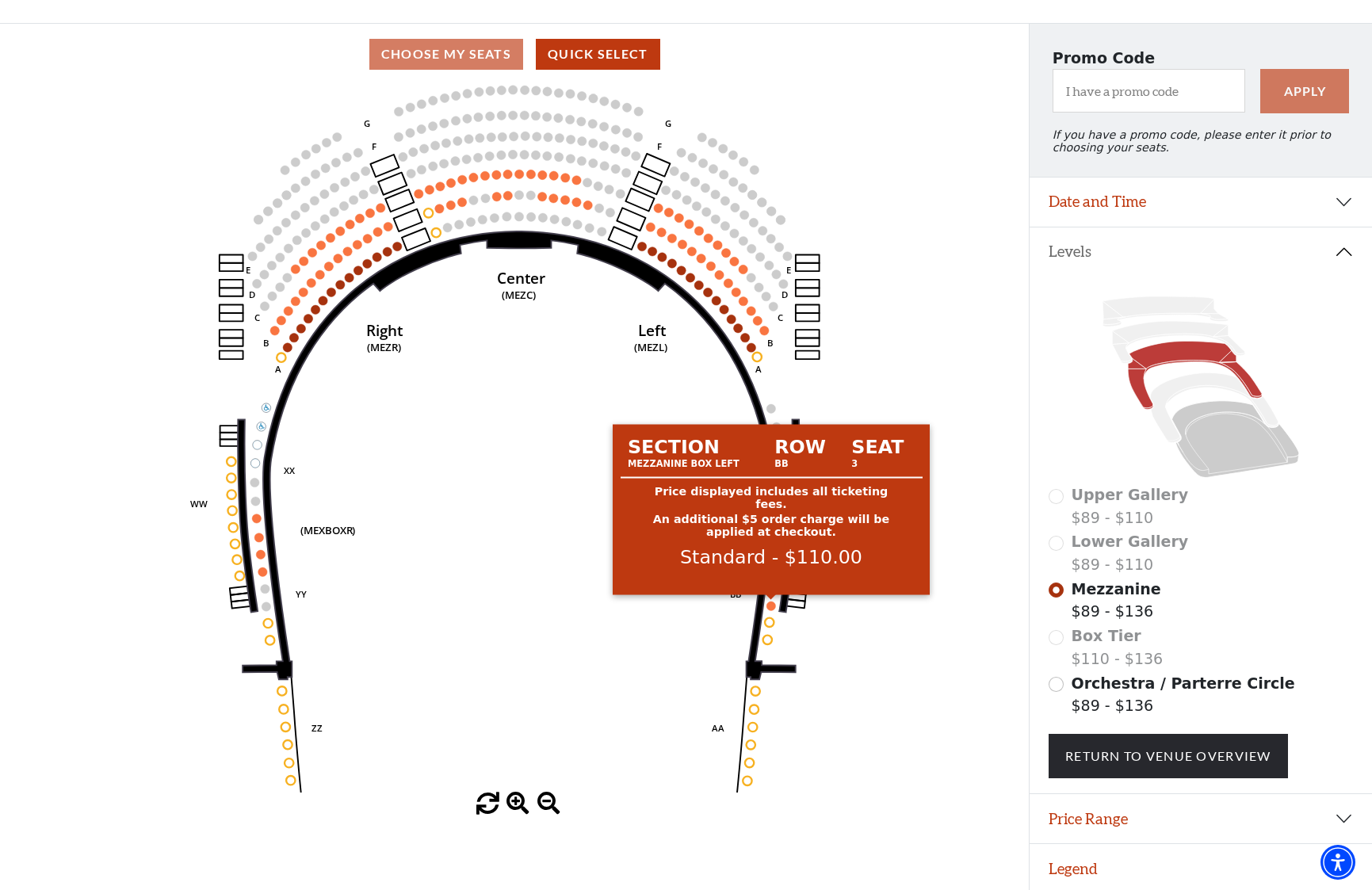
click at [773, 604] on circle at bounding box center [771, 606] width 9 height 9
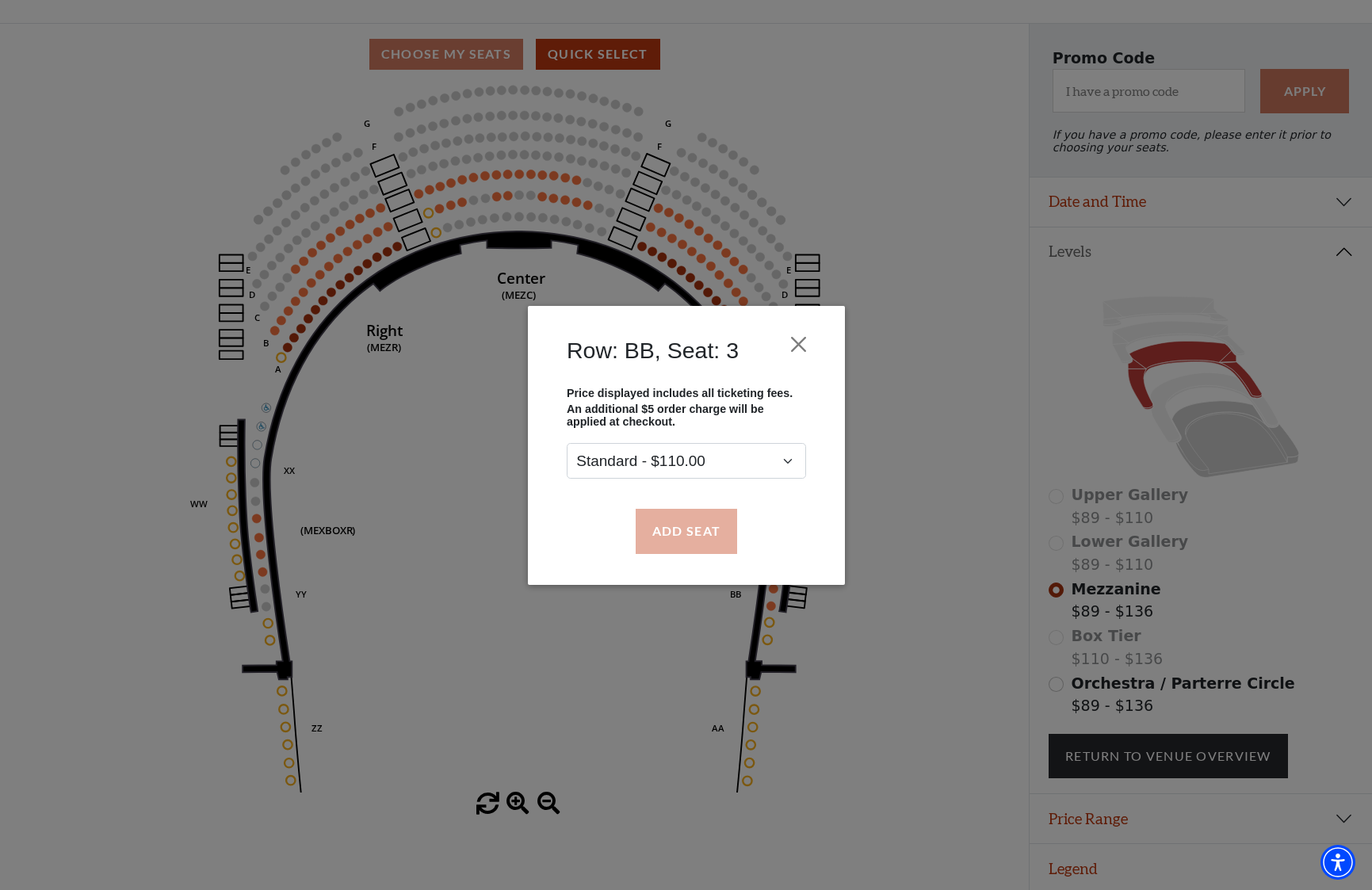
click at [700, 535] on button "Add Seat" at bounding box center [686, 531] width 101 height 44
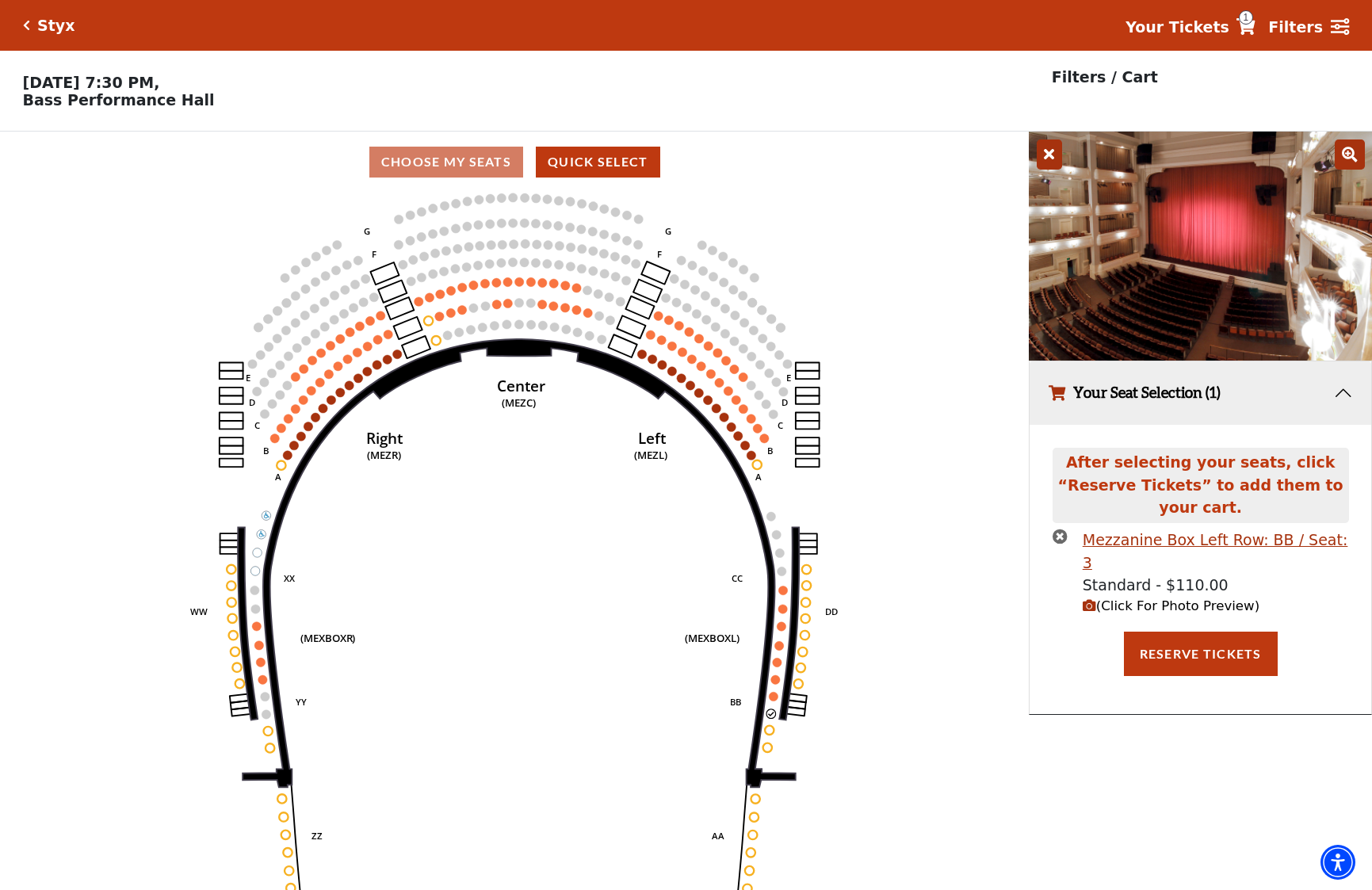
click at [1091, 599] on icon "button" at bounding box center [1089, 605] width 14 height 14
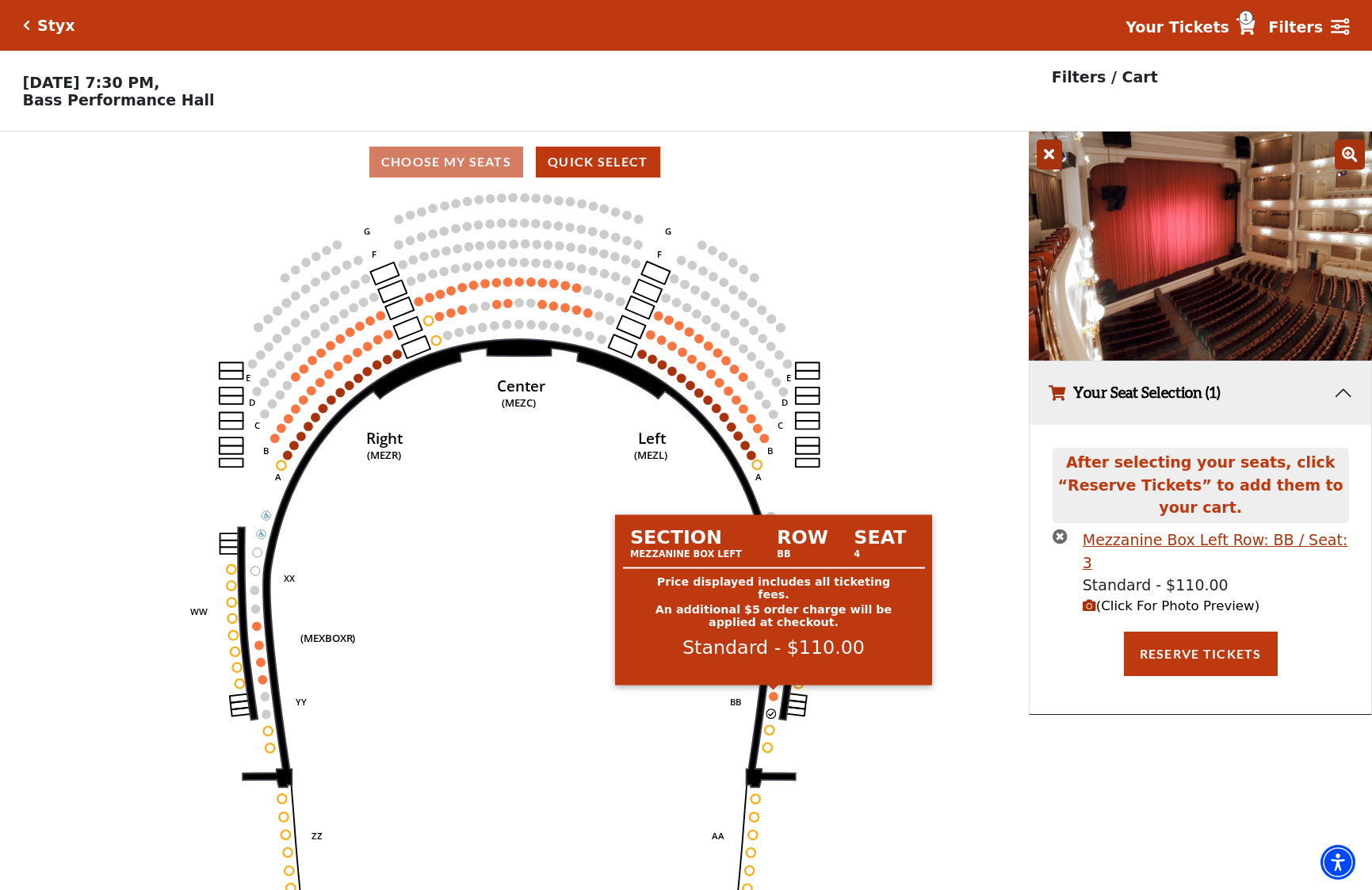
click at [776, 696] on circle at bounding box center [773, 697] width 9 height 9
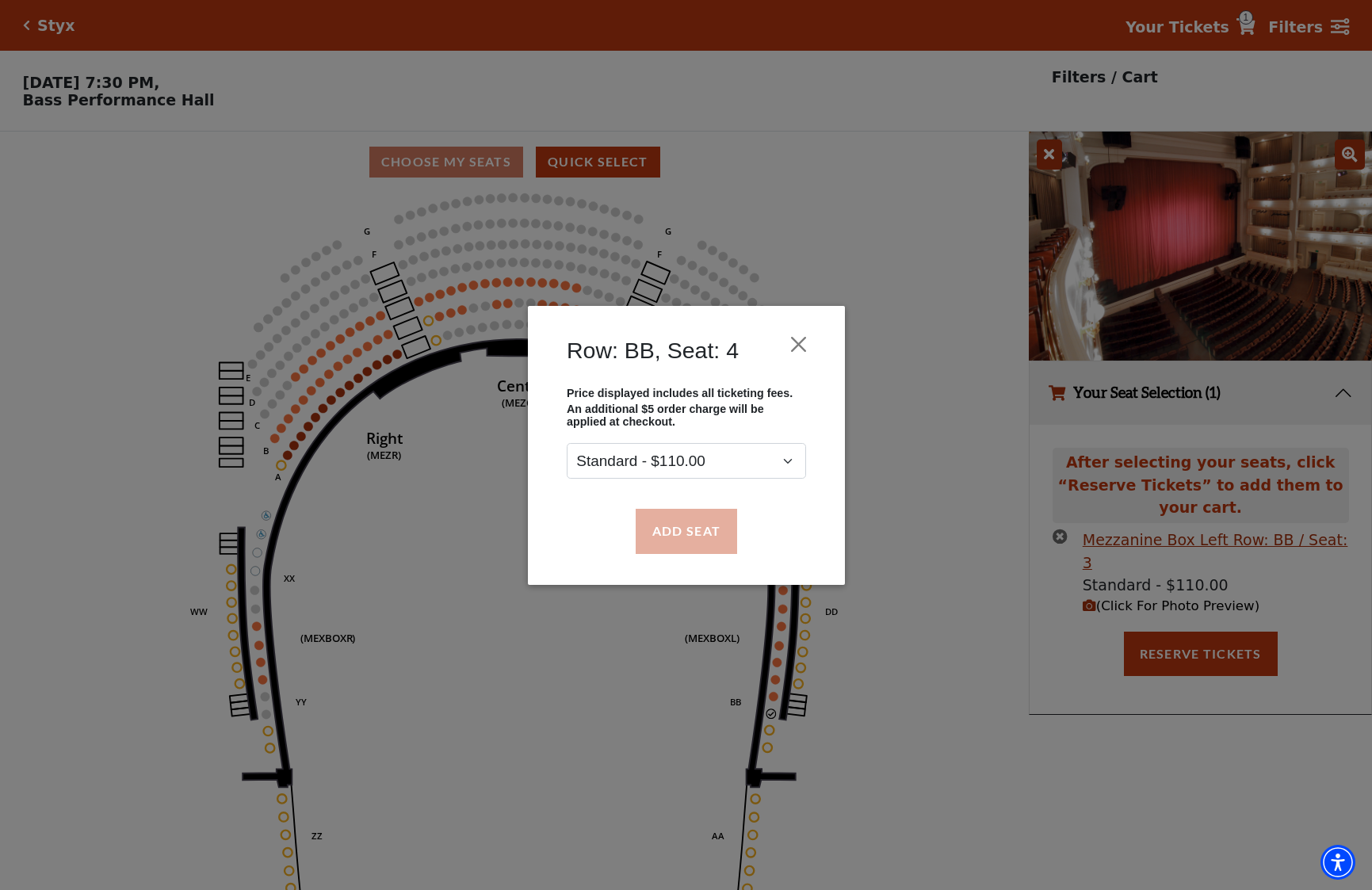
click at [682, 526] on button "Add Seat" at bounding box center [686, 531] width 101 height 44
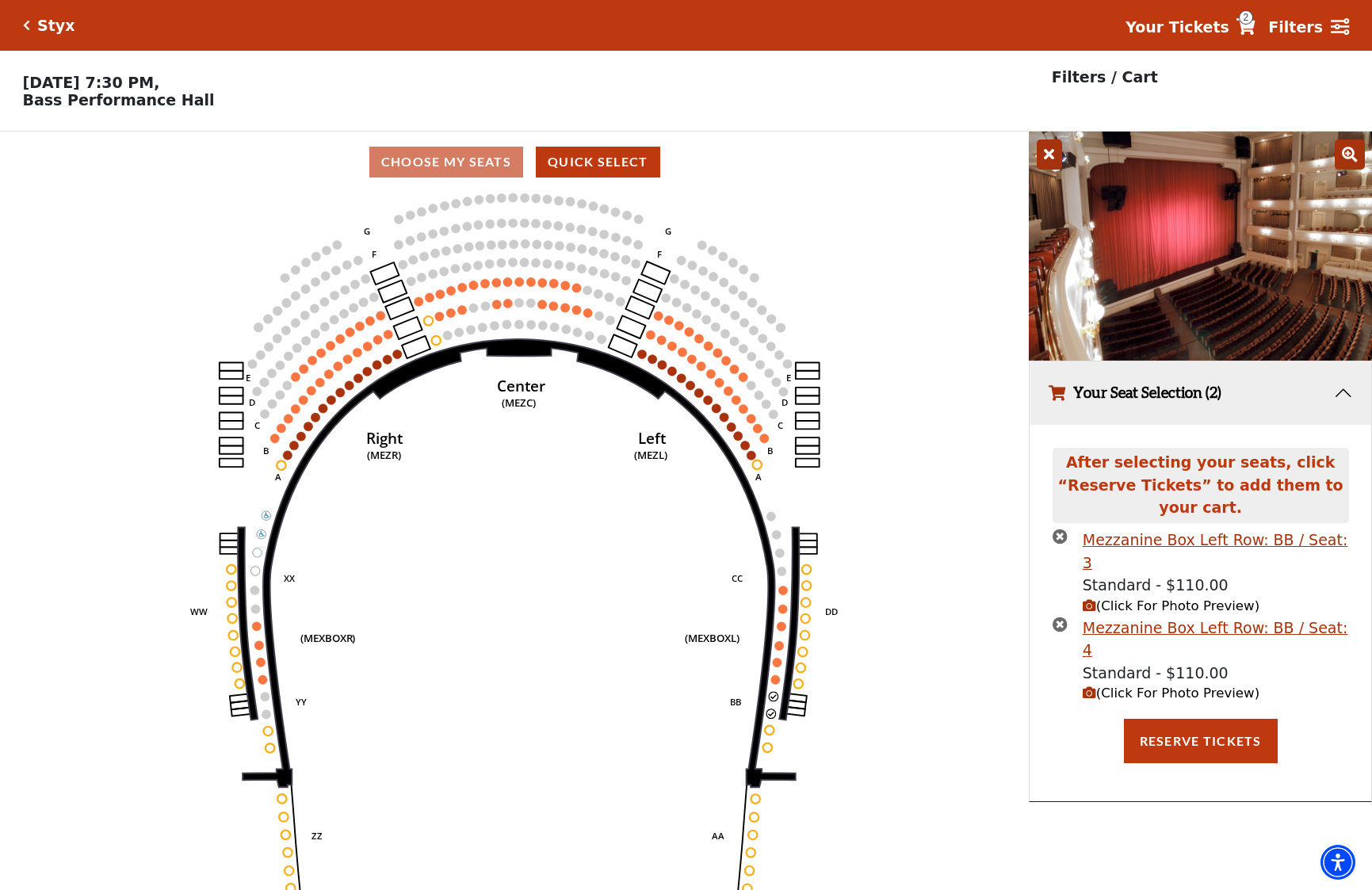
click at [1091, 686] on icon "(Click For Photo Preview)" at bounding box center [1089, 692] width 14 height 14
click at [1089, 598] on span "(Click For Photo Preview)" at bounding box center [1171, 605] width 177 height 15
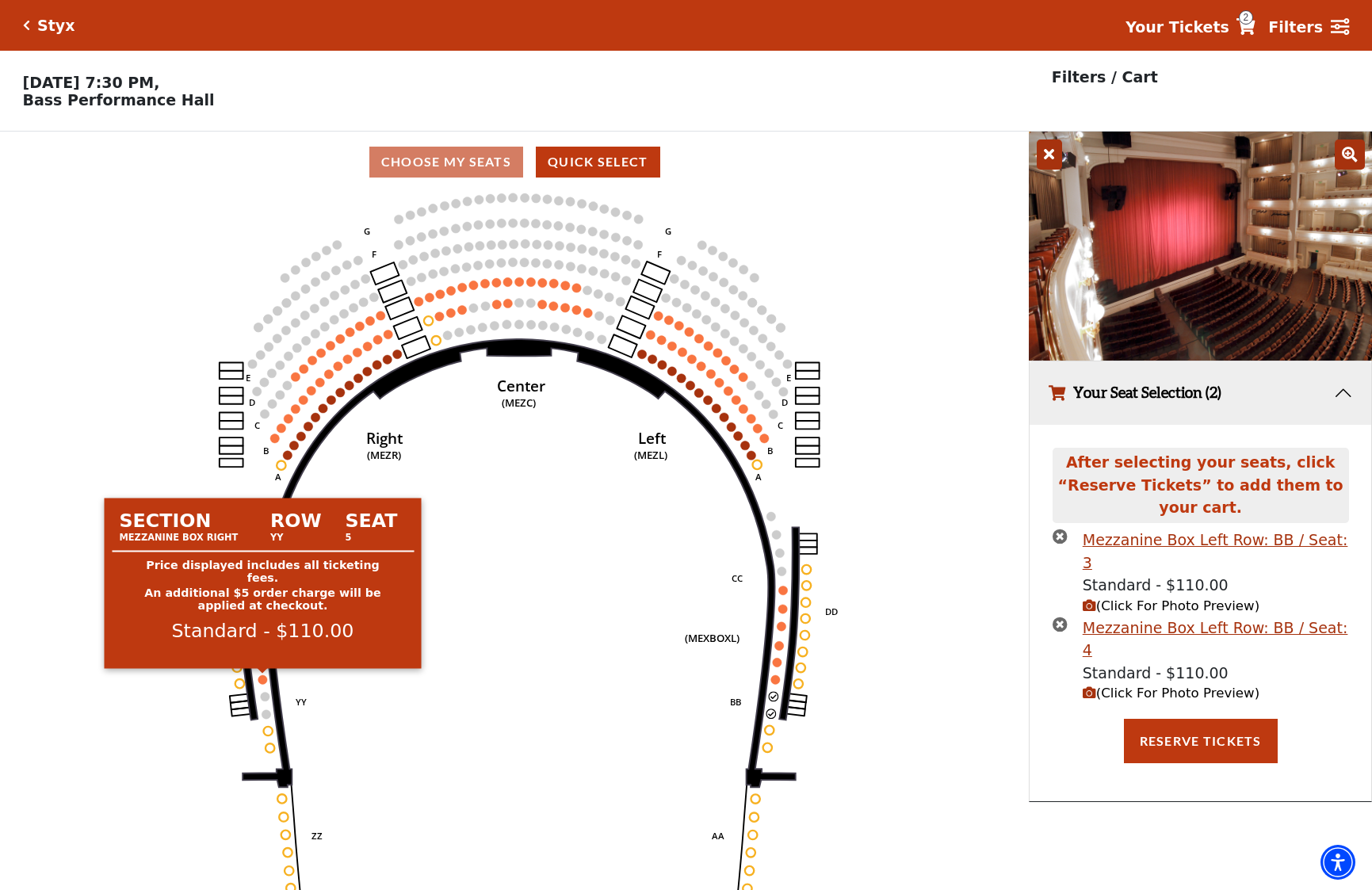
click at [259, 678] on circle at bounding box center [263, 680] width 9 height 9
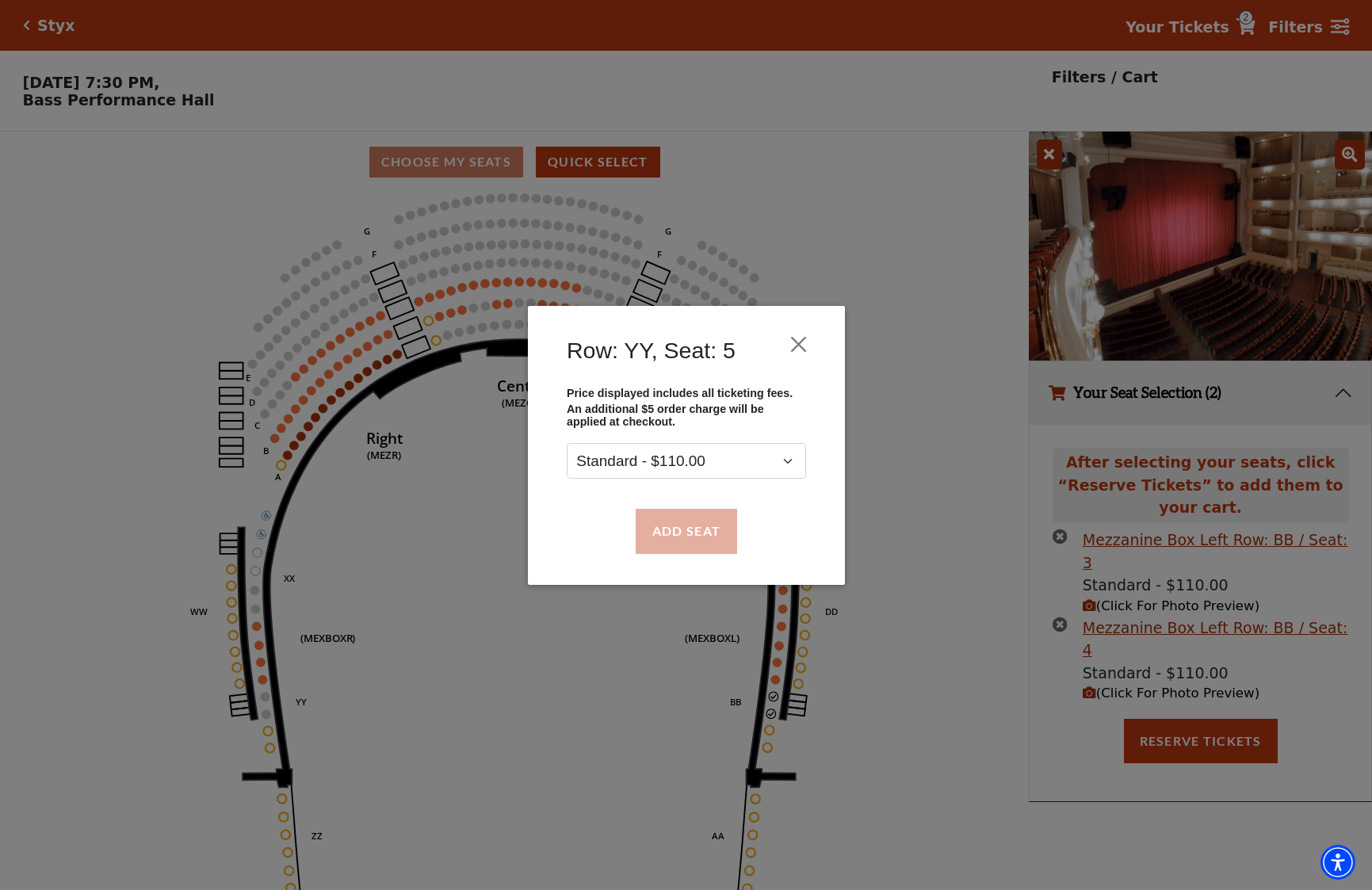
click at [685, 532] on button "Add Seat" at bounding box center [686, 531] width 101 height 44
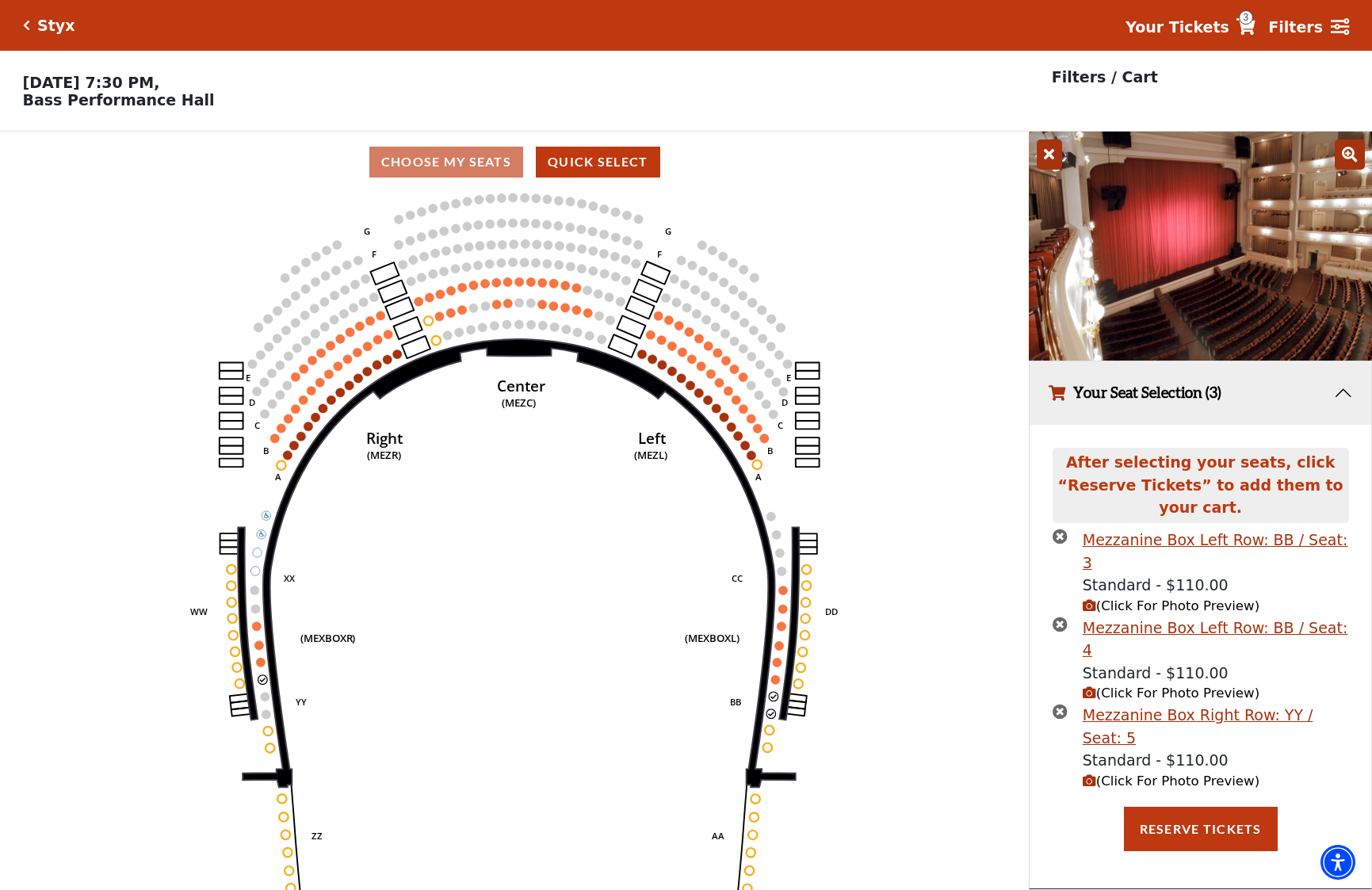
click at [1087, 775] on icon "(Click For Photo Preview)" at bounding box center [1089, 781] width 14 height 14
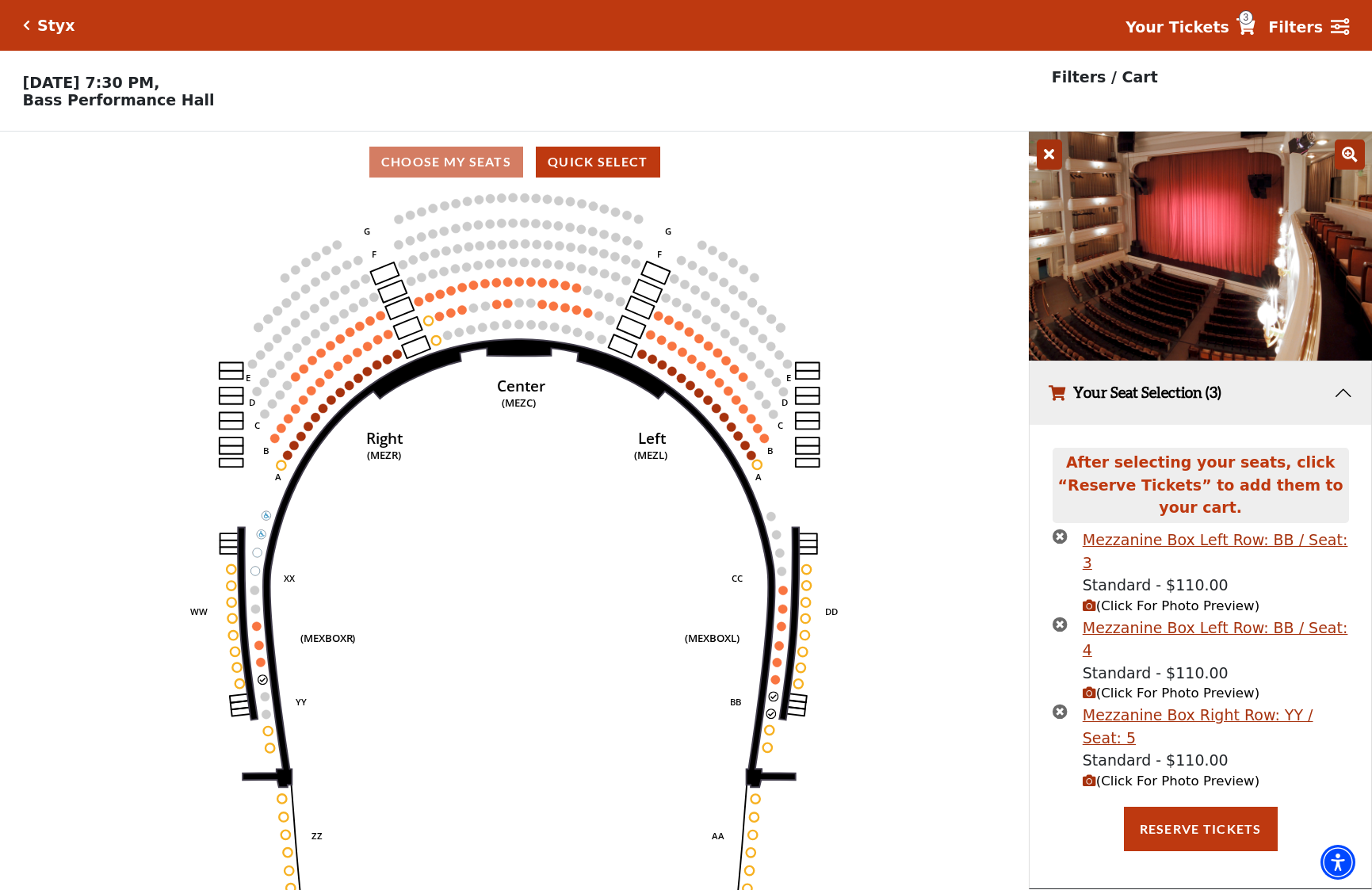
click at [1059, 704] on icon "times-circle" at bounding box center [1060, 711] width 15 height 15
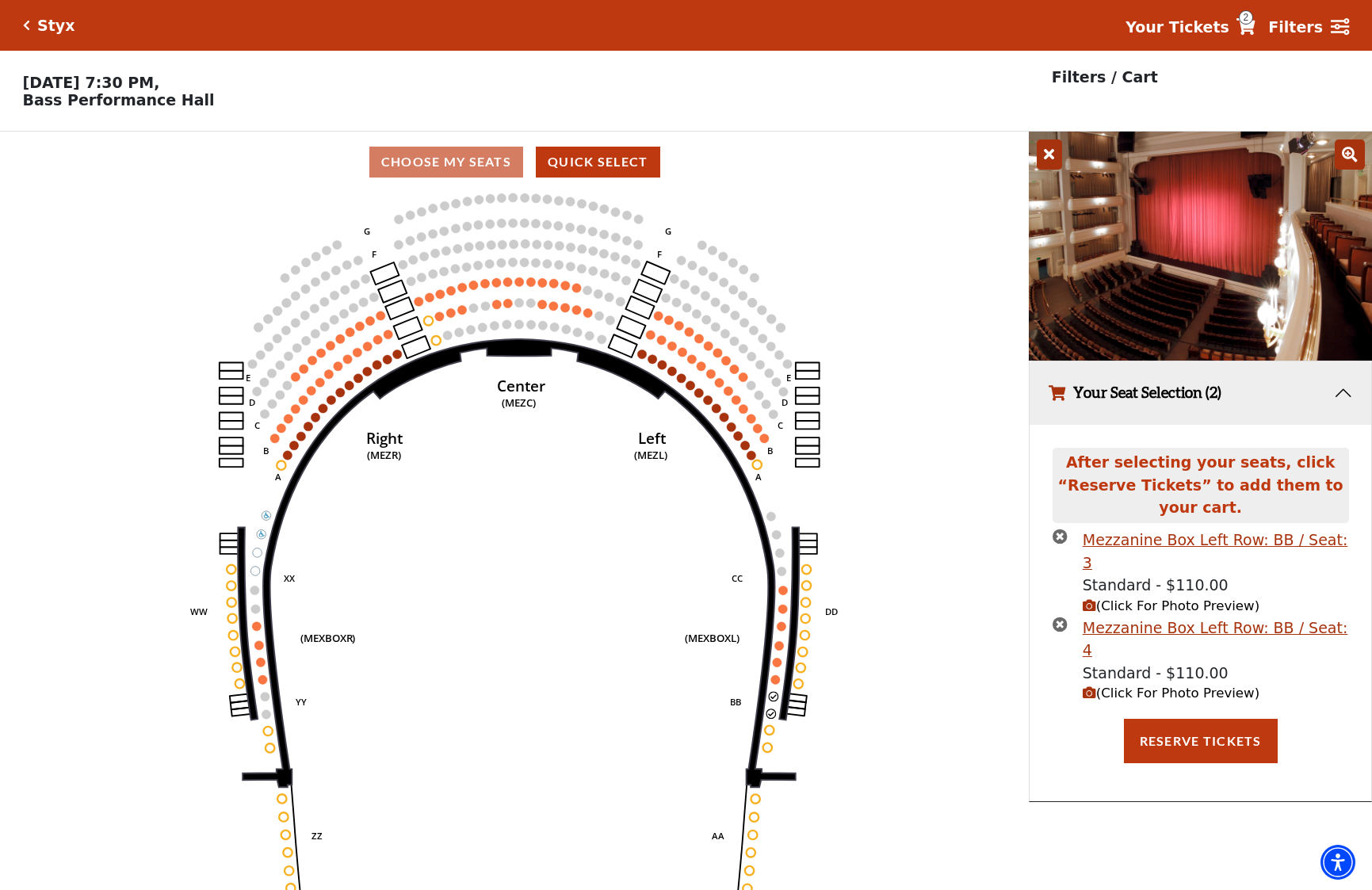
click at [1088, 686] on icon "(Click For Photo Preview)" at bounding box center [1089, 692] width 14 height 14
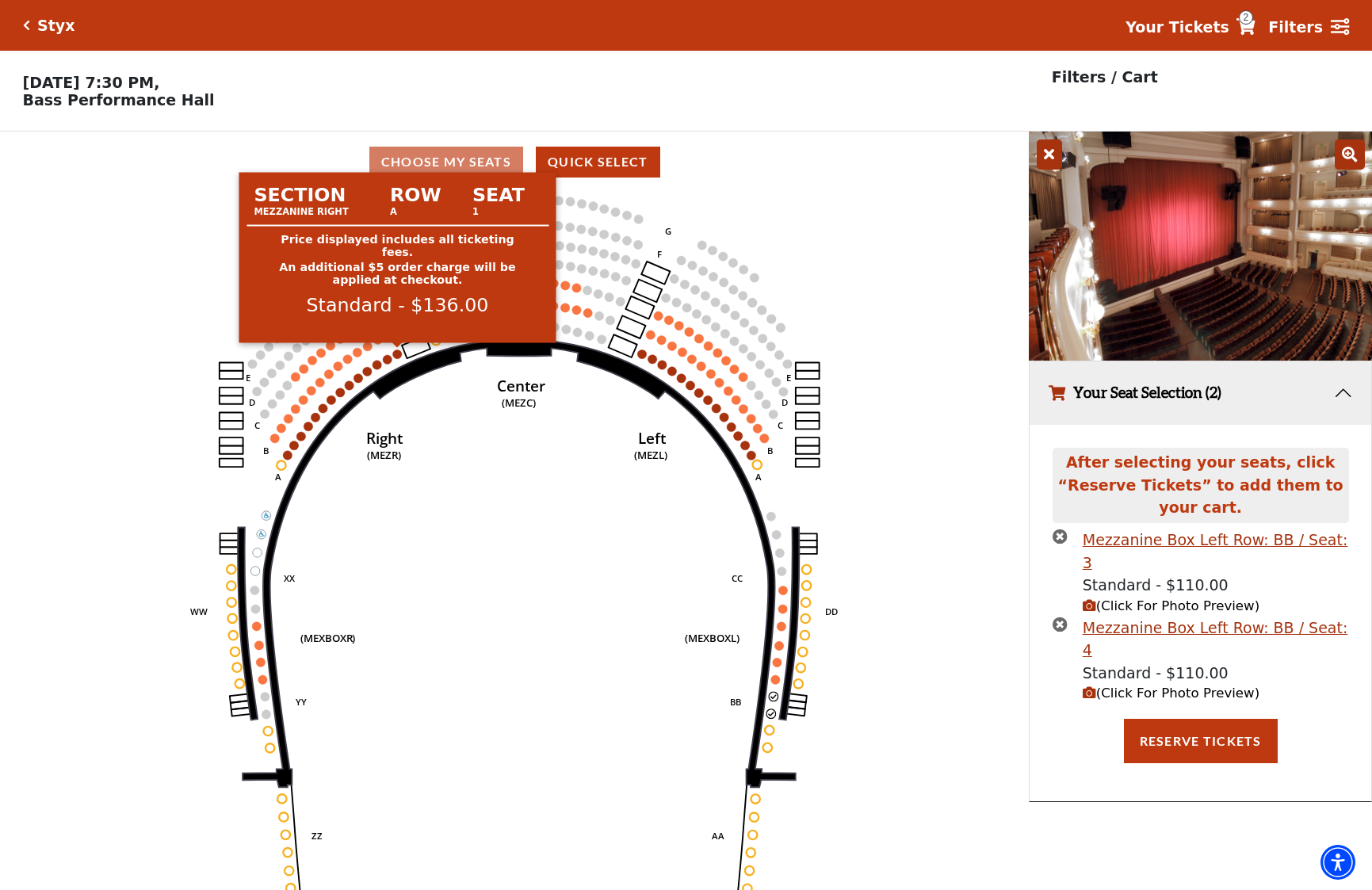
click at [398, 356] on circle at bounding box center [398, 354] width 9 height 9
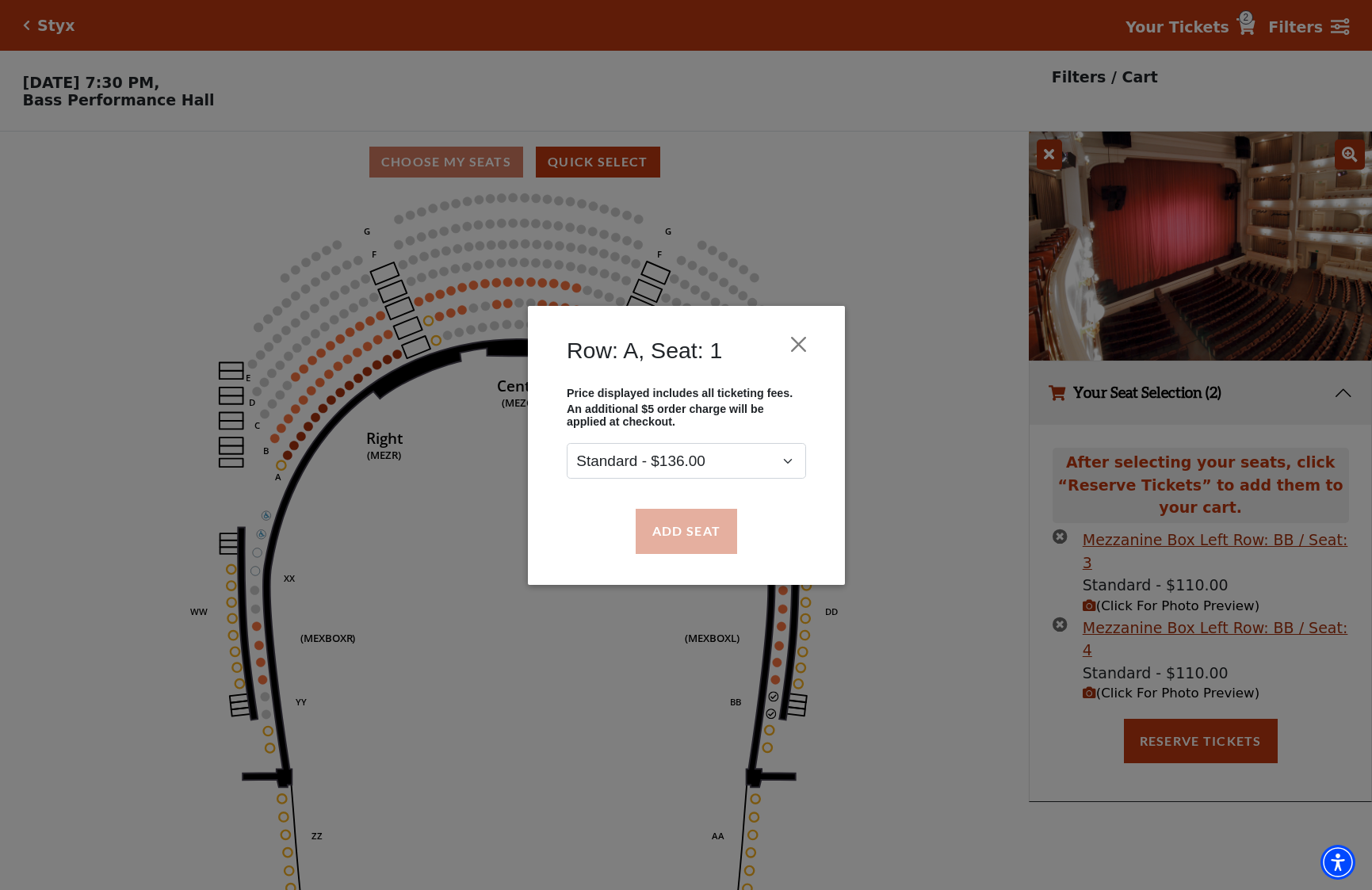
click at [652, 535] on button "Add Seat" at bounding box center [686, 531] width 101 height 44
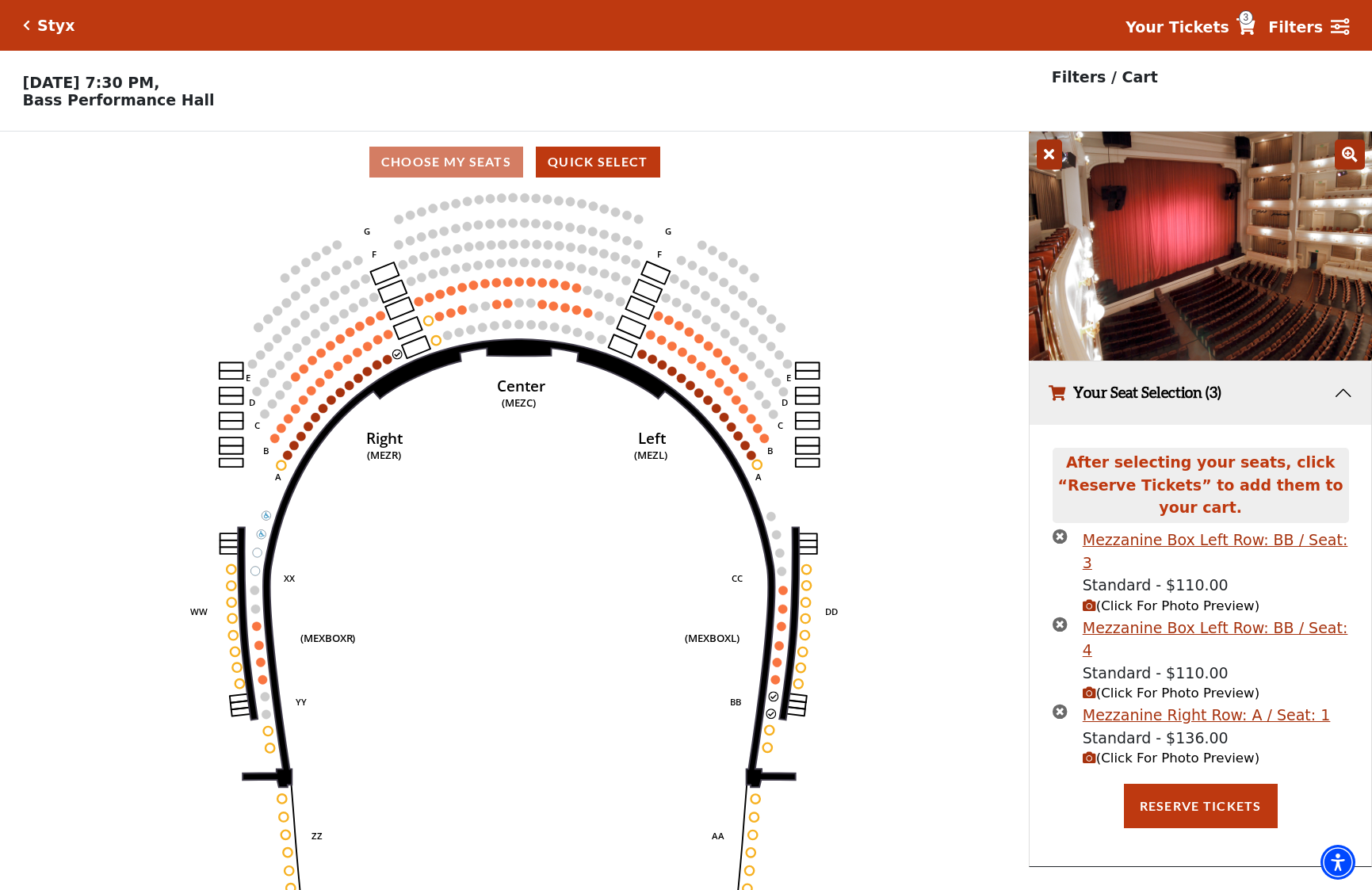
click at [1087, 751] on icon "(Click For Photo Preview)" at bounding box center [1089, 758] width 14 height 14
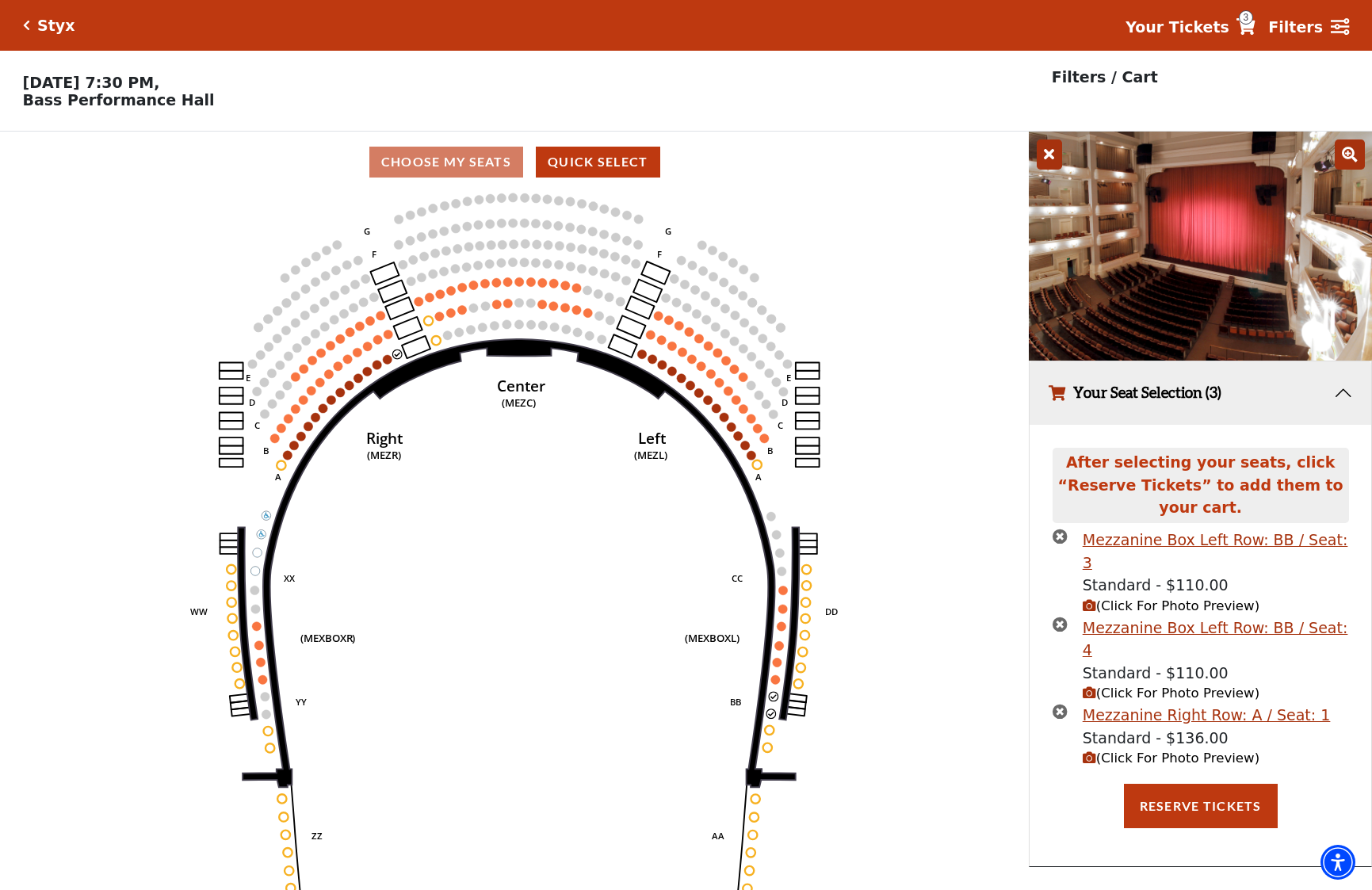
click at [1087, 686] on icon "(Click For Photo Preview)" at bounding box center [1089, 692] width 14 height 14
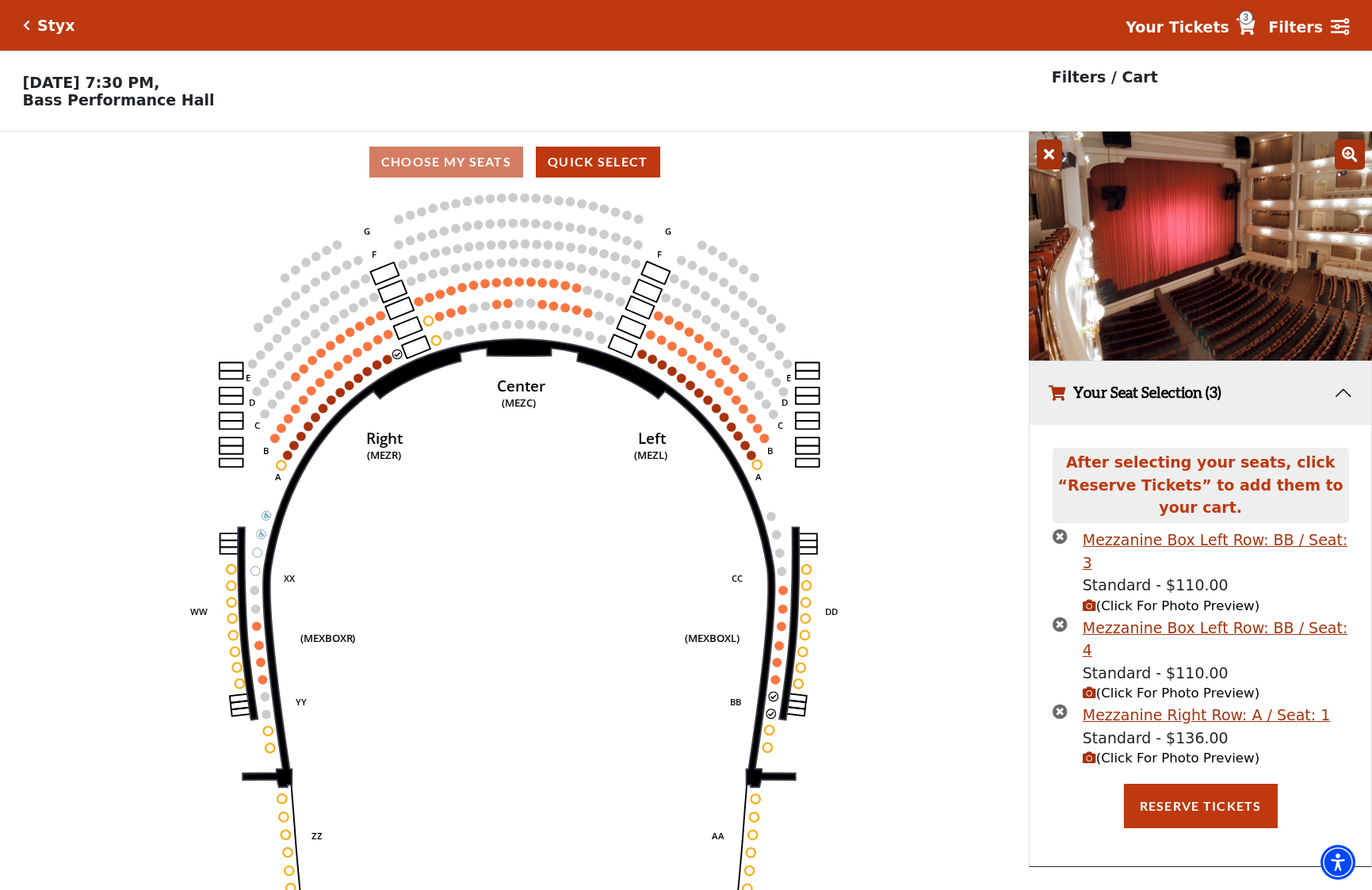
click at [1055, 704] on icon "times-circle" at bounding box center [1060, 711] width 15 height 15
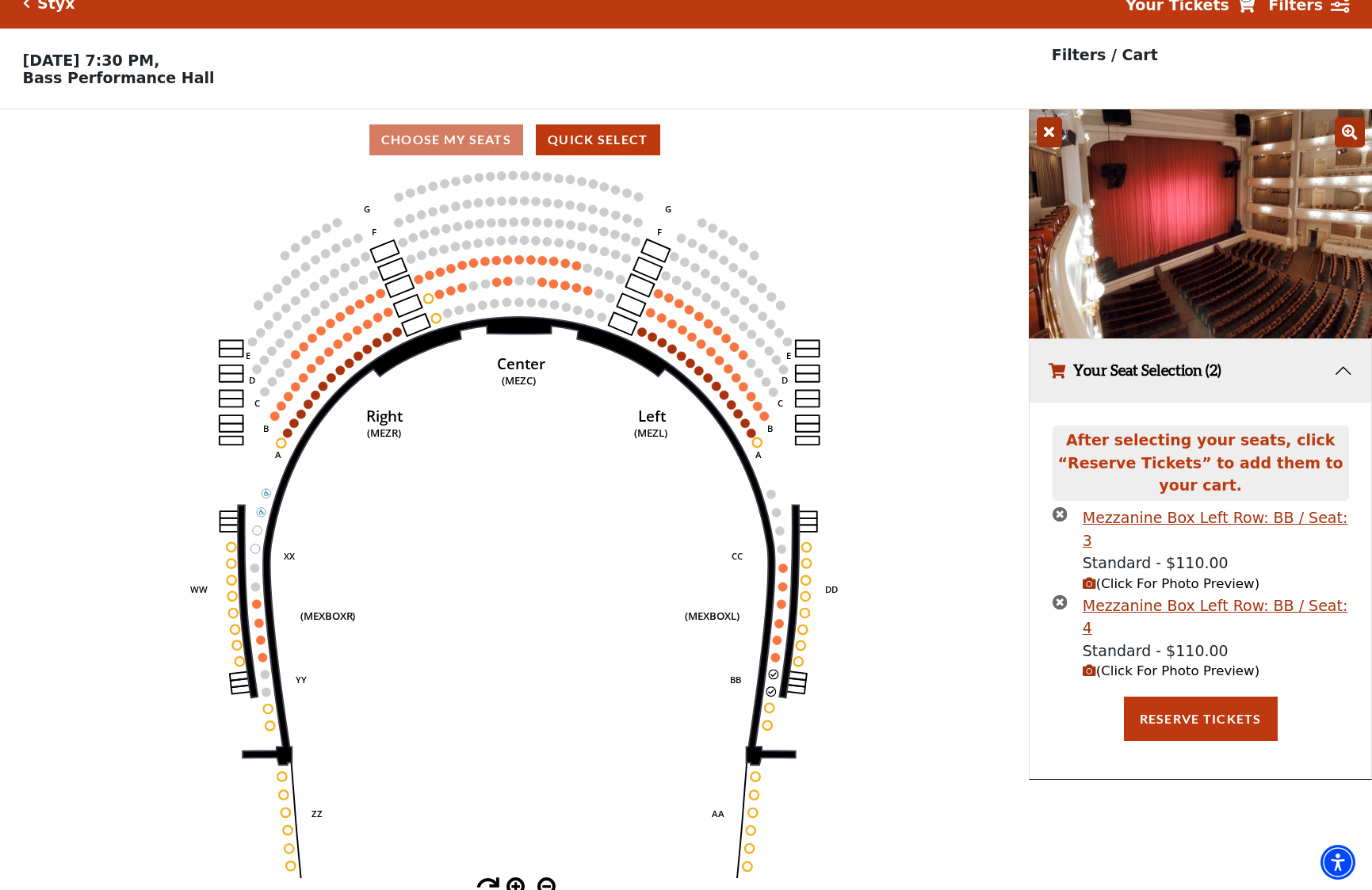
scroll to position [32, 0]
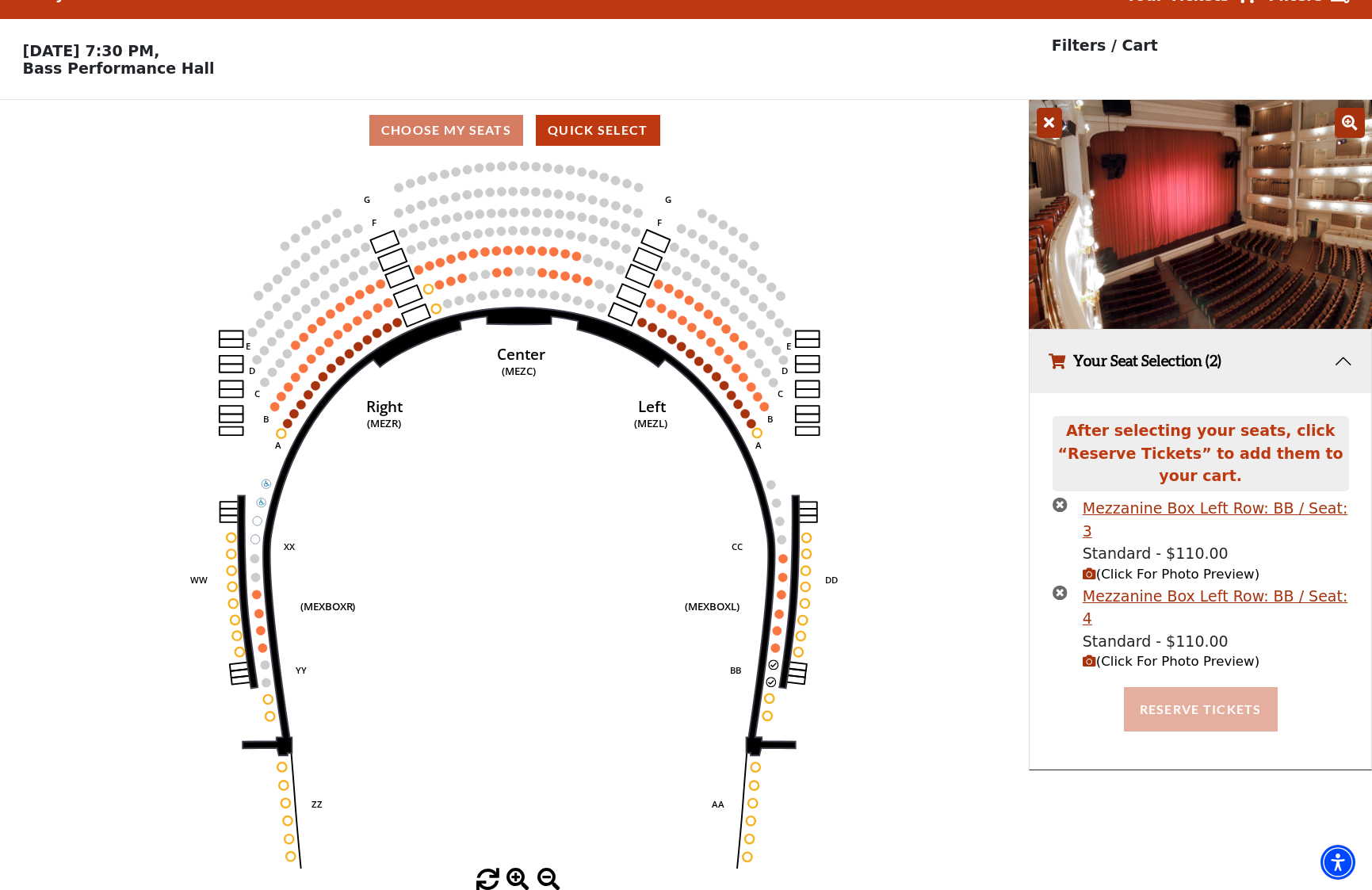
click at [1206, 687] on button "Reserve Tickets" at bounding box center [1201, 709] width 154 height 44
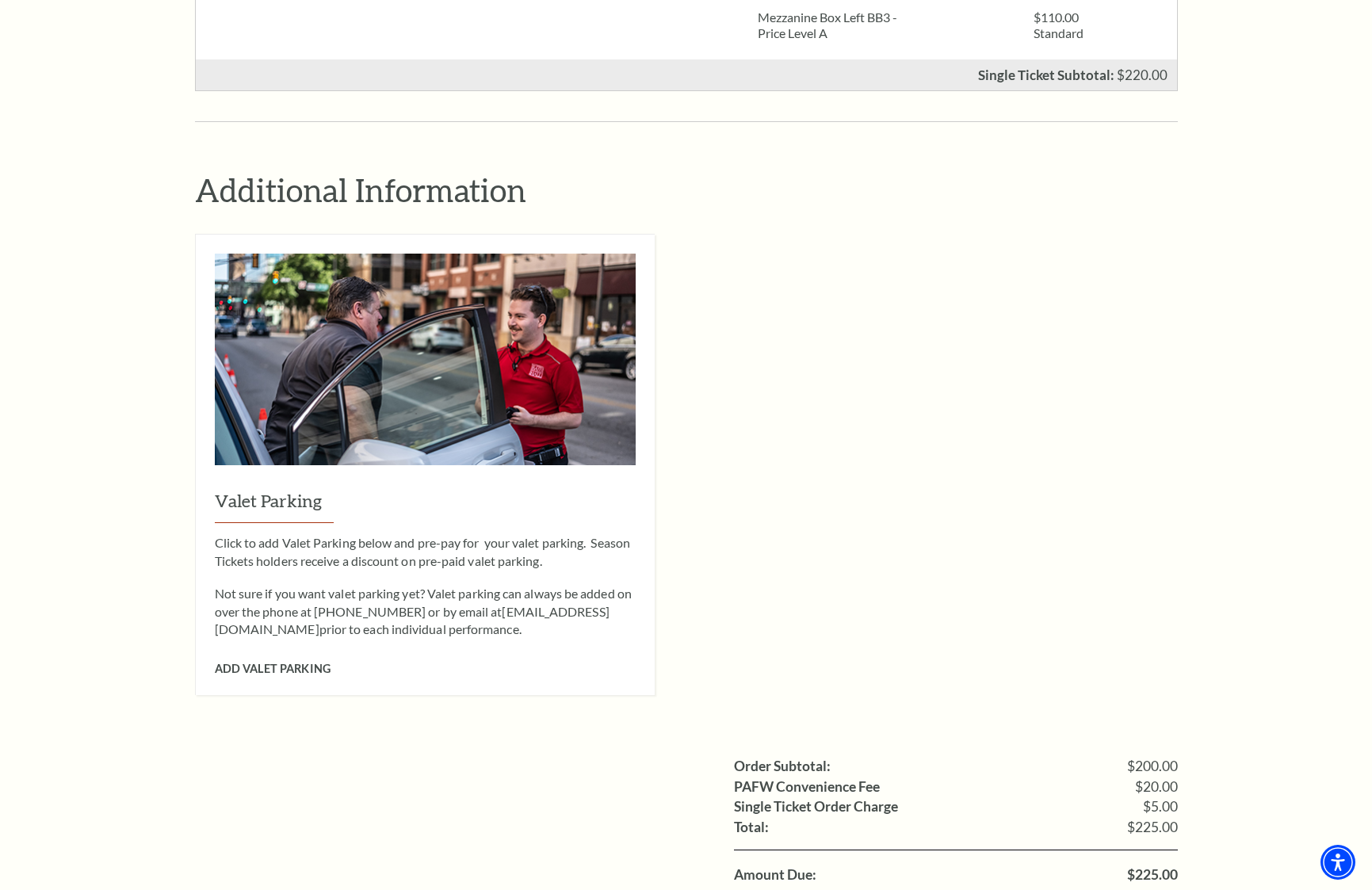
scroll to position [1325, 0]
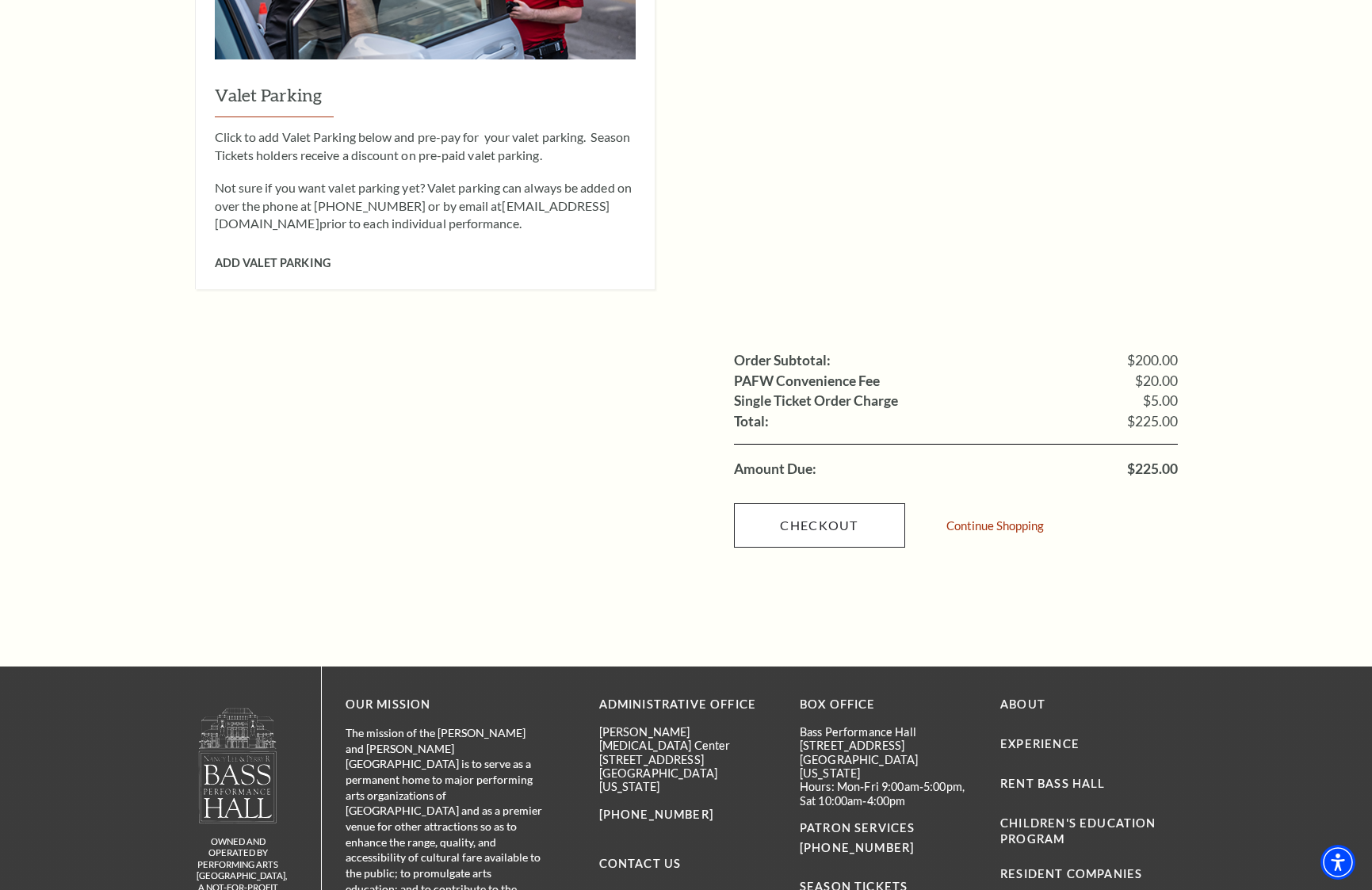
click at [819, 503] on link "Checkout" at bounding box center [819, 525] width 171 height 44
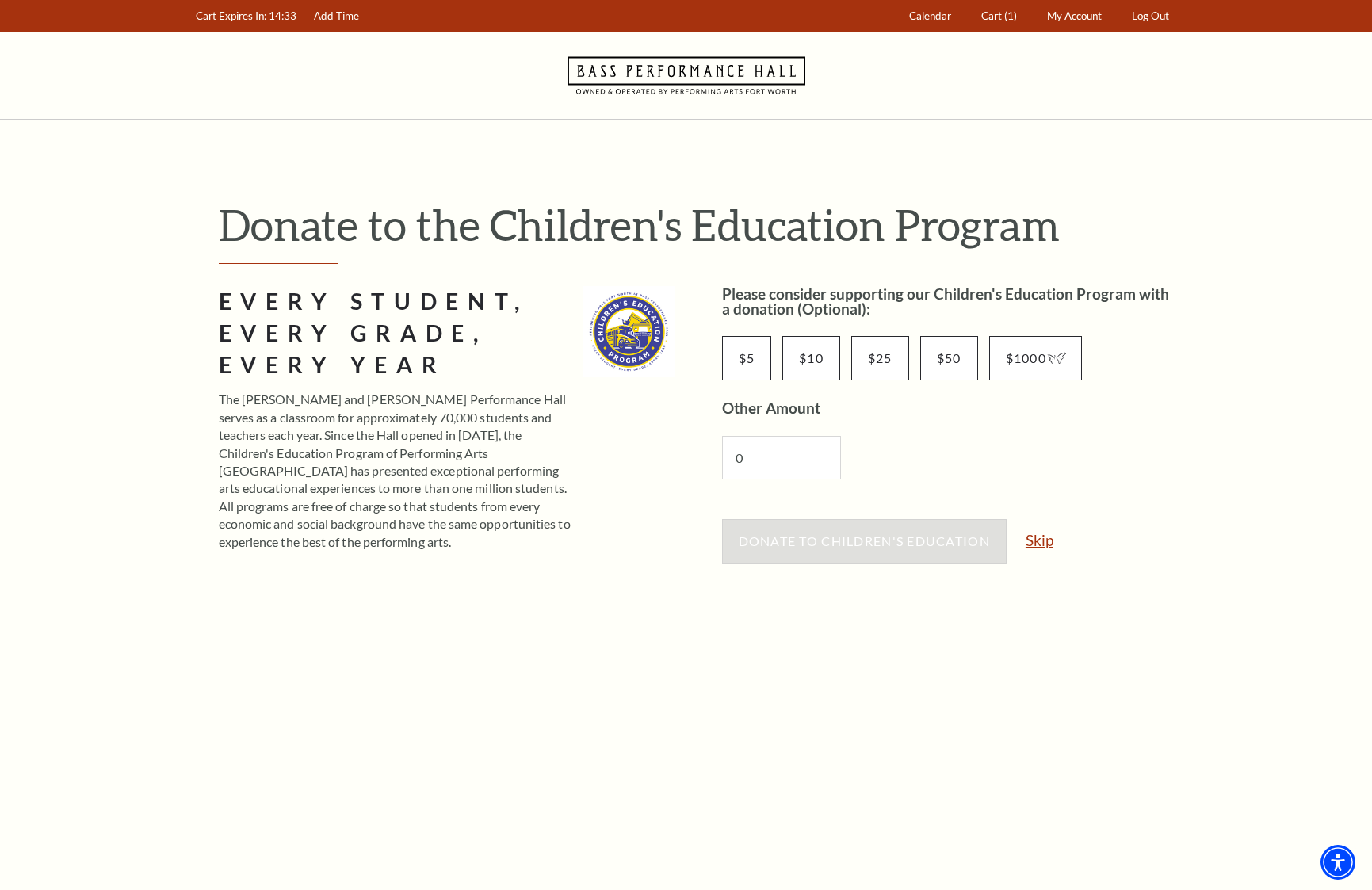
click at [1041, 539] on link "Skip" at bounding box center [1039, 540] width 28 height 15
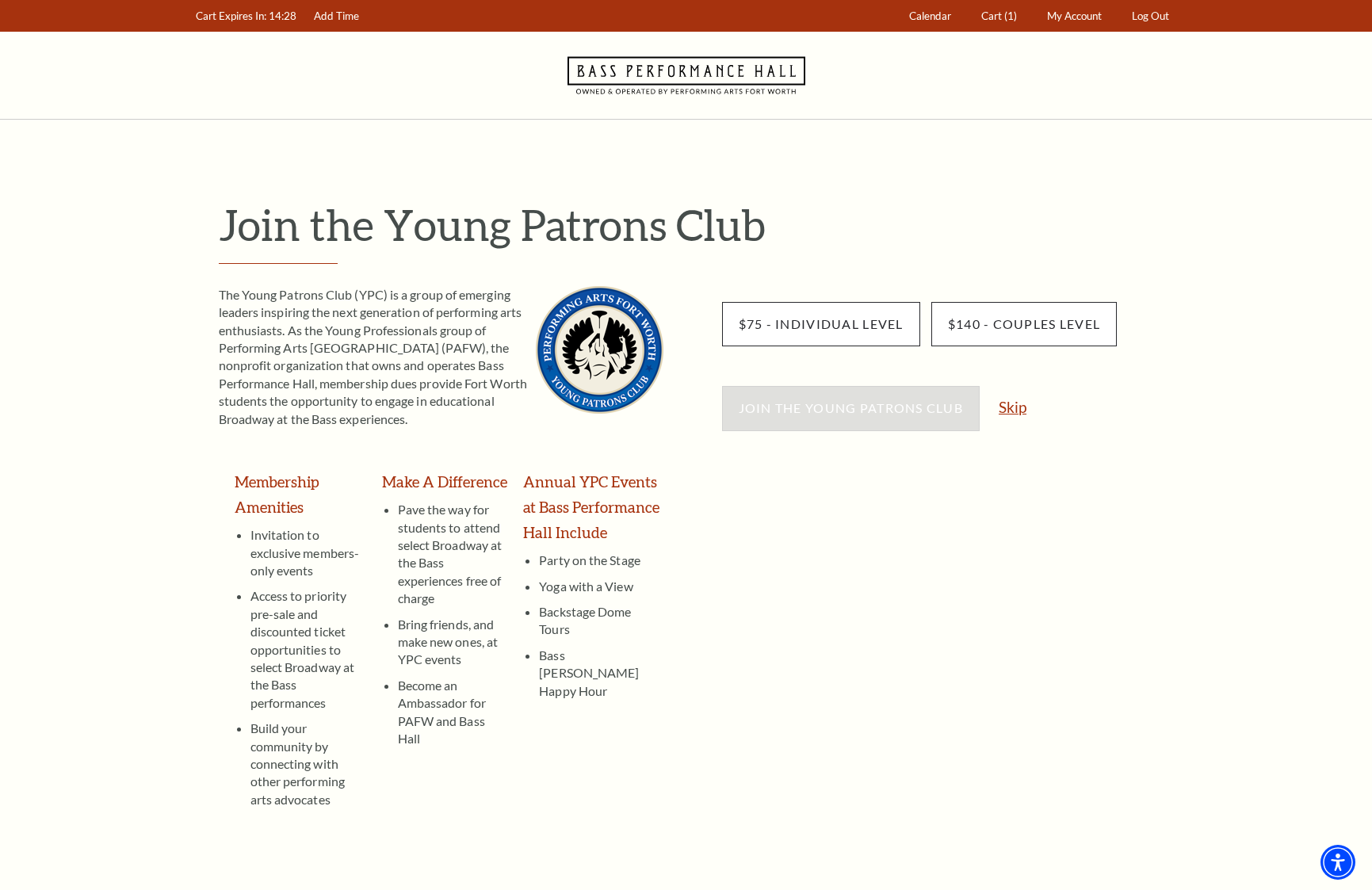
click at [1011, 411] on link "Skip" at bounding box center [1012, 407] width 28 height 15
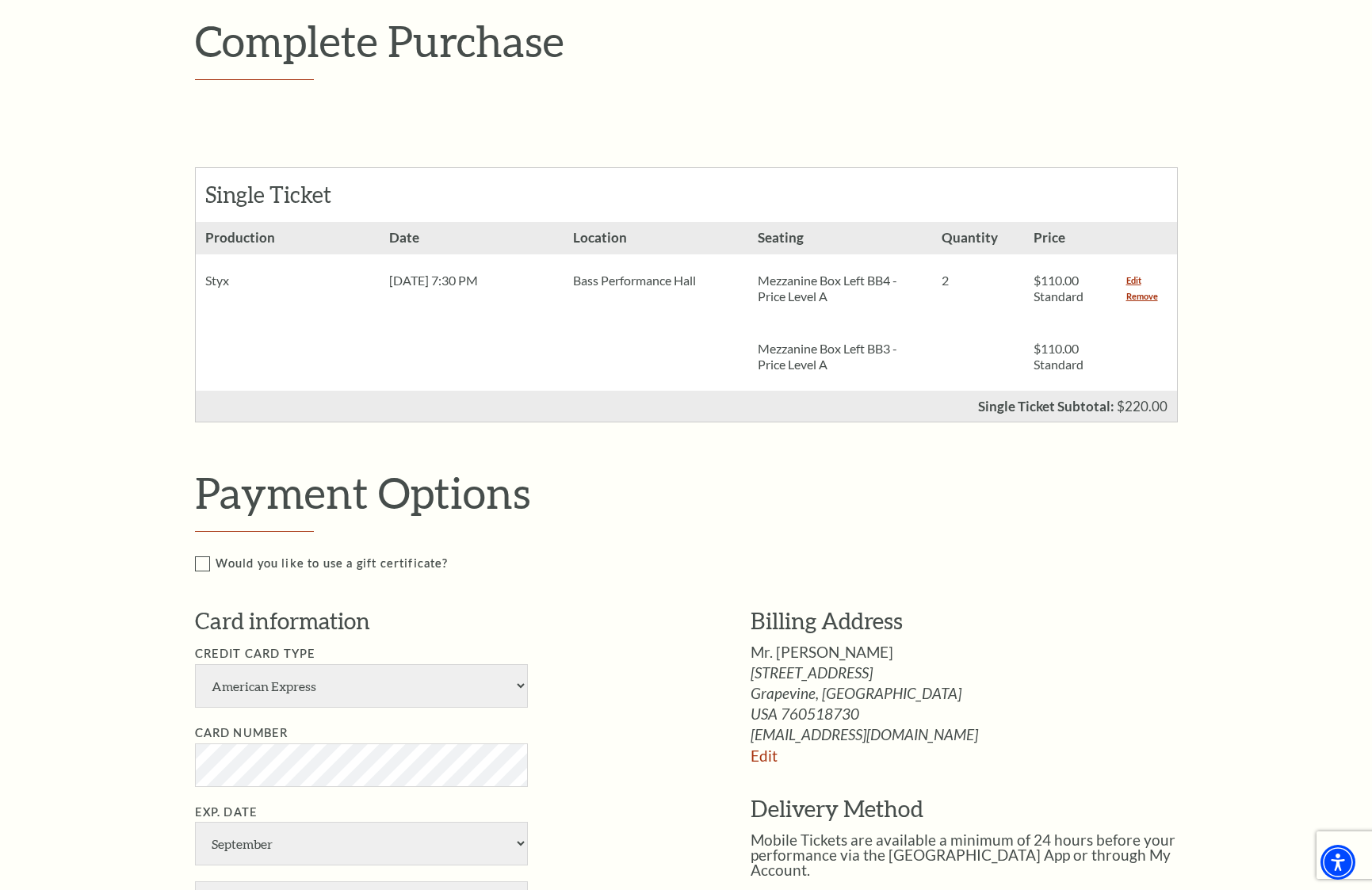
scroll to position [469, 0]
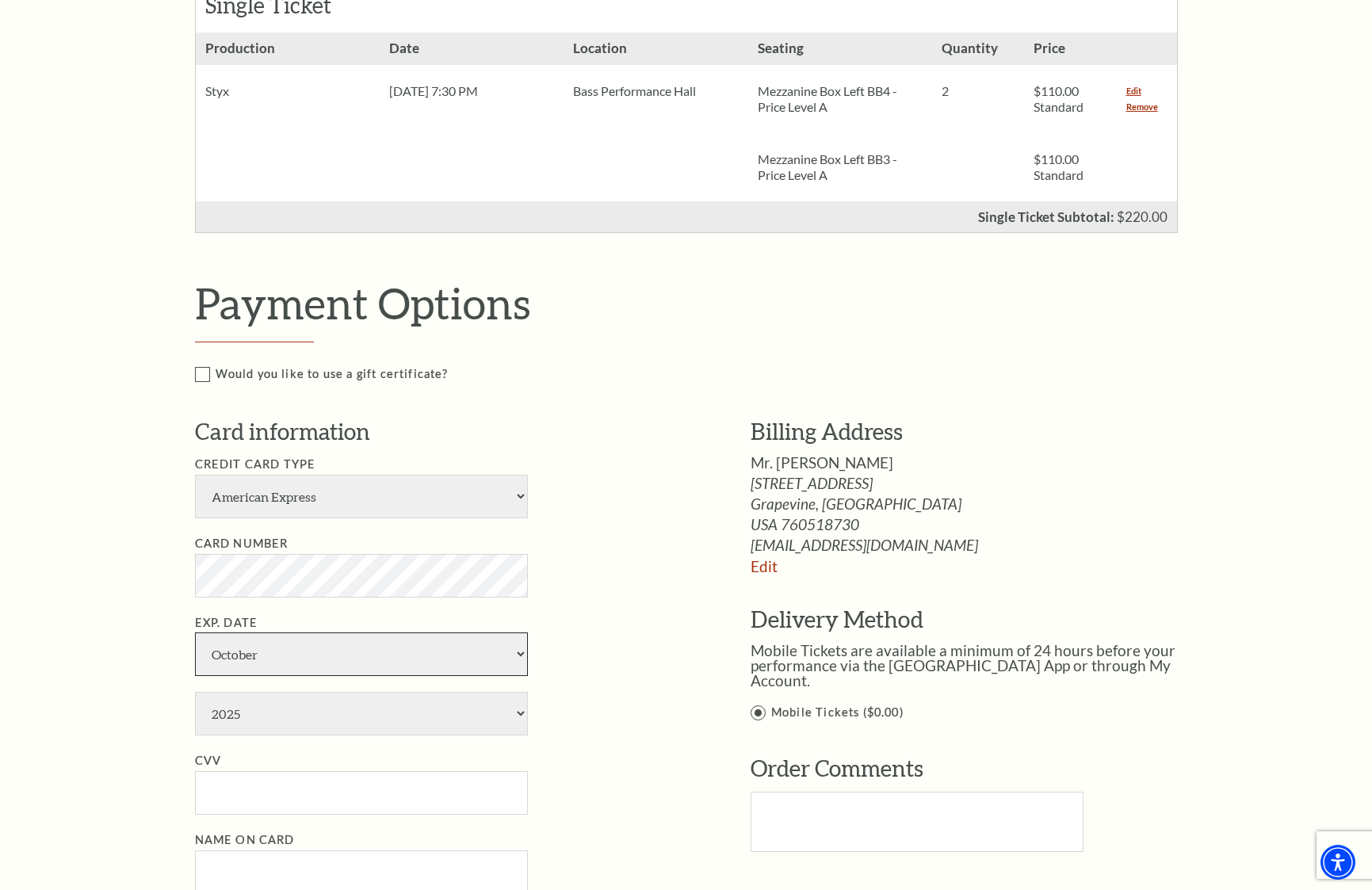
select select "1"
select select "2029"
click at [269, 771] on input "CVV" at bounding box center [361, 793] width 333 height 44
type input "0612"
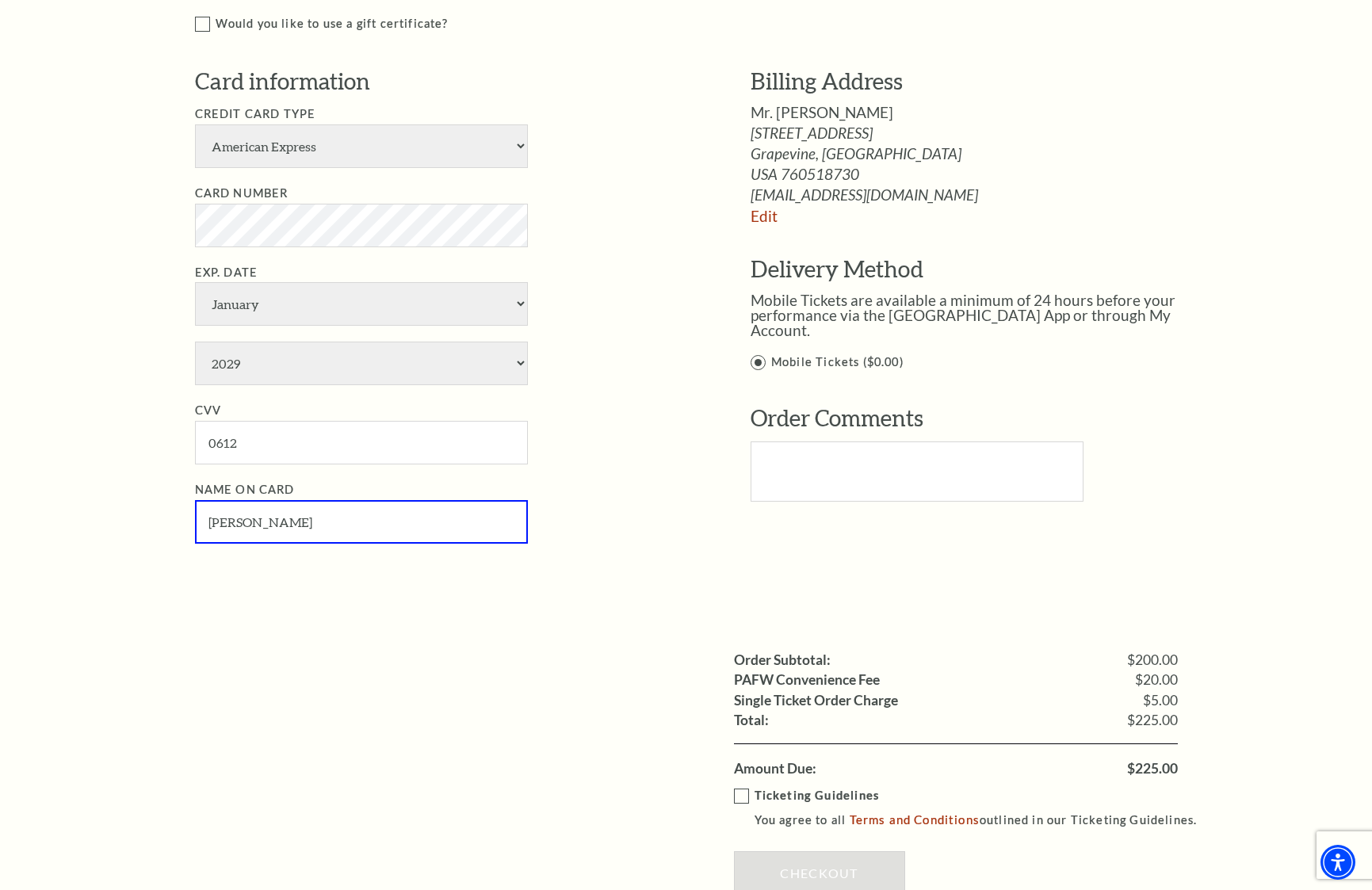
scroll to position [822, 0]
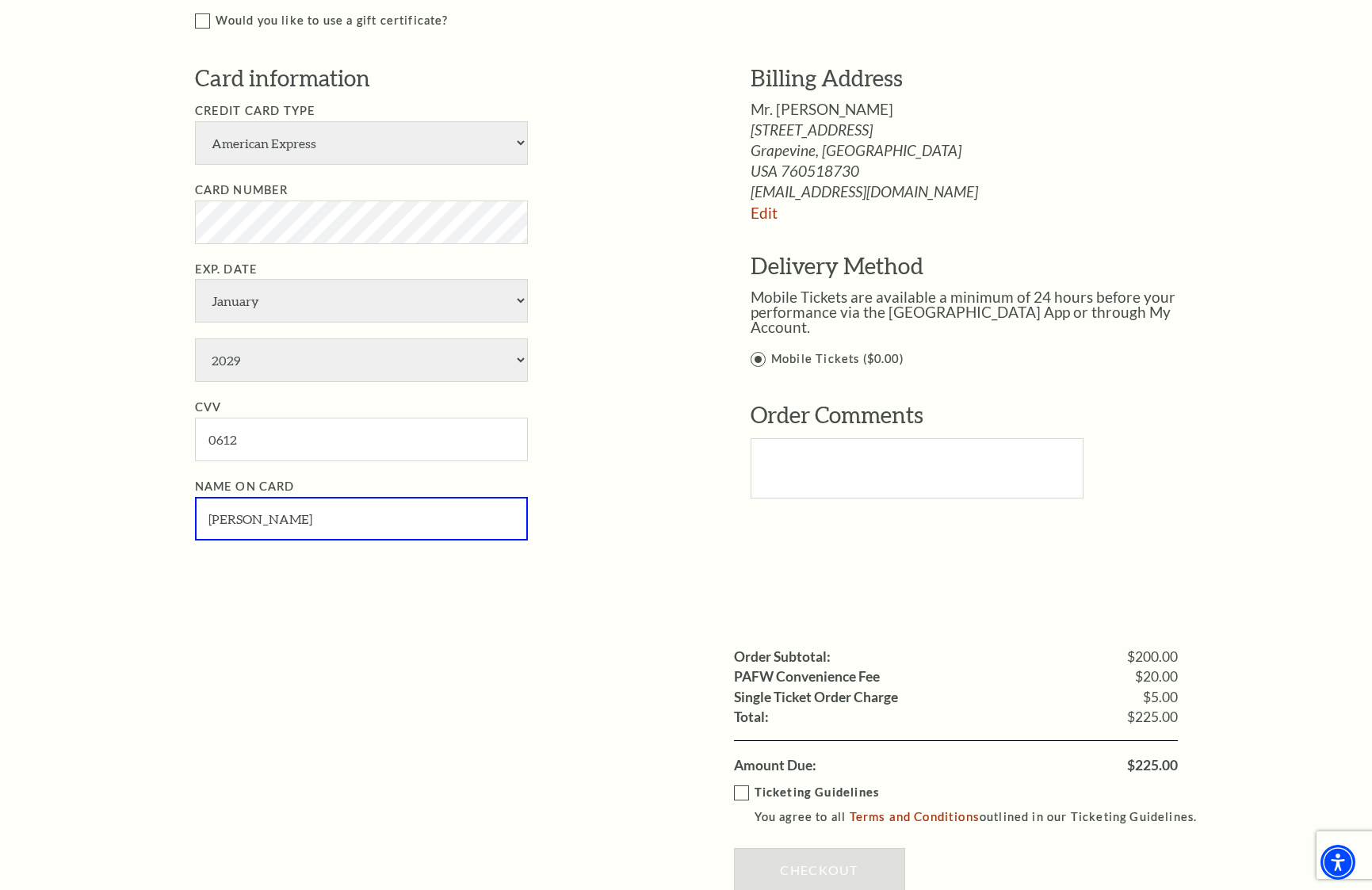
type input "[PERSON_NAME]"
click at [737, 783] on label "Ticketing Guidelines You agree to all Terms and Conditions outlined in our Tick…" at bounding box center [972, 805] width 478 height 44
click at [0, 0] on input "Ticketing Guidelines You agree to all Terms and Conditions outlined in our Tick…" at bounding box center [0, 0] width 0 height 0
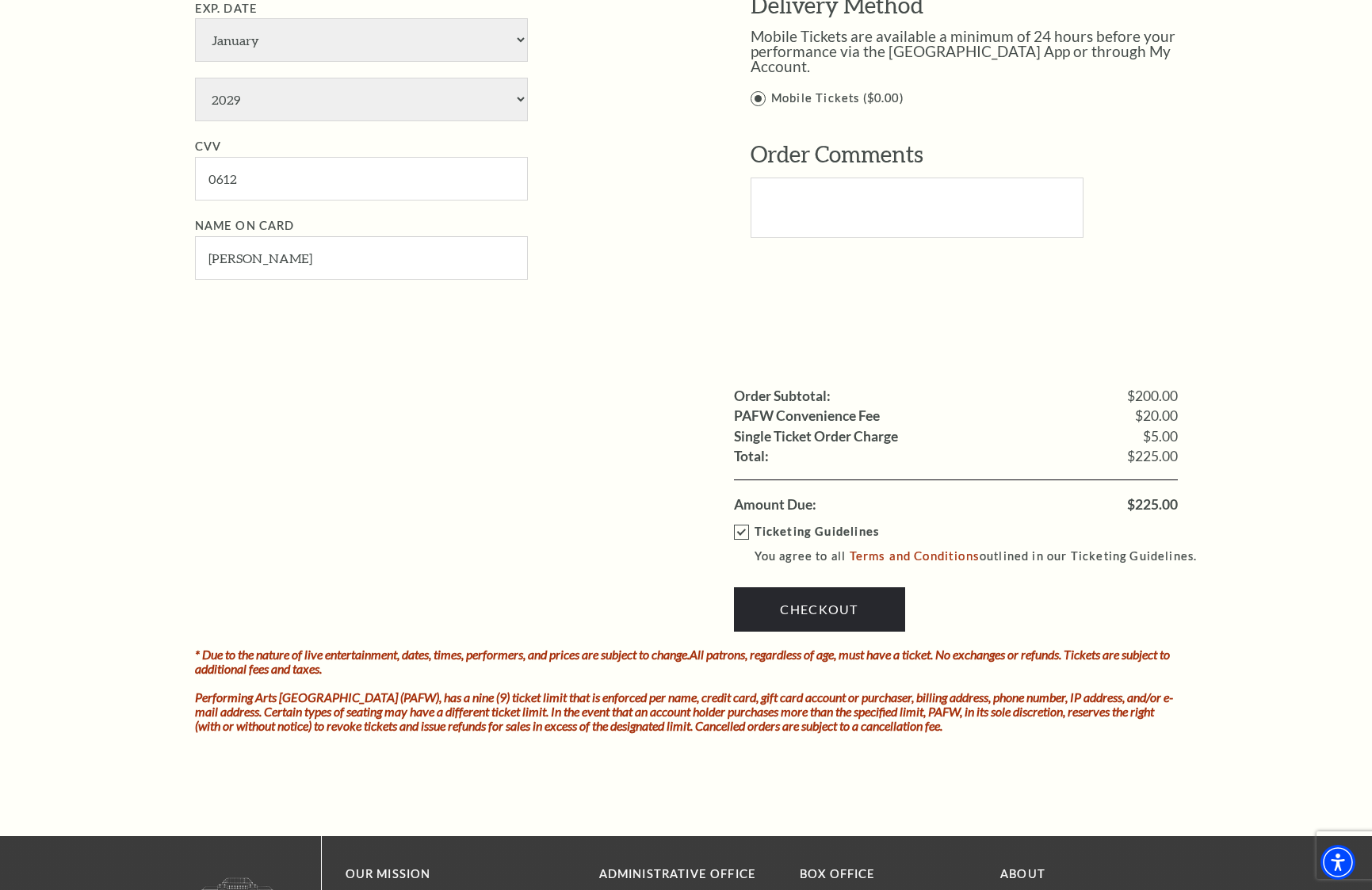
scroll to position [1079, 0]
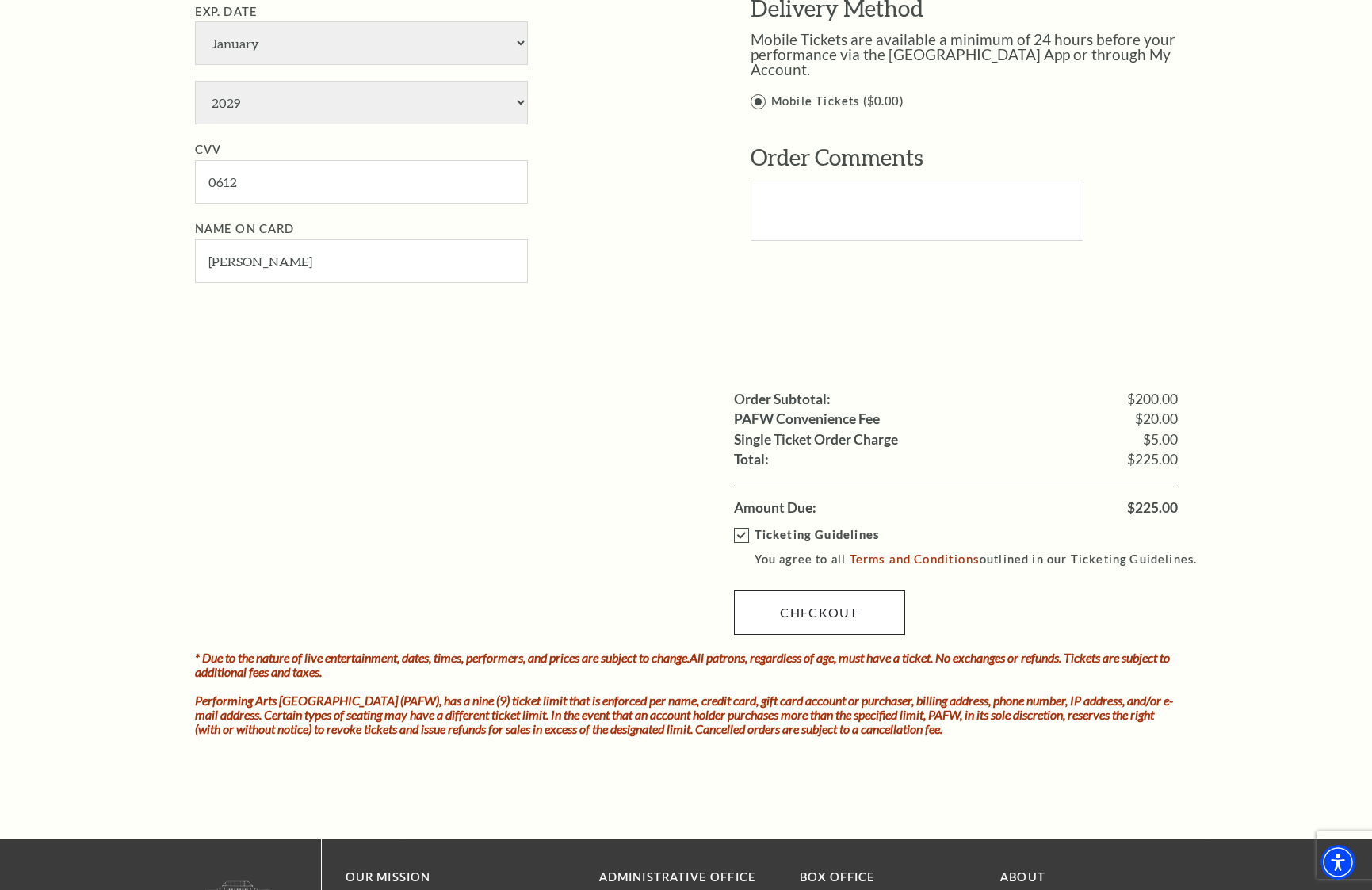
click at [819, 591] on link "Checkout" at bounding box center [819, 613] width 171 height 44
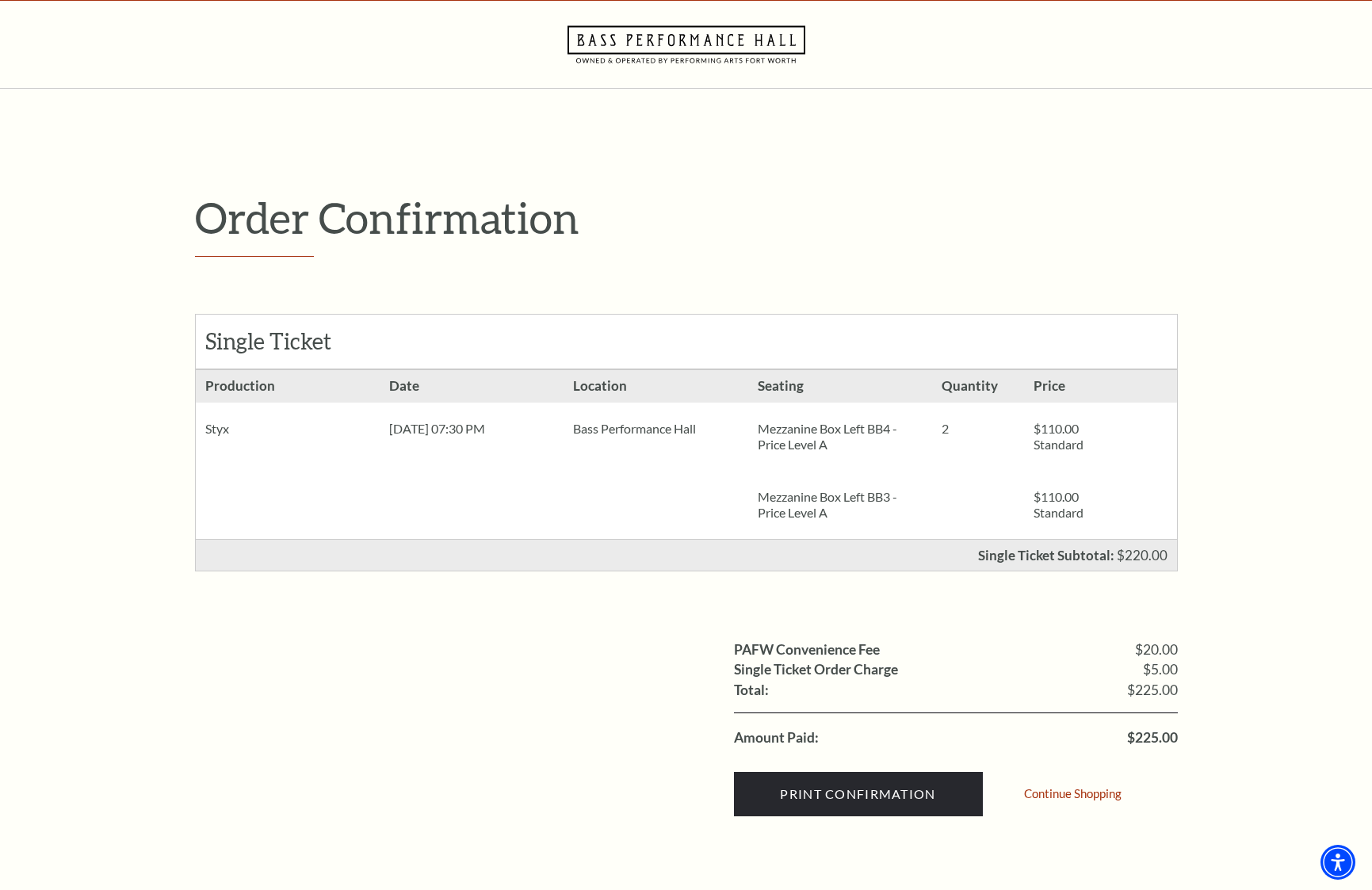
scroll to position [208, 0]
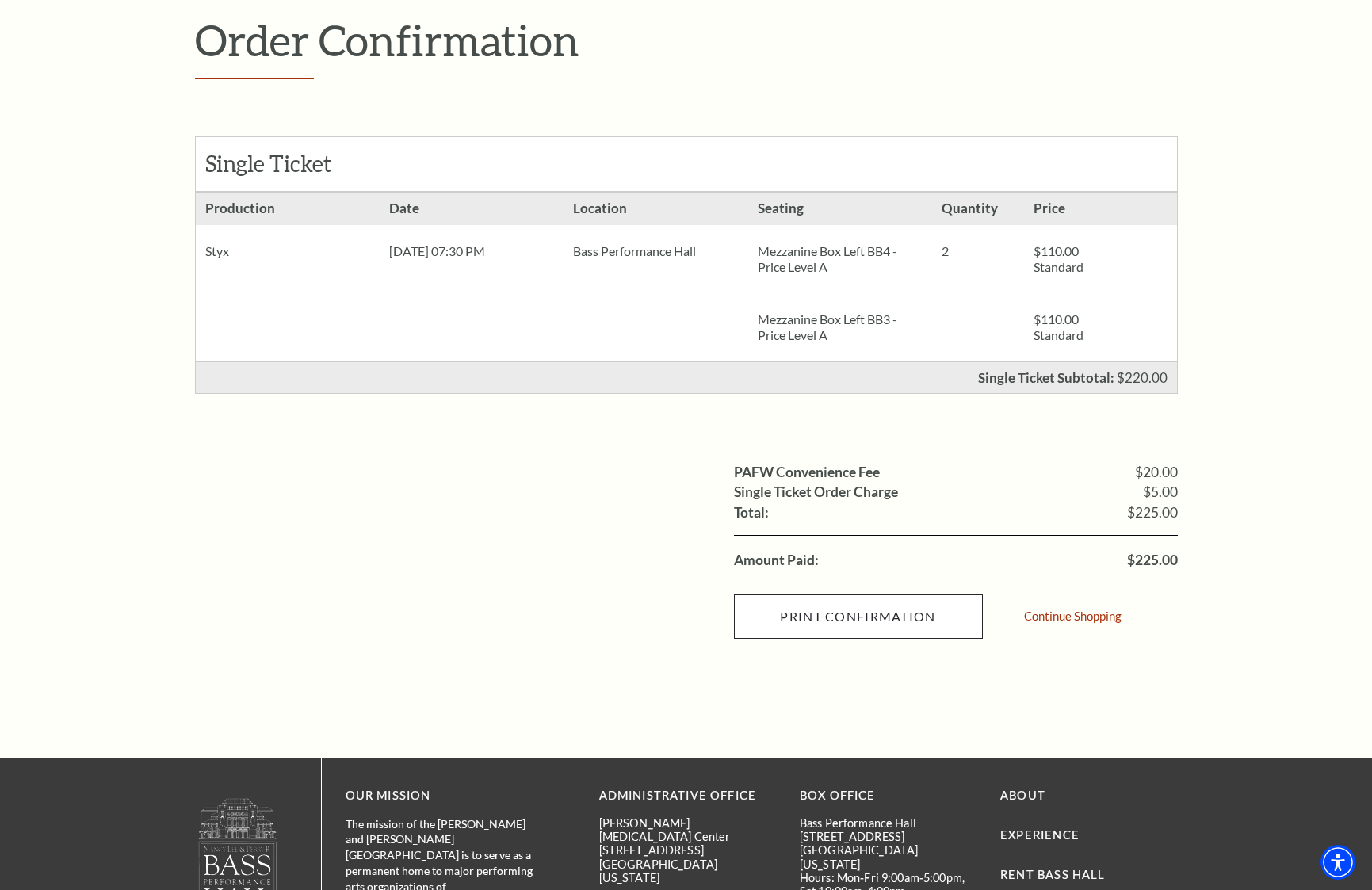
click at [809, 623] on input "Print Confirmation" at bounding box center [858, 616] width 249 height 44
